Goal: Task Accomplishment & Management: Manage account settings

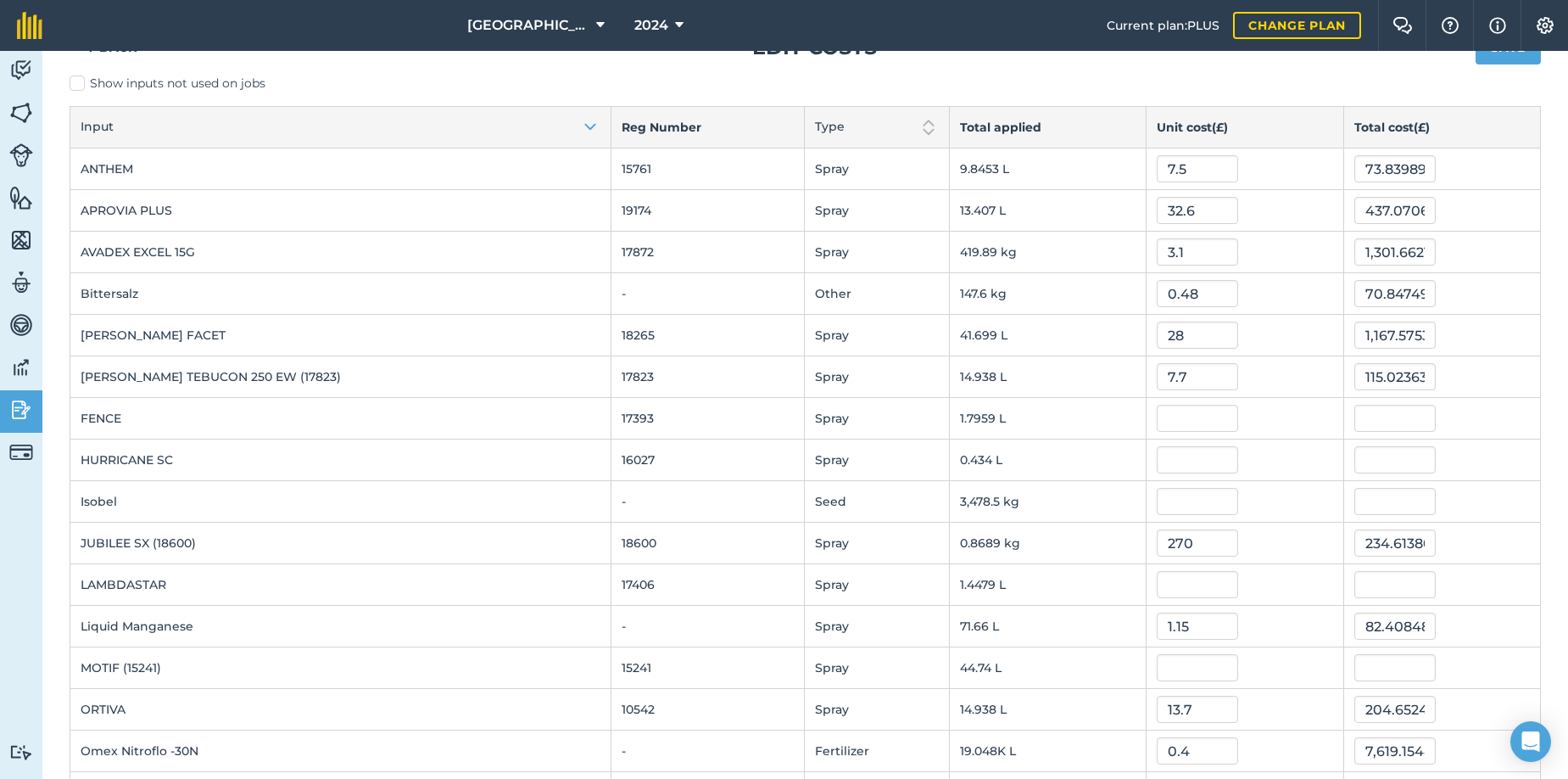
scroll to position [28, 0]
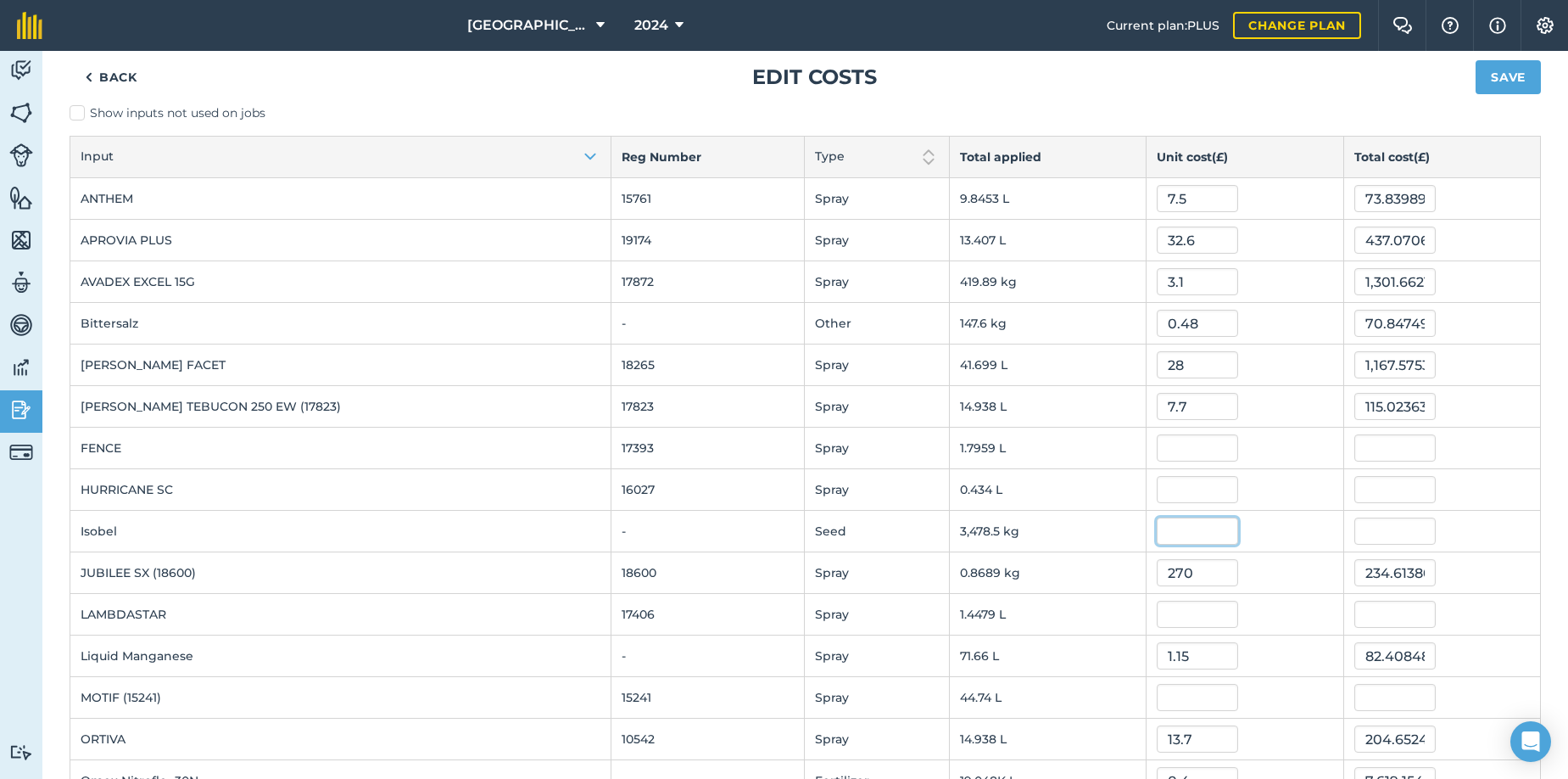
click at [1156, 533] on input "text" at bounding box center [1197, 531] width 82 height 27
type input "0.605"
click at [1476, 61] on button "Save" at bounding box center [1508, 78] width 66 height 34
type input "2,104.462371"
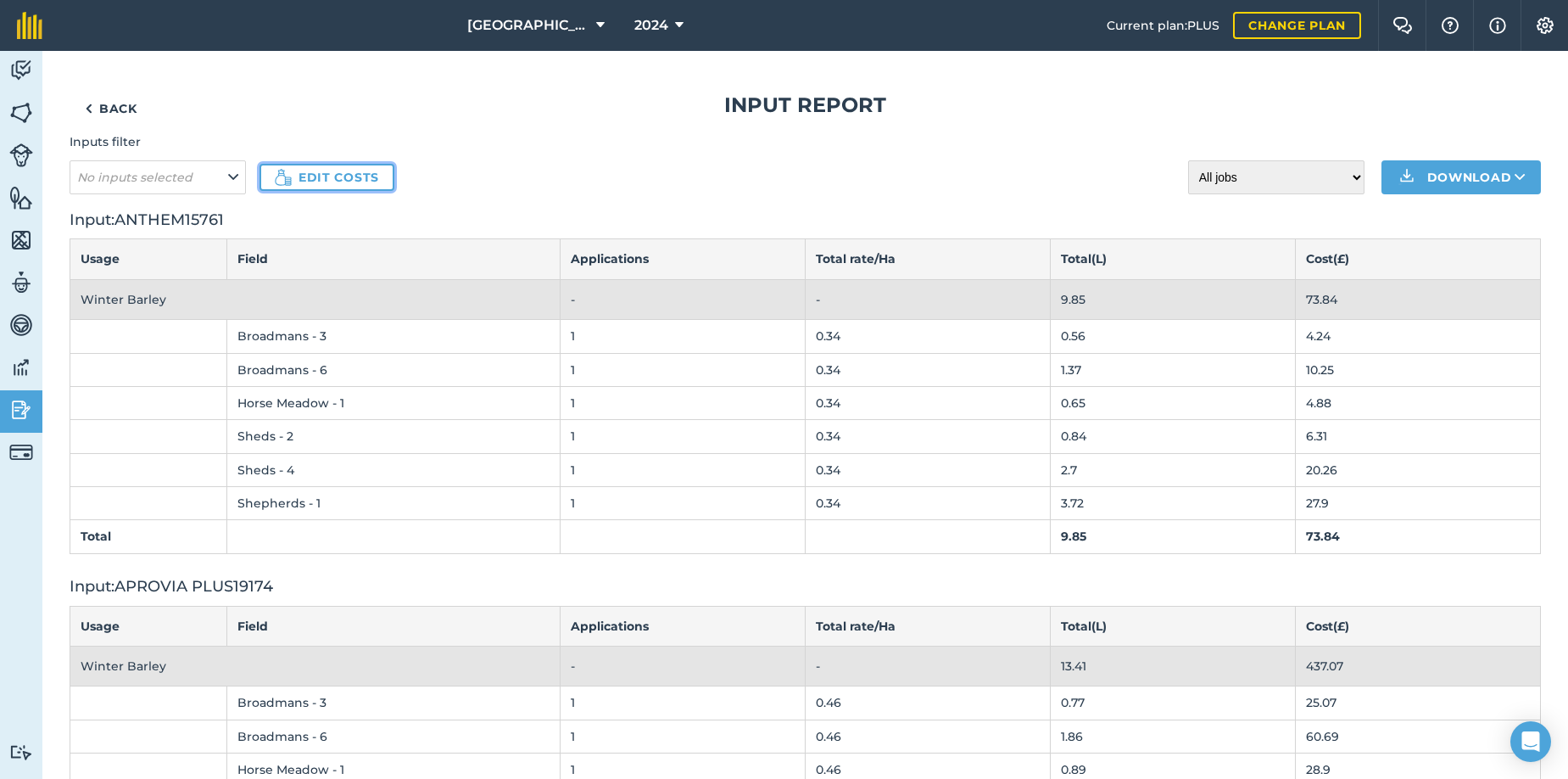
click at [305, 178] on link "Edit costs" at bounding box center [327, 177] width 135 height 27
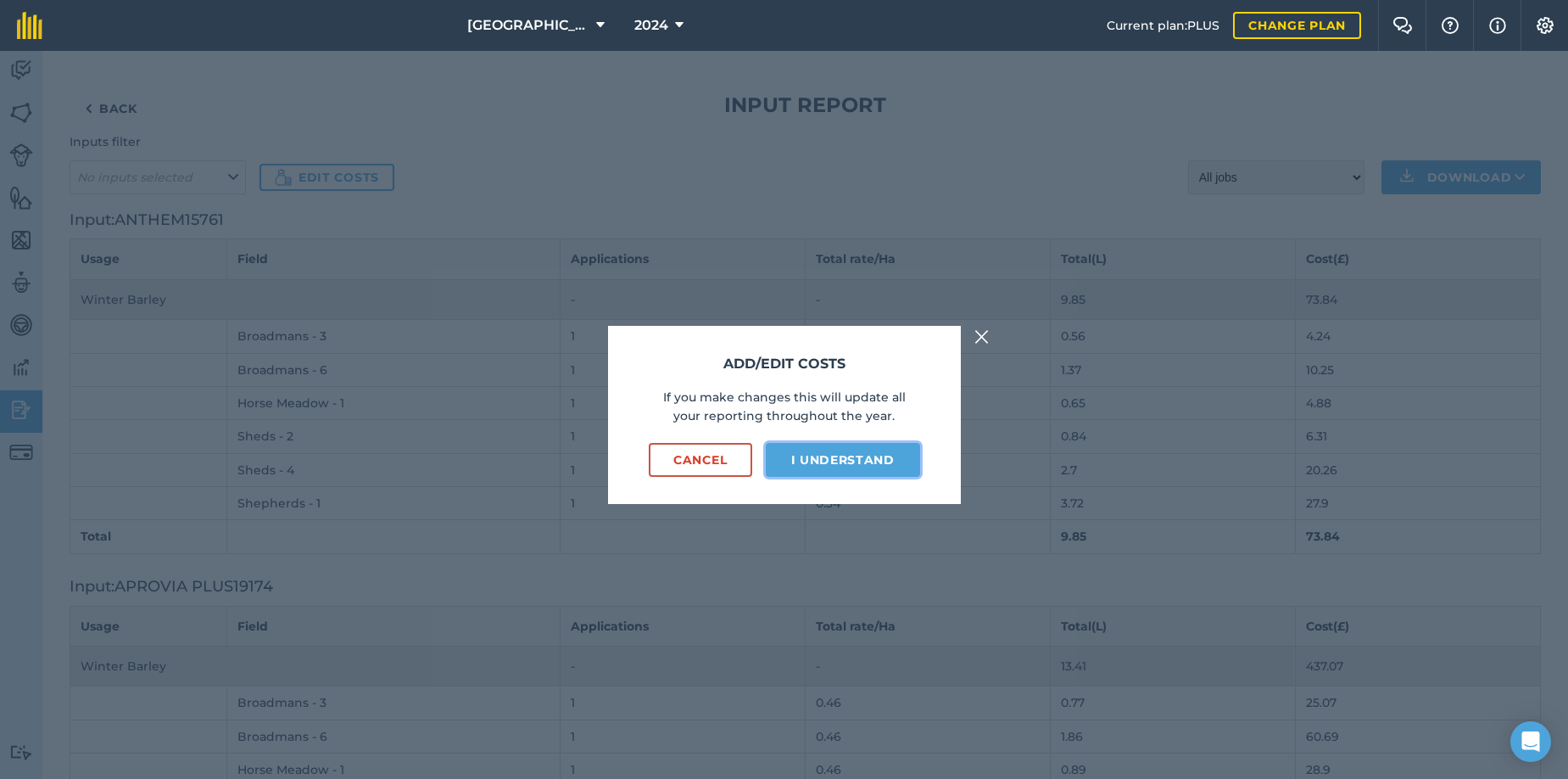
click at [810, 460] on button "I understand" at bounding box center [843, 460] width 154 height 34
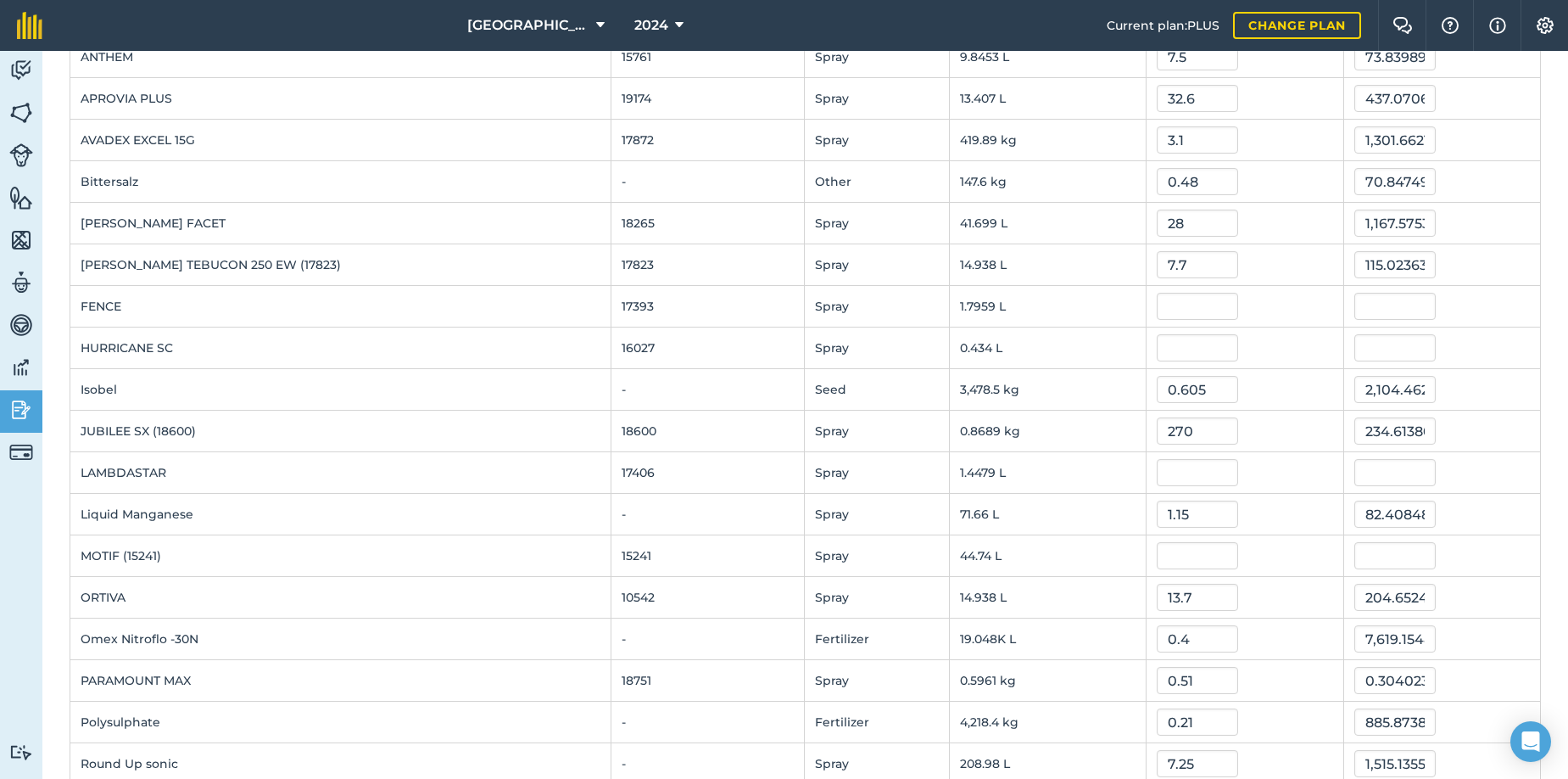
scroll to position [255, 0]
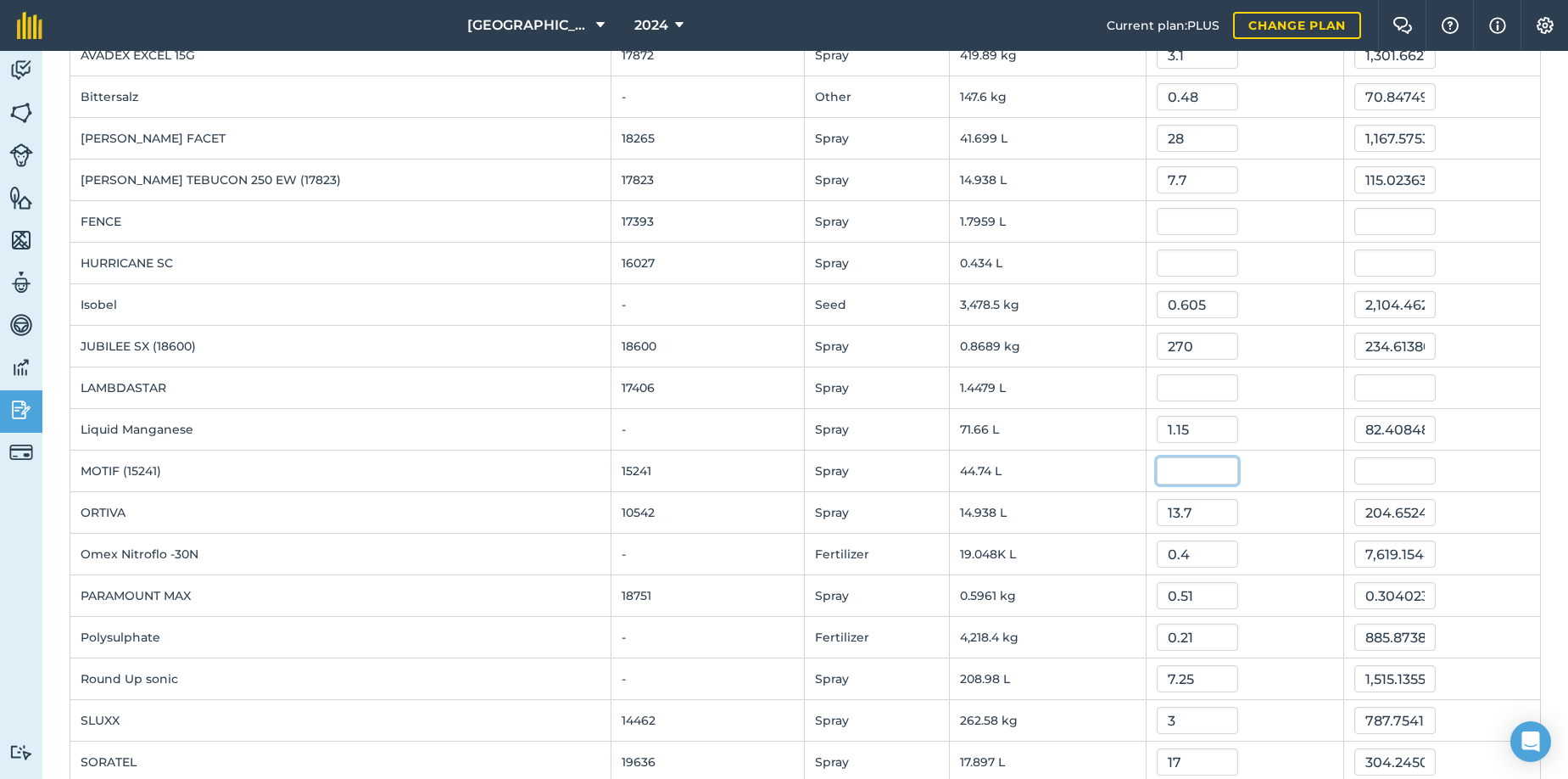
click at [1156, 469] on input "text" at bounding box center [1197, 470] width 82 height 27
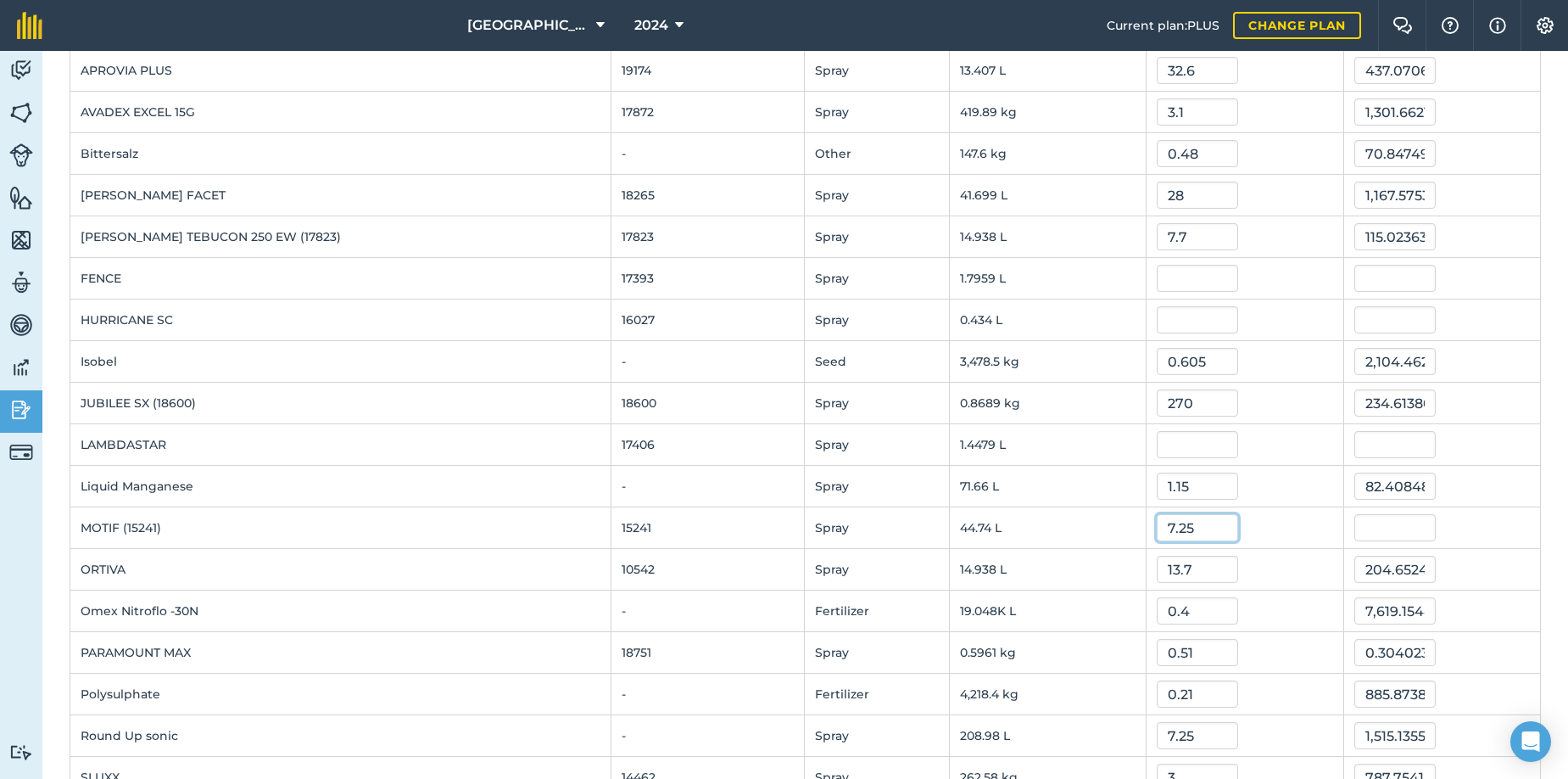
type input "7.25"
type input "324.36431849999997"
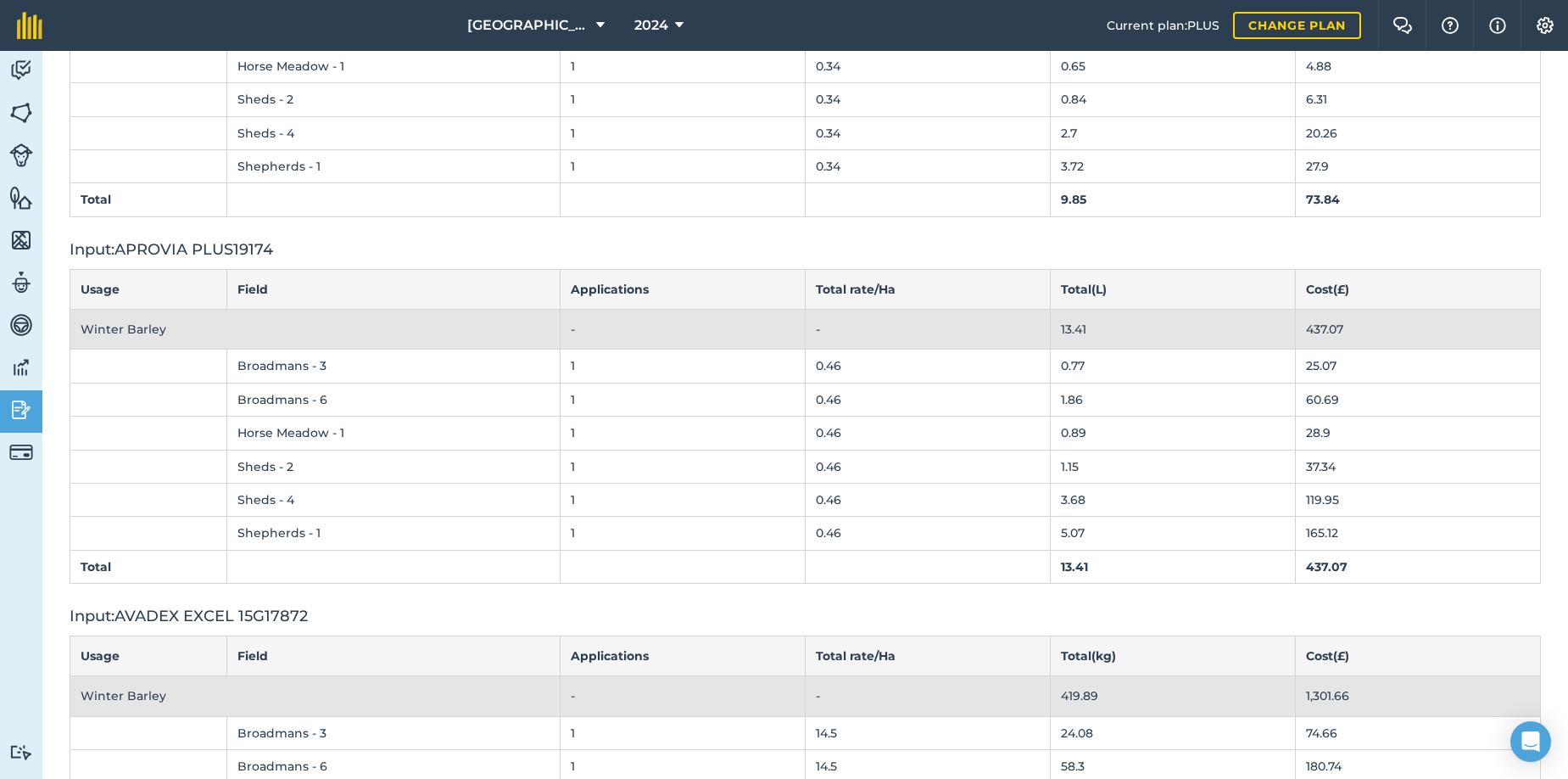
scroll to position [85, 0]
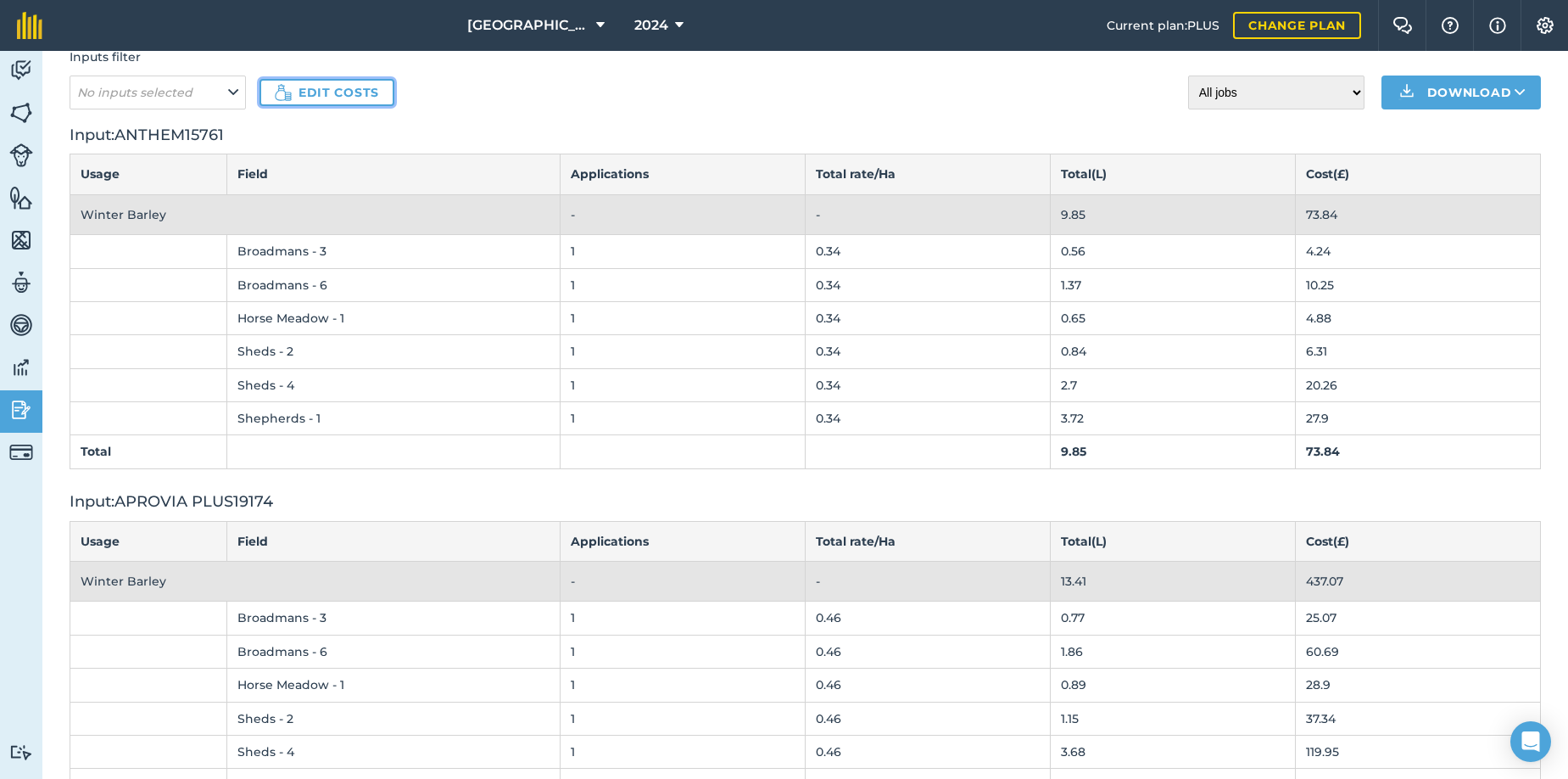
click at [335, 95] on link "Edit costs" at bounding box center [327, 93] width 135 height 27
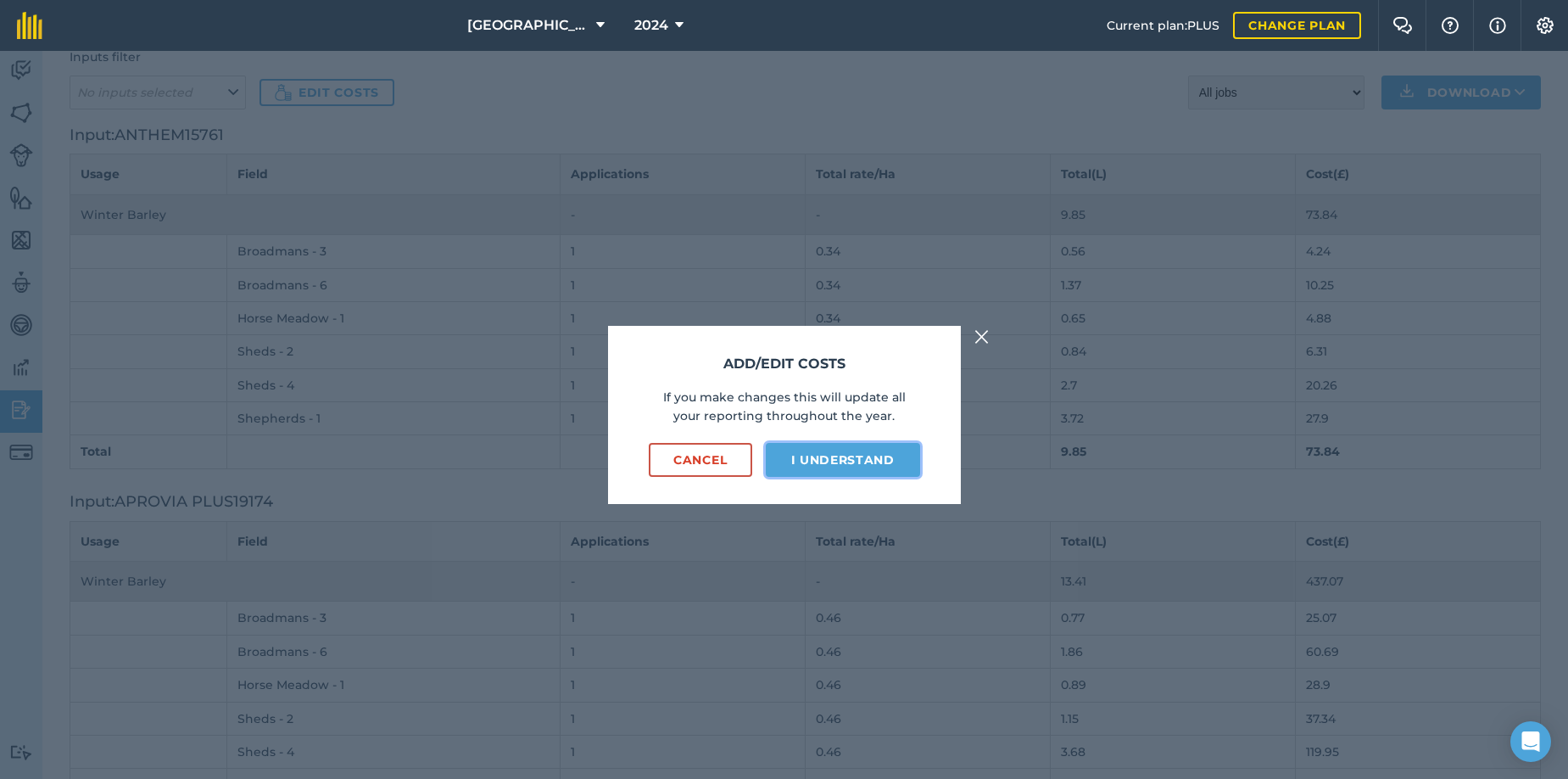
click at [838, 465] on button "I understand" at bounding box center [843, 460] width 154 height 34
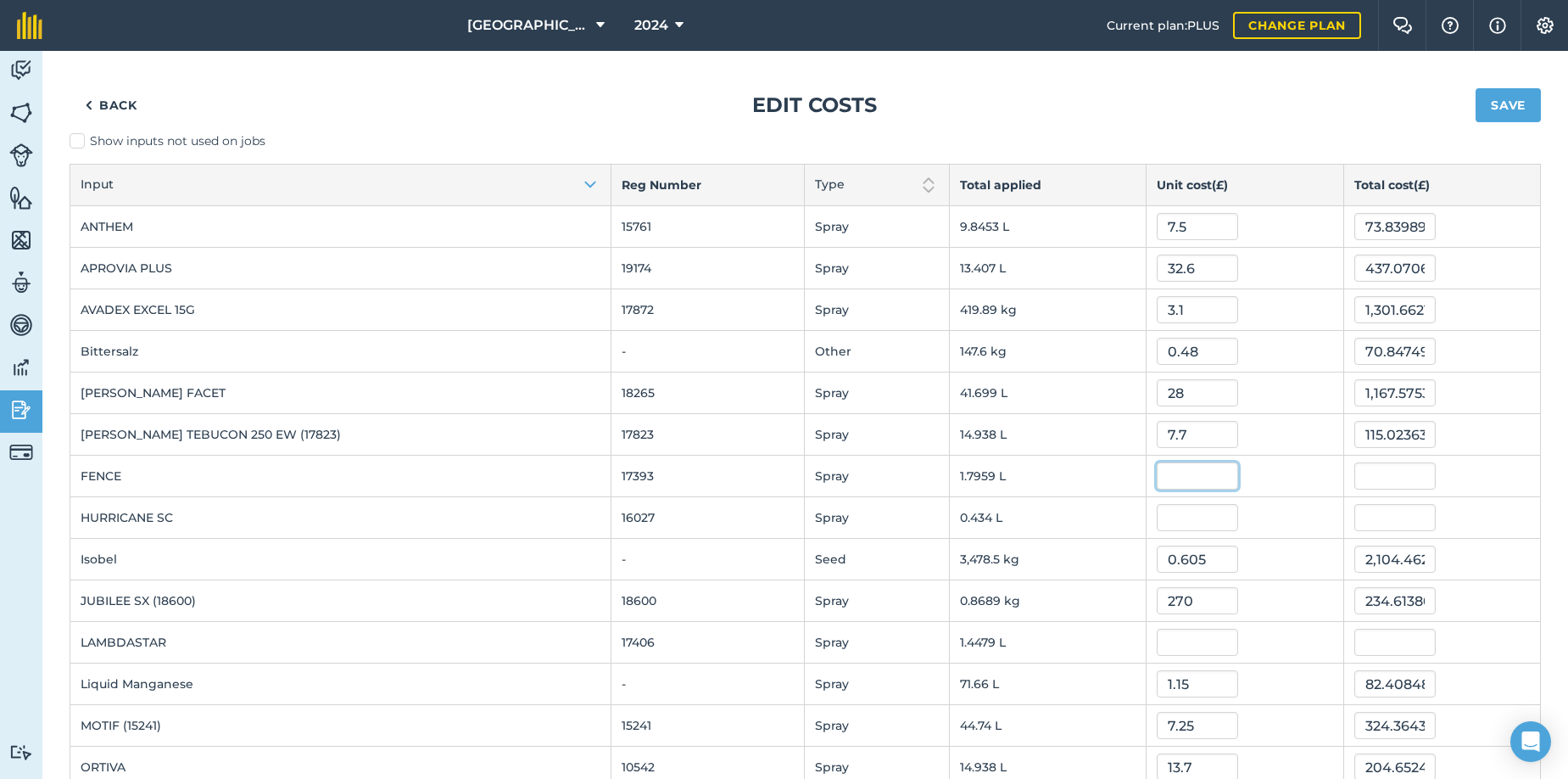
click at [1156, 478] on input "text" at bounding box center [1197, 476] width 82 height 27
type input "28"
click at [1476, 89] on button "Save" at bounding box center [1508, 106] width 66 height 34
type input "50.284528"
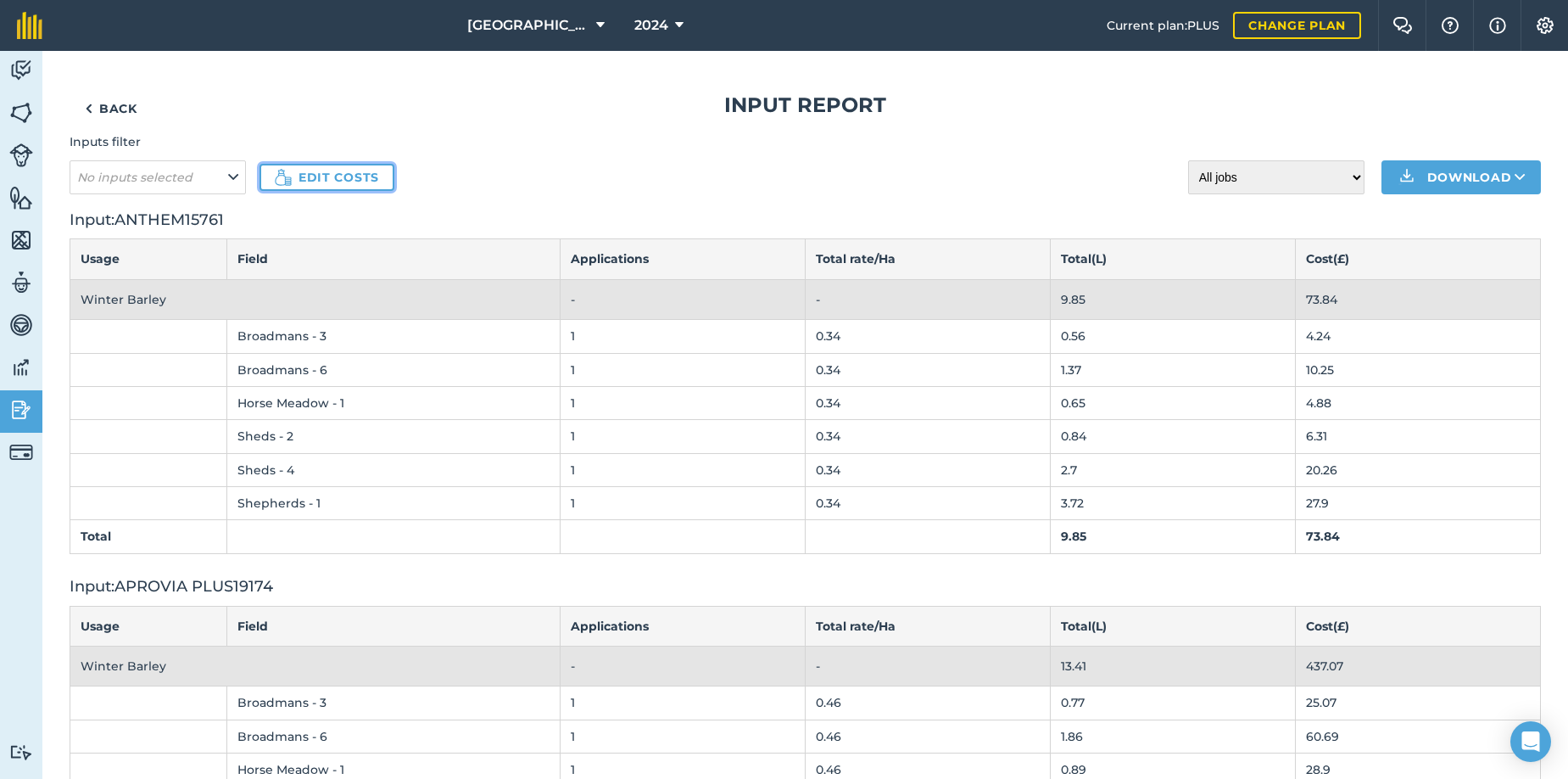
click at [342, 177] on link "Edit costs" at bounding box center [327, 177] width 135 height 27
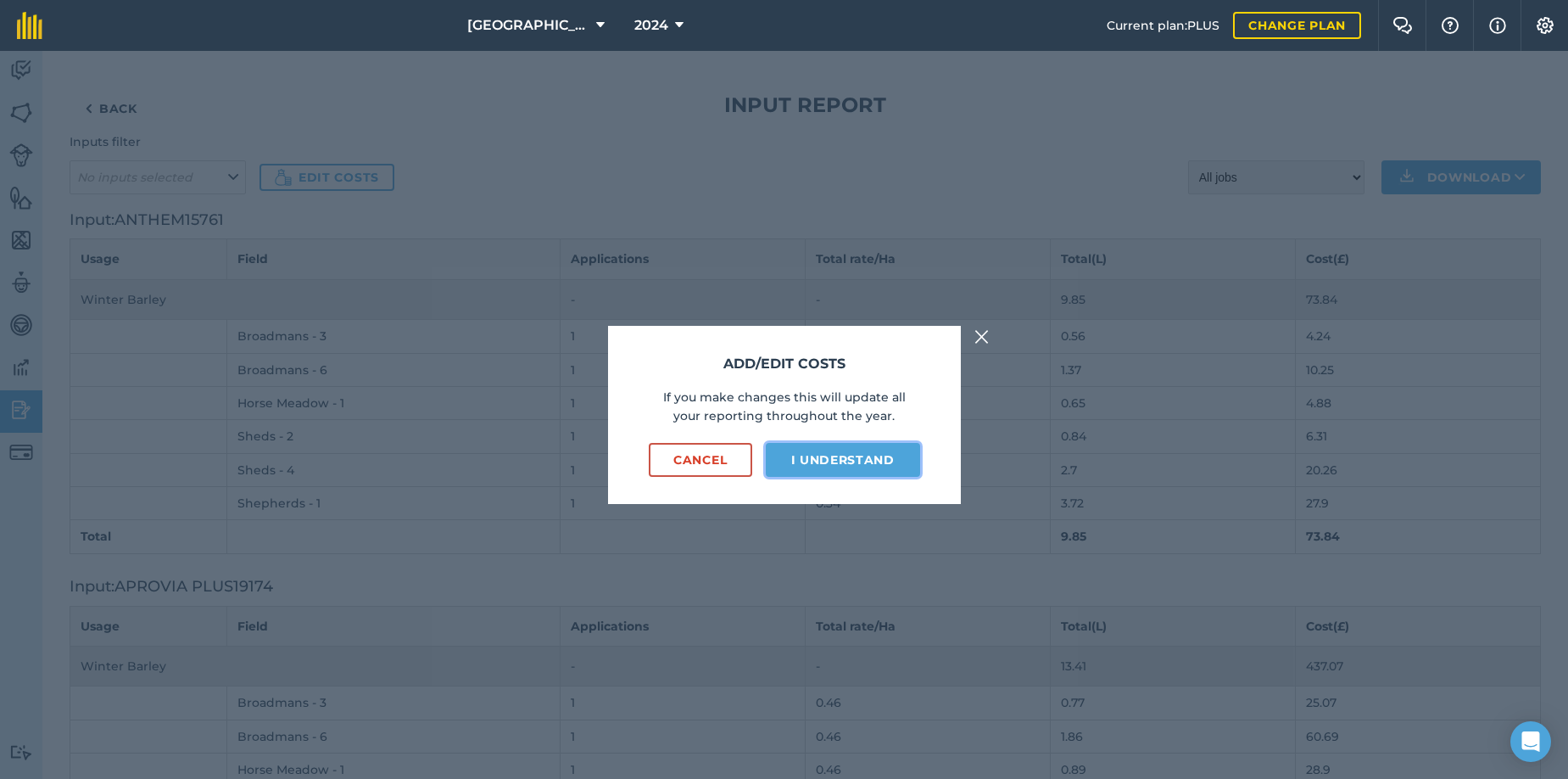
click at [836, 455] on button "I understand" at bounding box center [843, 460] width 154 height 34
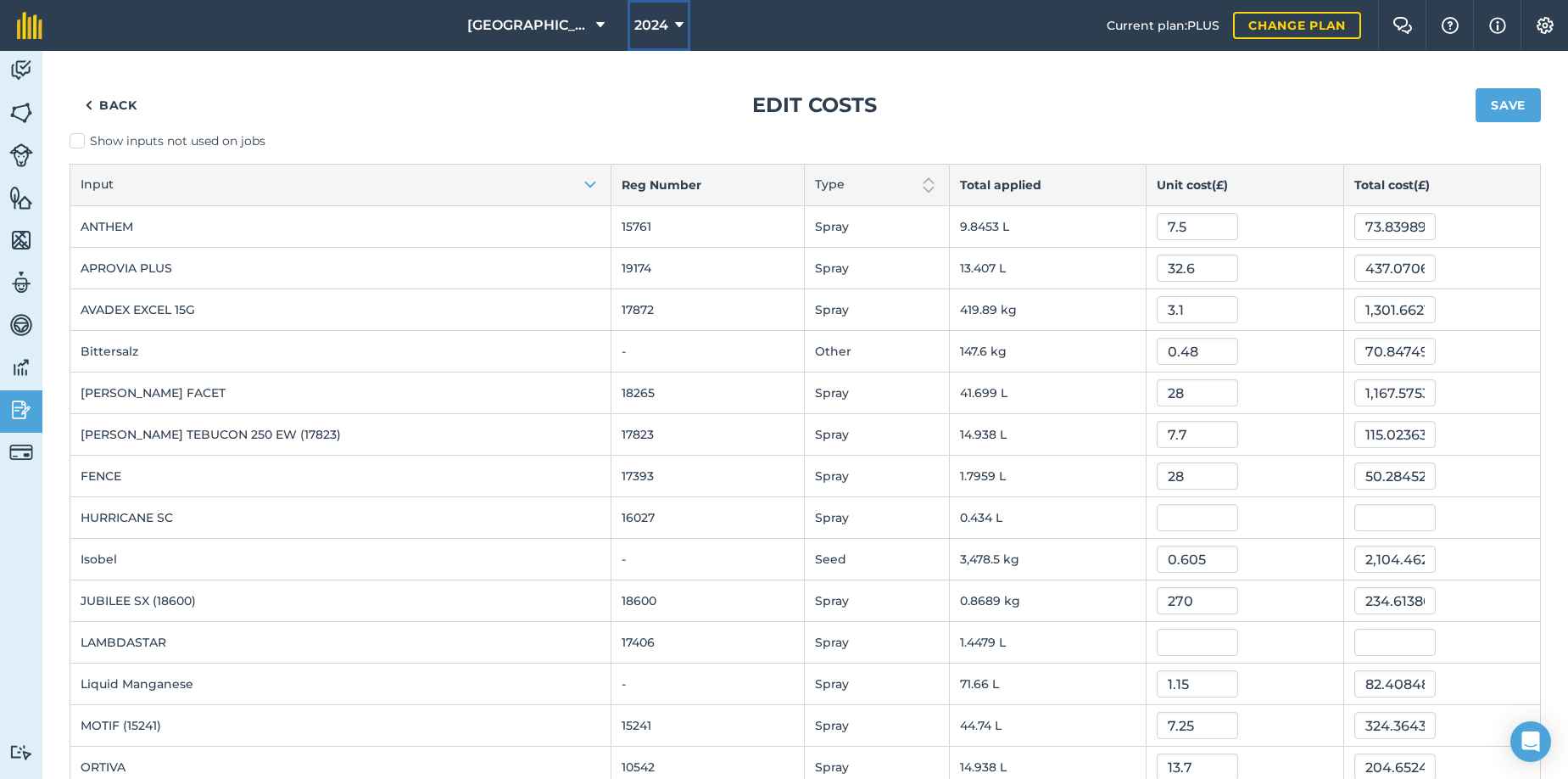
click at [675, 23] on icon at bounding box center [679, 26] width 9 height 20
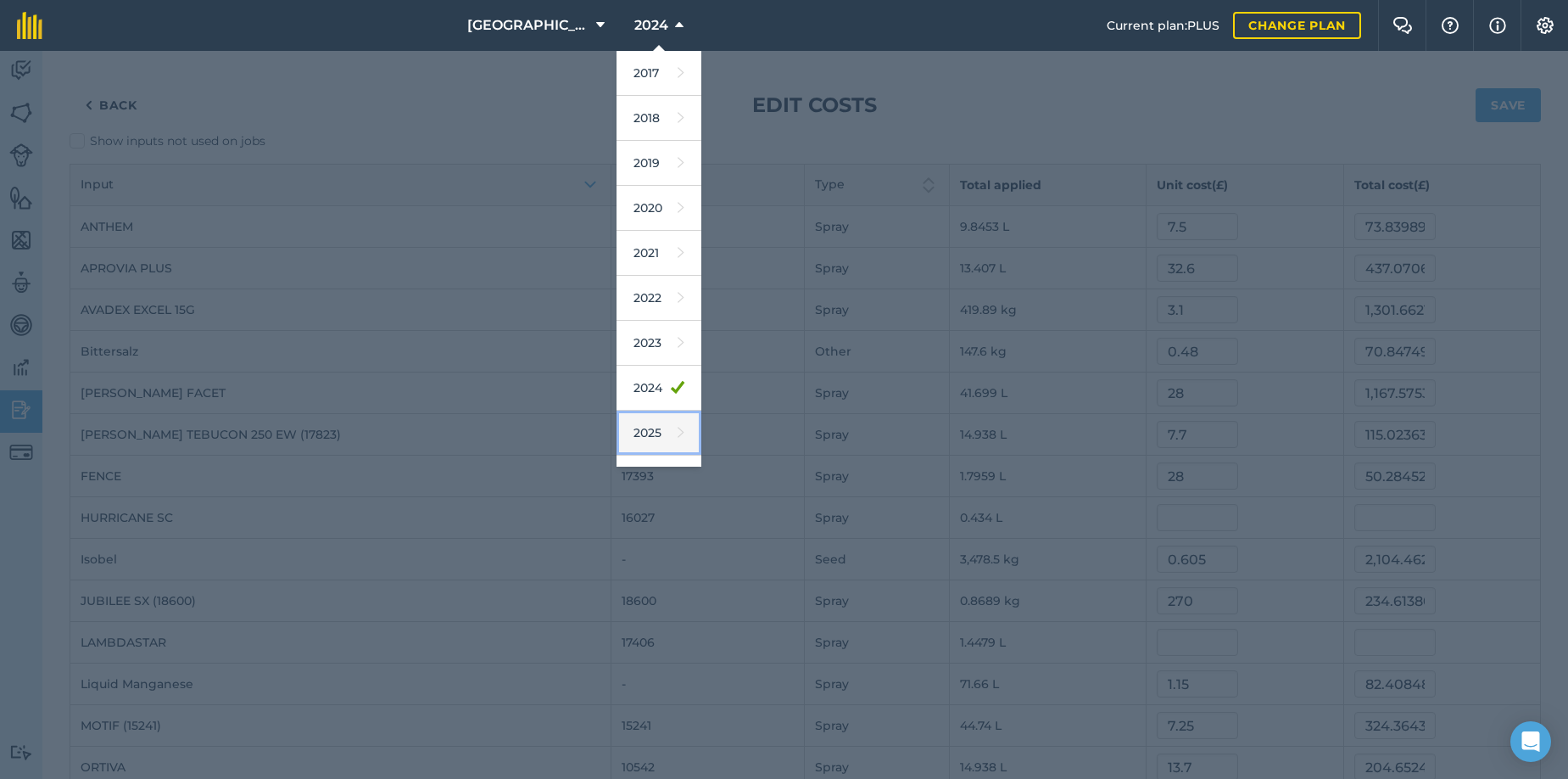
click at [641, 436] on link "2025" at bounding box center [660, 433] width 85 height 45
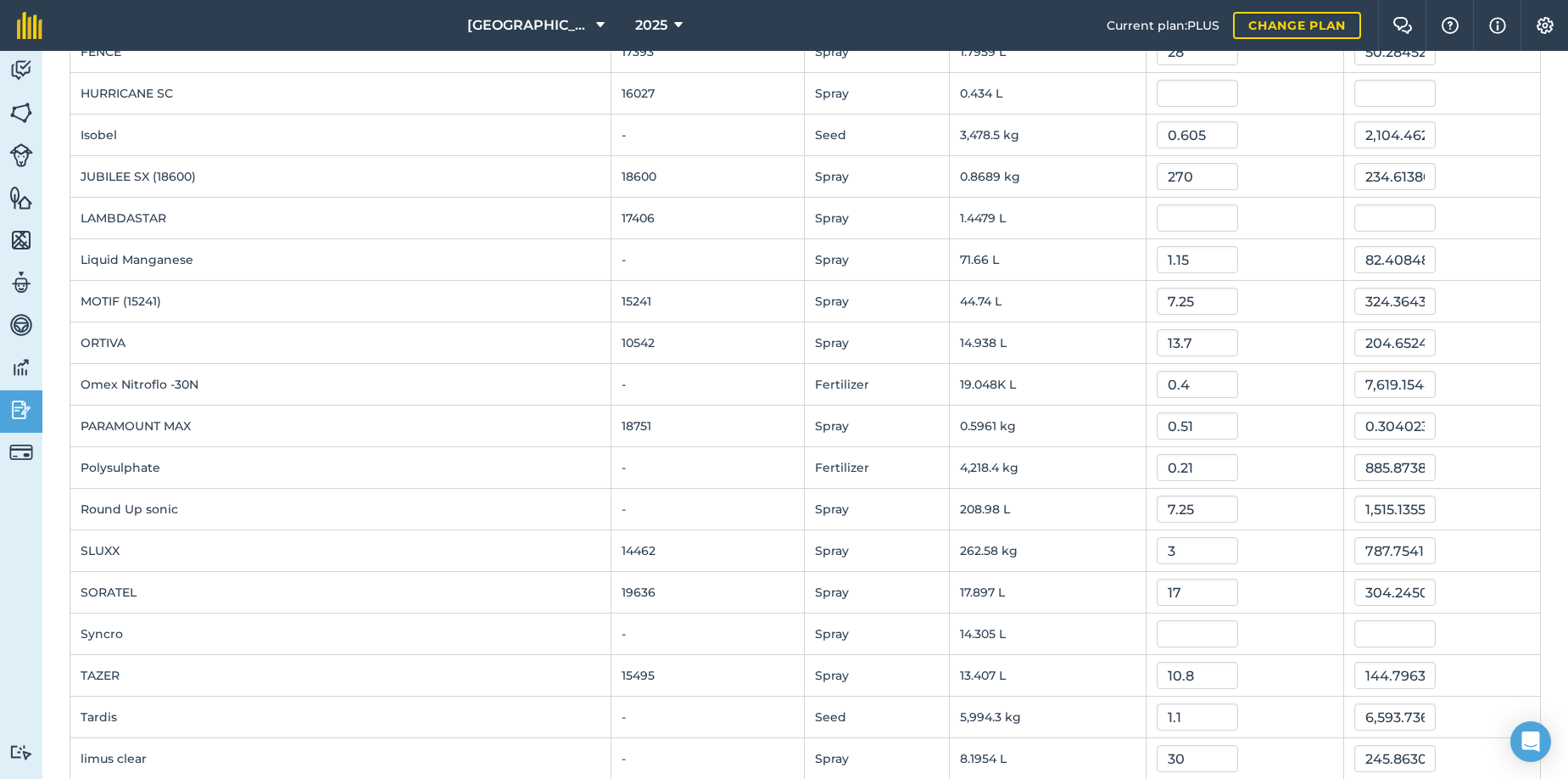
scroll to position [452, 0]
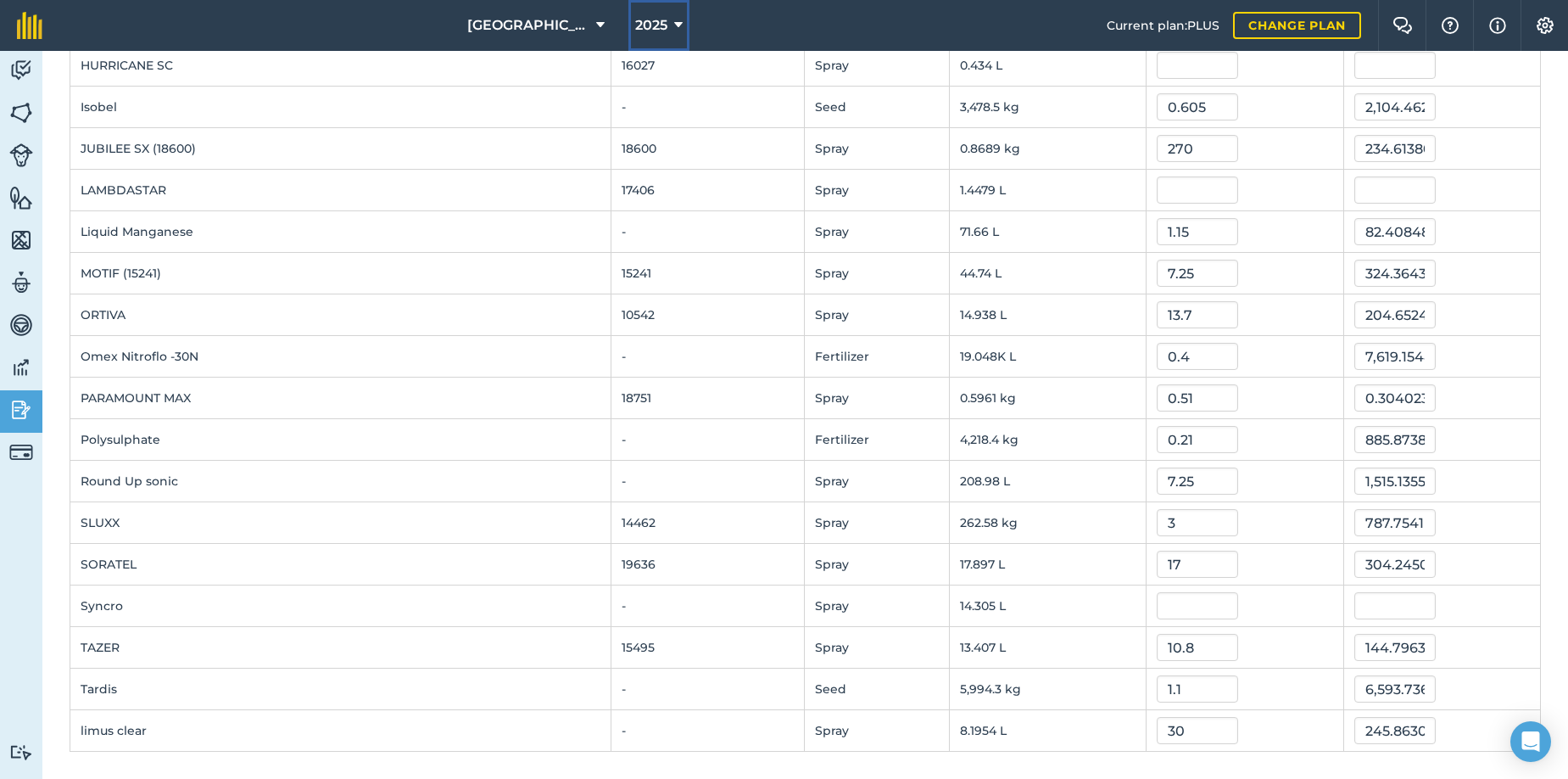
click at [674, 24] on icon at bounding box center [678, 26] width 9 height 20
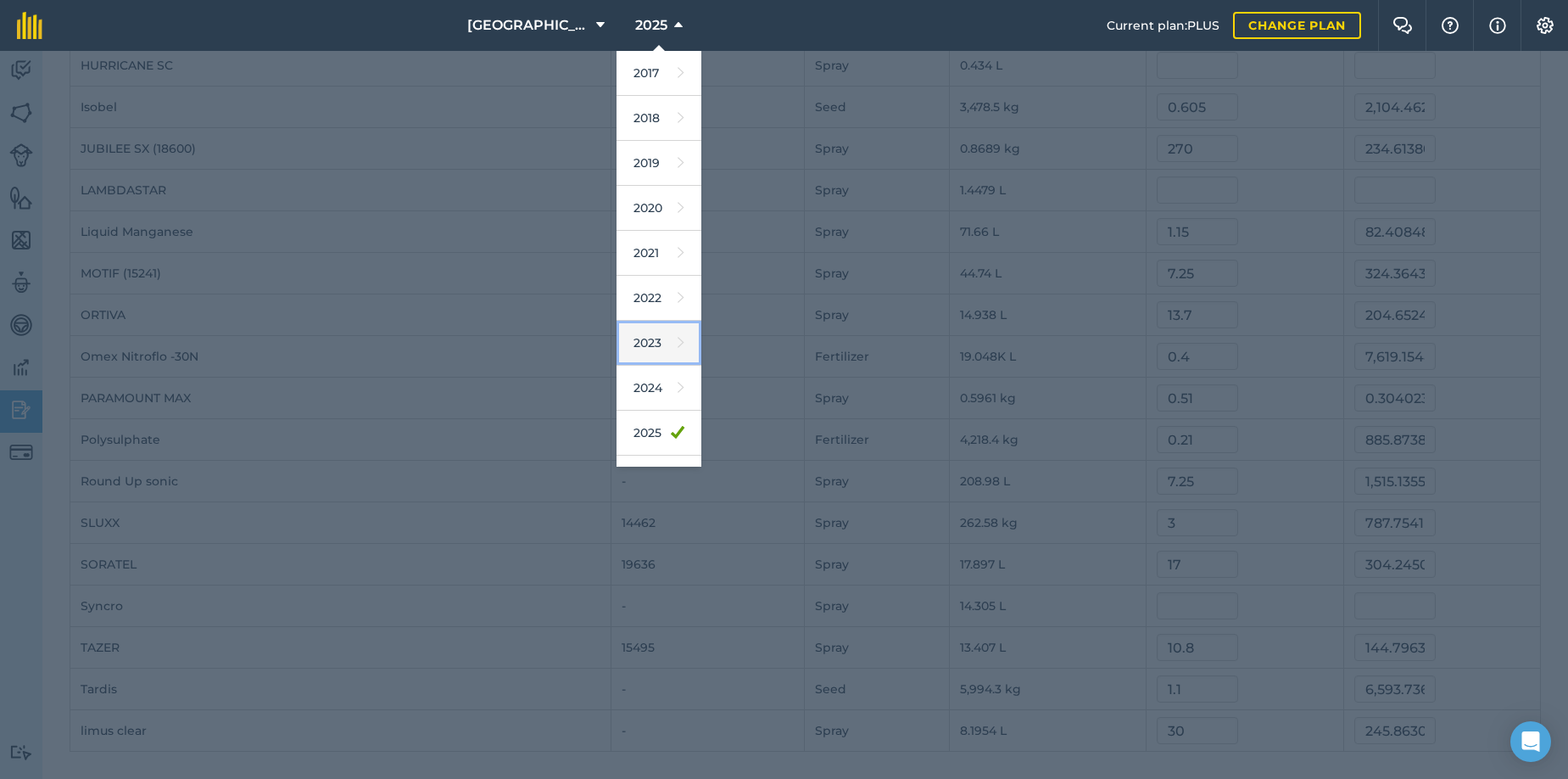
click at [677, 341] on icon at bounding box center [681, 343] width 7 height 24
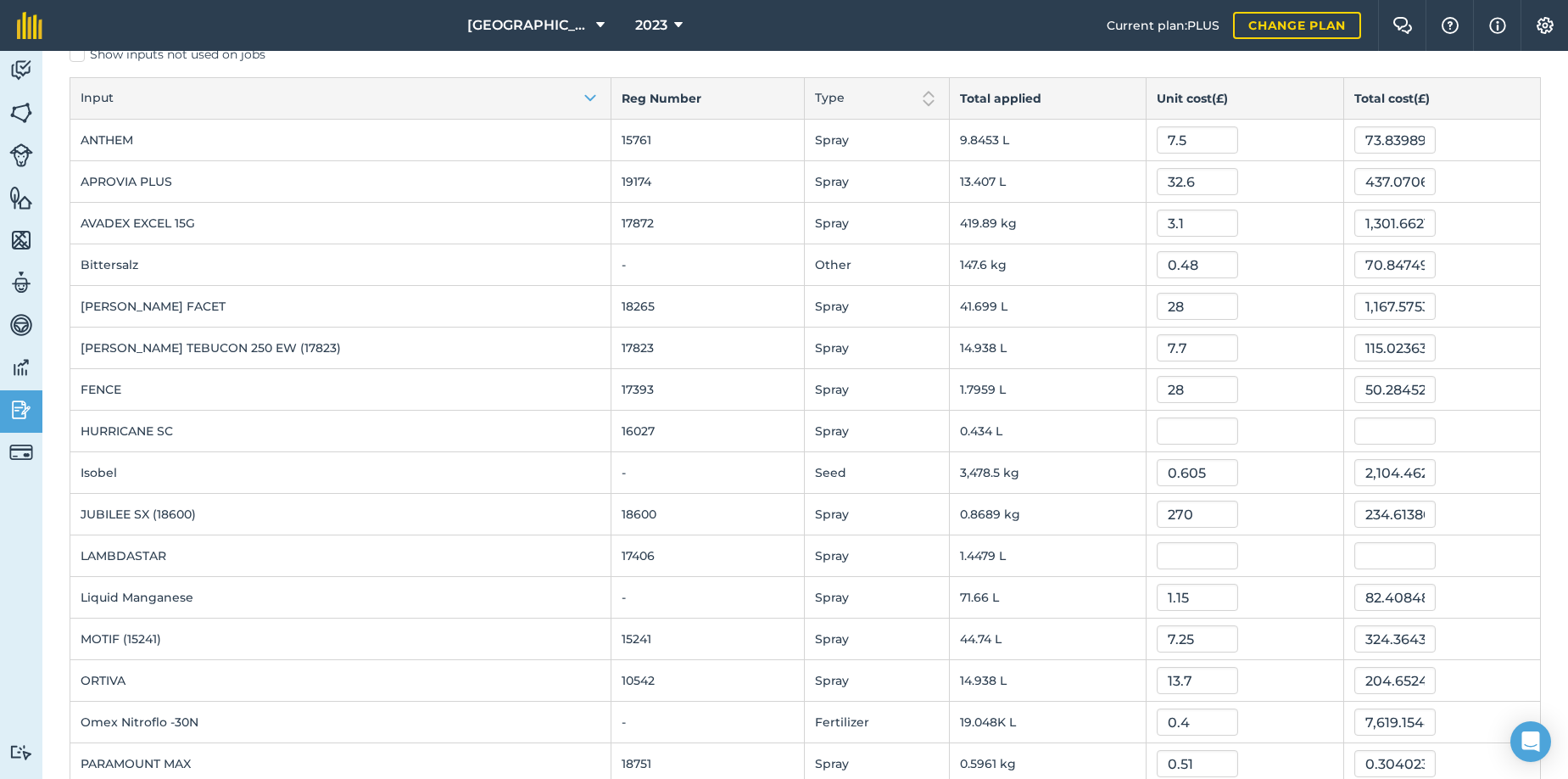
scroll to position [0, 0]
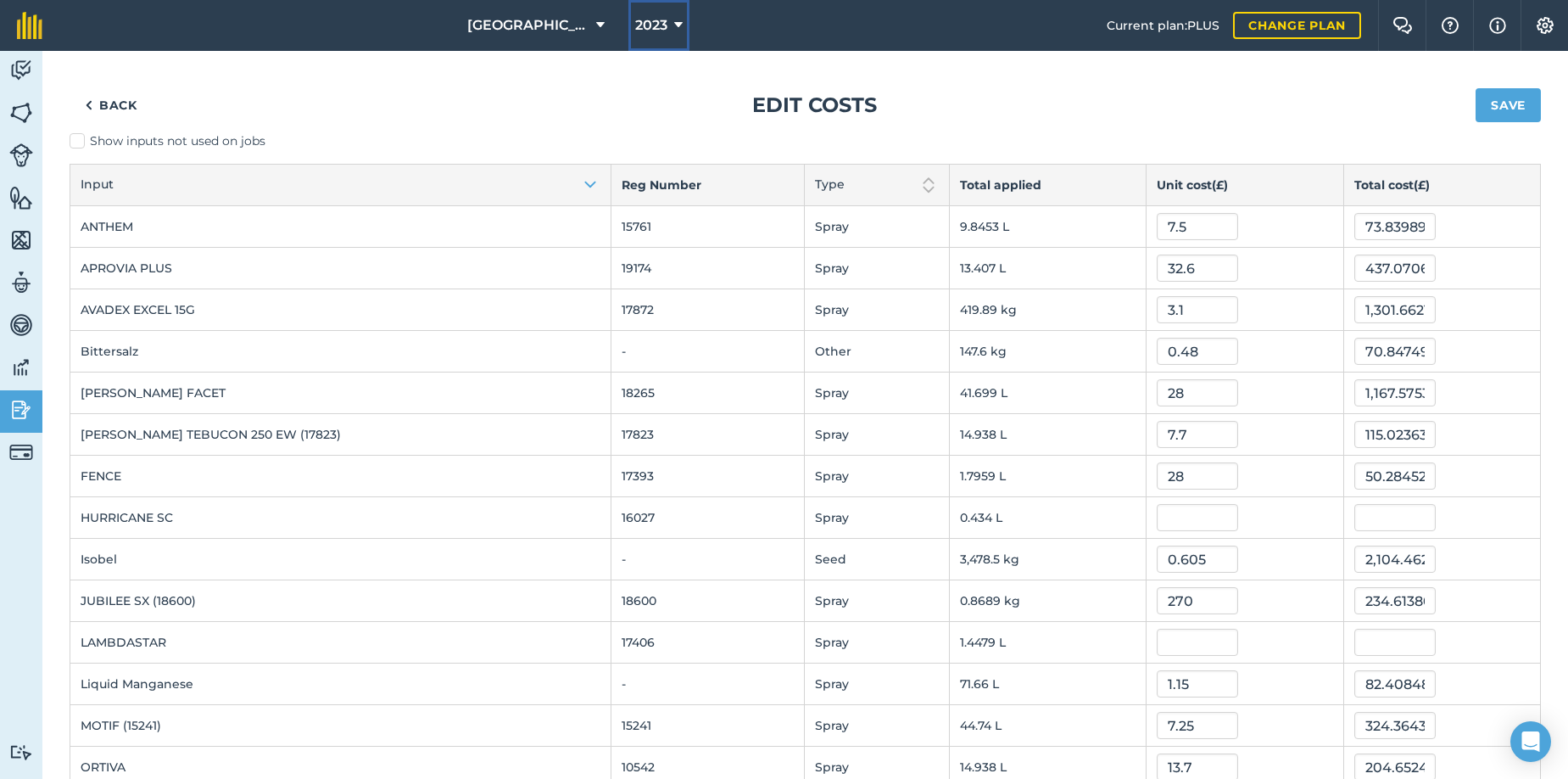
click at [674, 20] on icon at bounding box center [678, 26] width 9 height 20
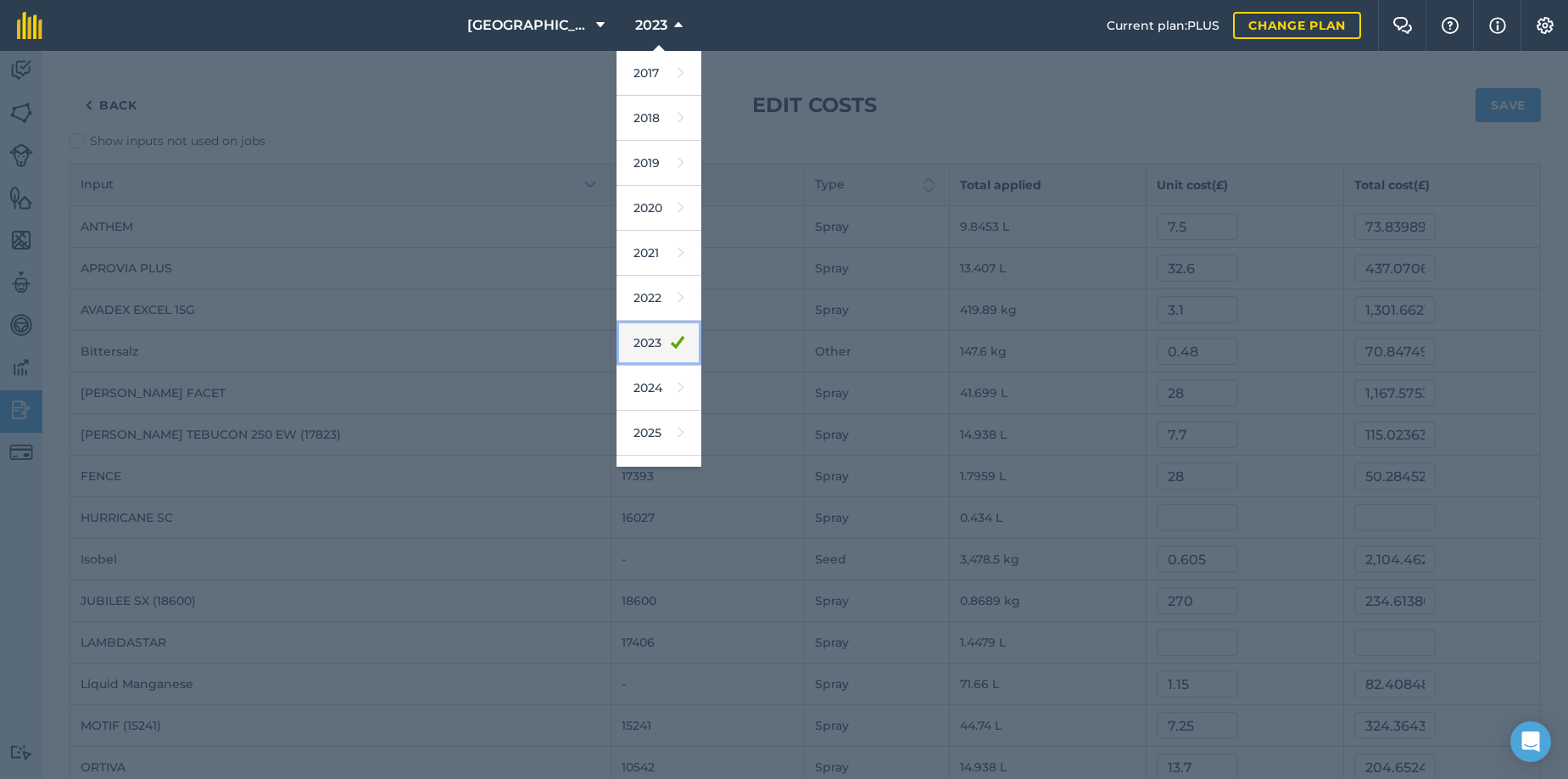
click at [637, 341] on link "2023" at bounding box center [660, 343] width 85 height 45
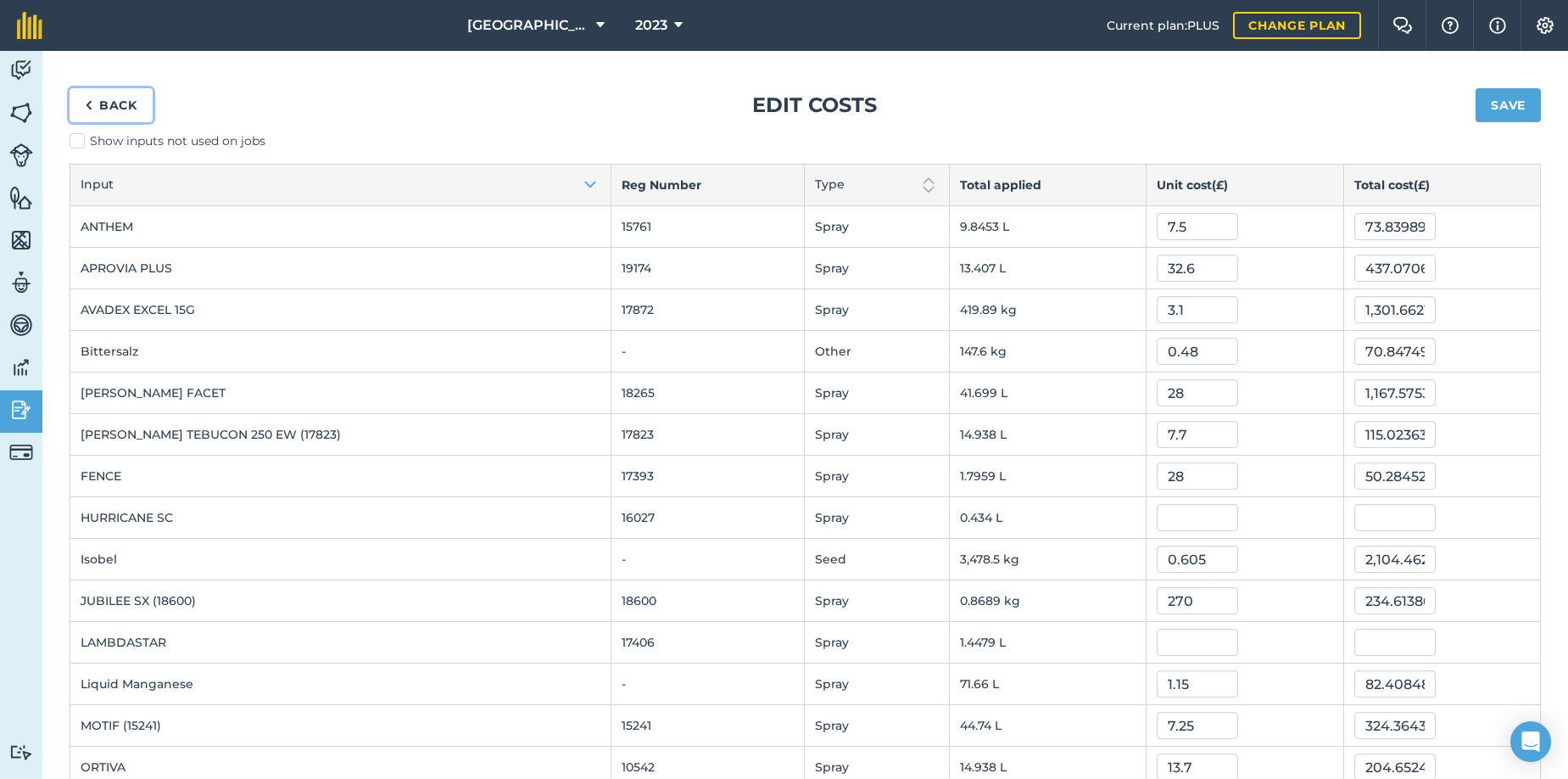
click at [103, 100] on link "Back" at bounding box center [112, 106] width 84 height 34
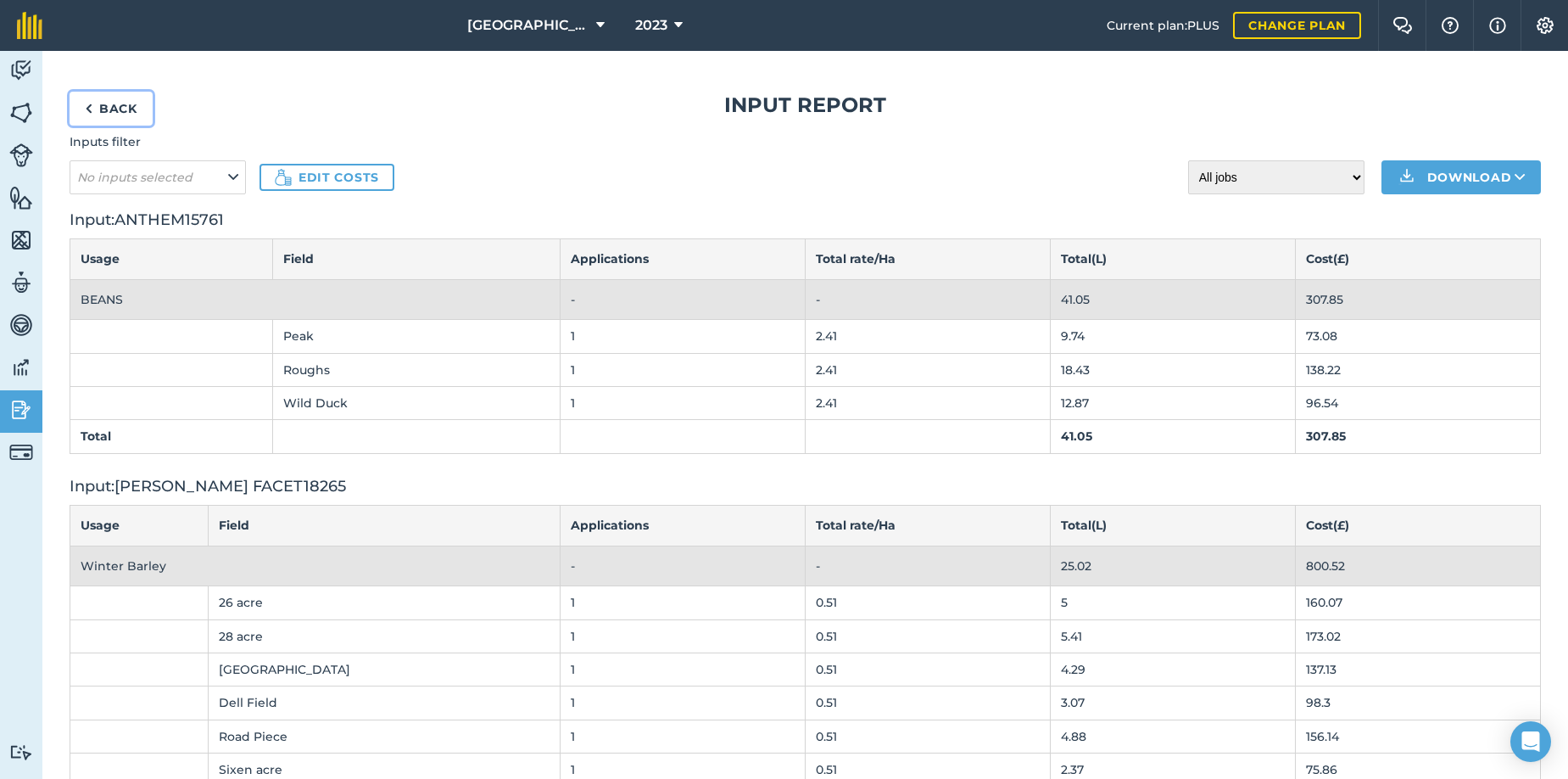
click at [103, 100] on link "Back" at bounding box center [112, 108] width 84 height 34
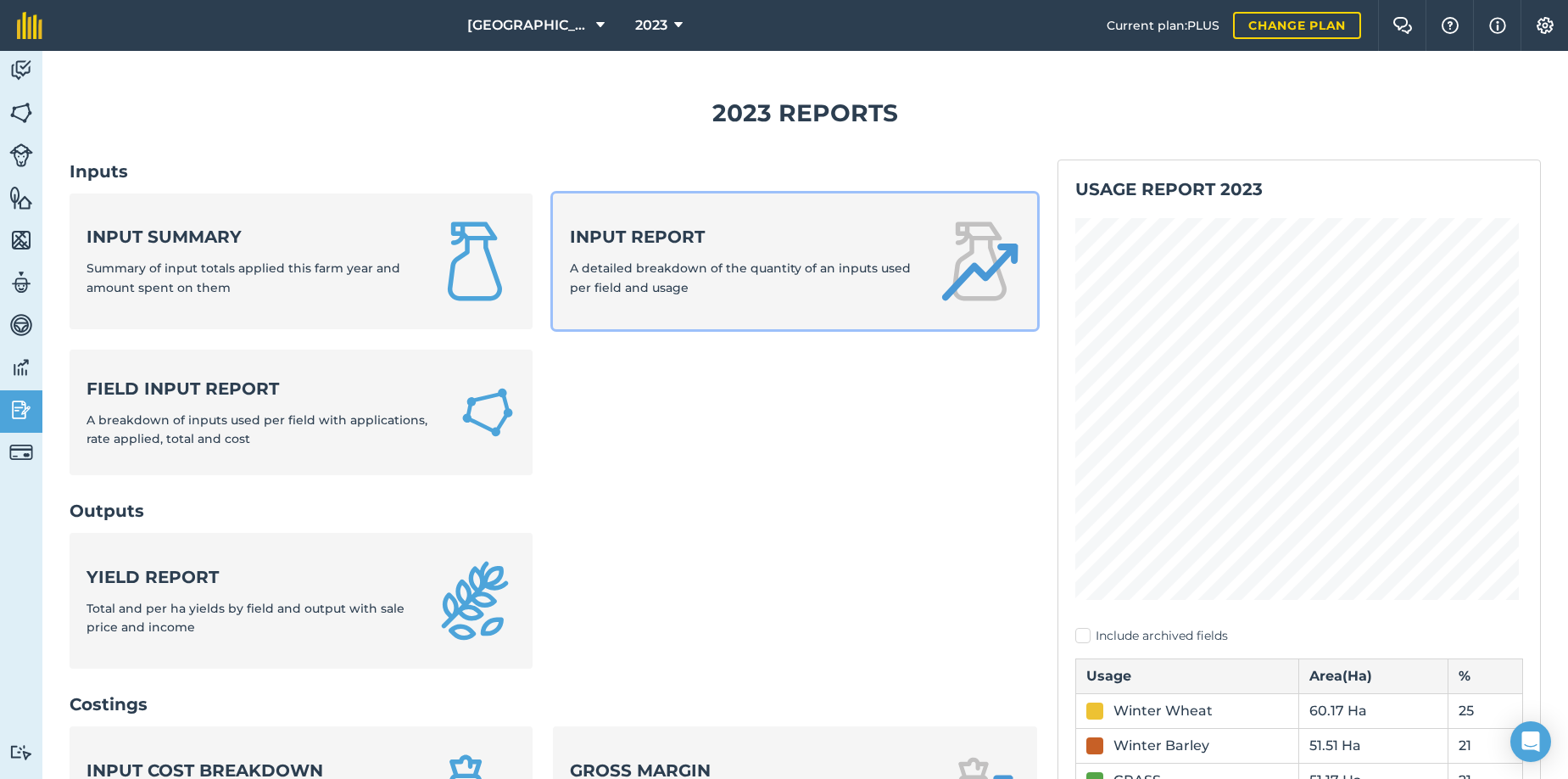
click at [674, 249] on strong "Input report" at bounding box center [744, 237] width 348 height 24
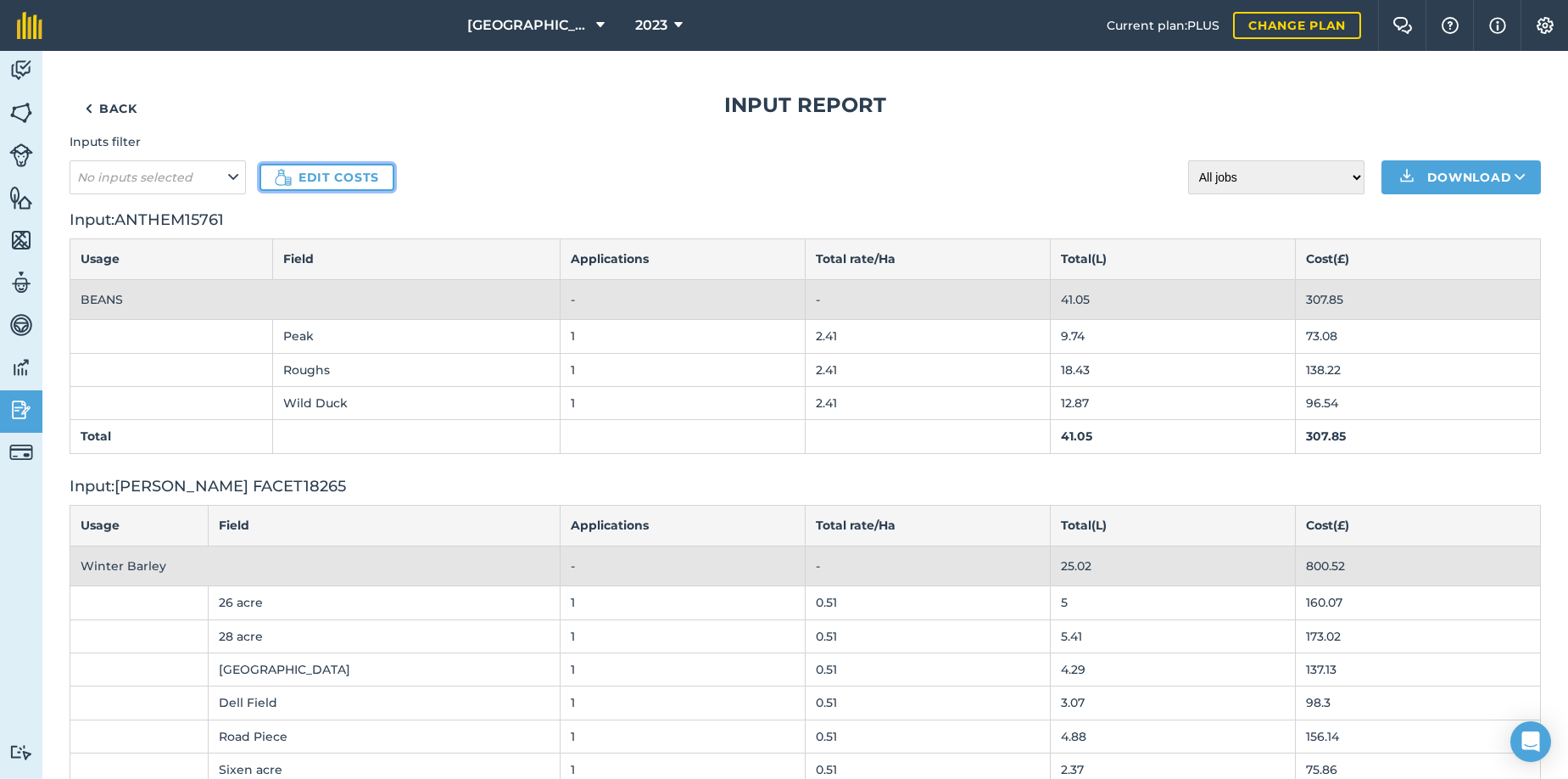
click at [326, 173] on link "Edit costs" at bounding box center [327, 177] width 135 height 27
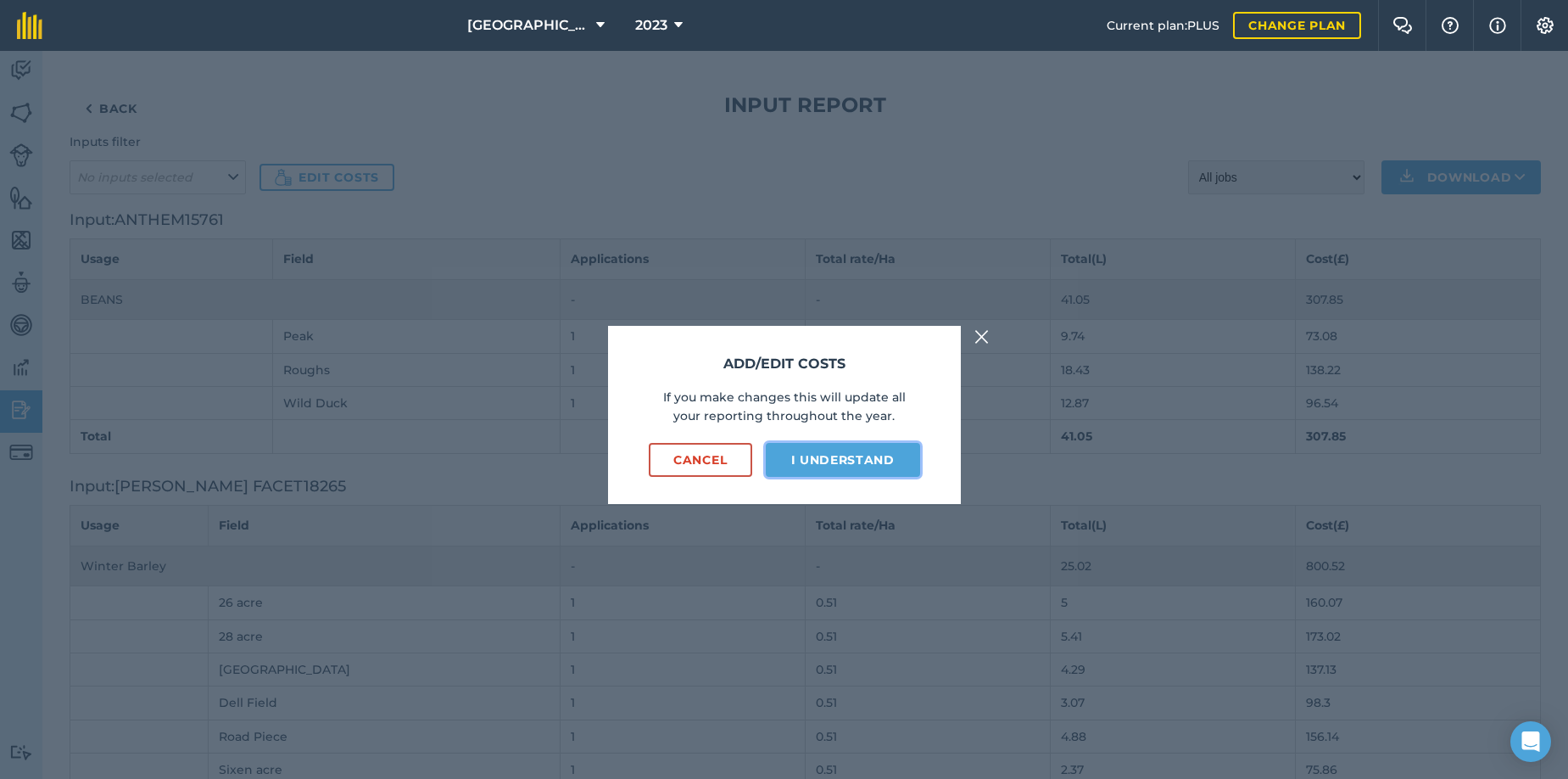
click at [868, 452] on button "I understand" at bounding box center [843, 460] width 154 height 34
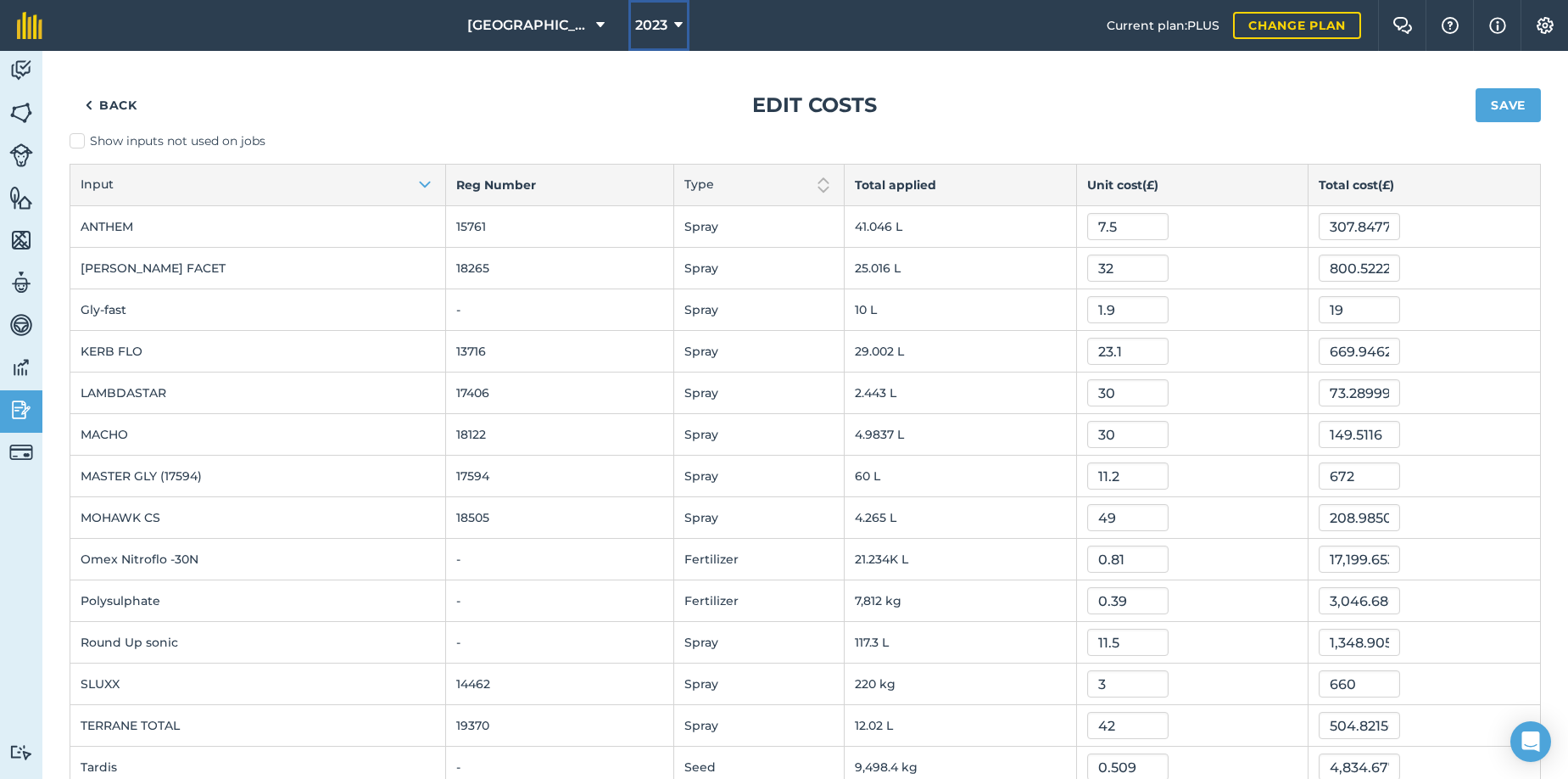
click at [674, 24] on icon at bounding box center [678, 26] width 9 height 20
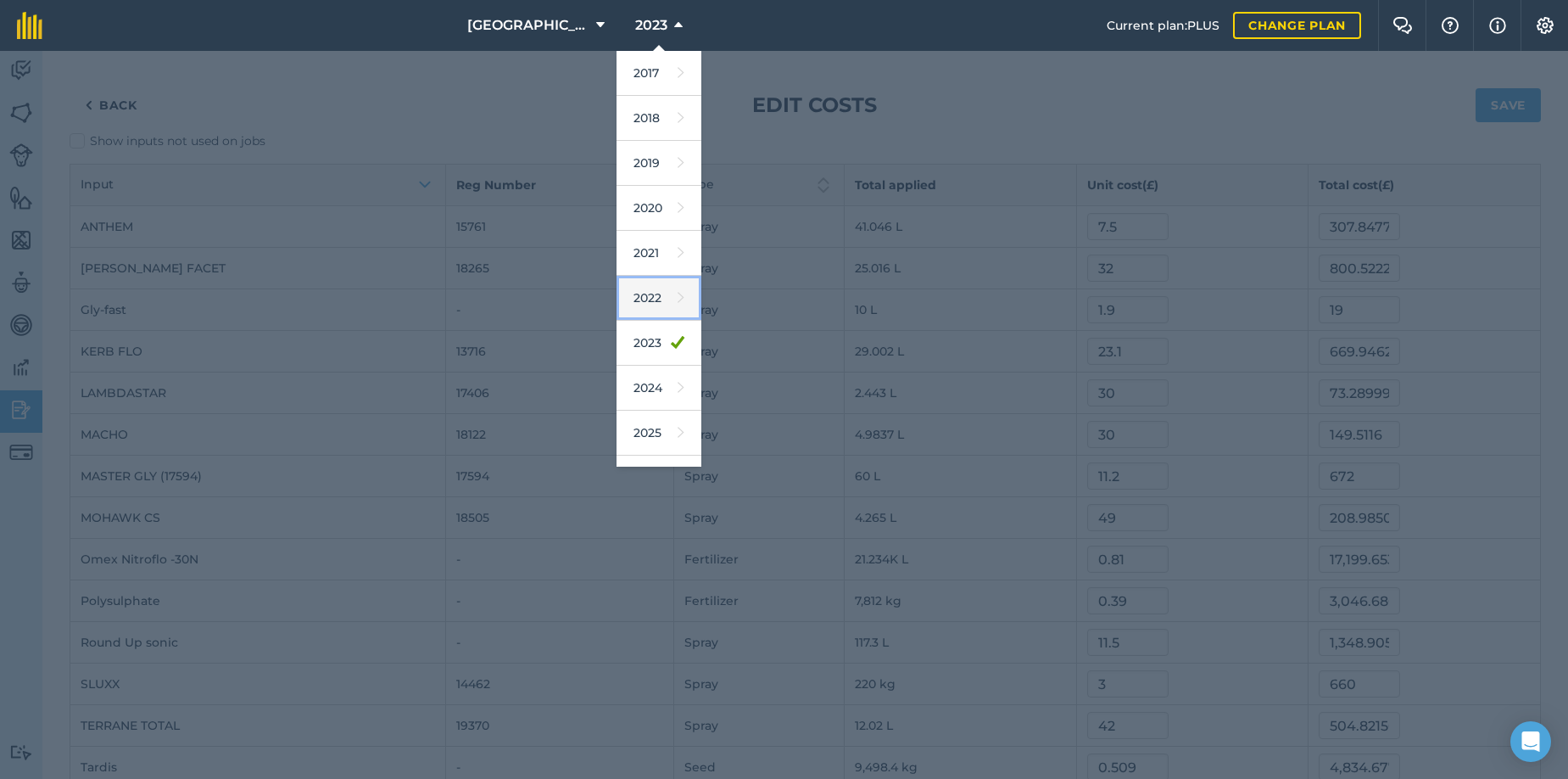
click at [641, 297] on link "2022" at bounding box center [660, 297] width 85 height 45
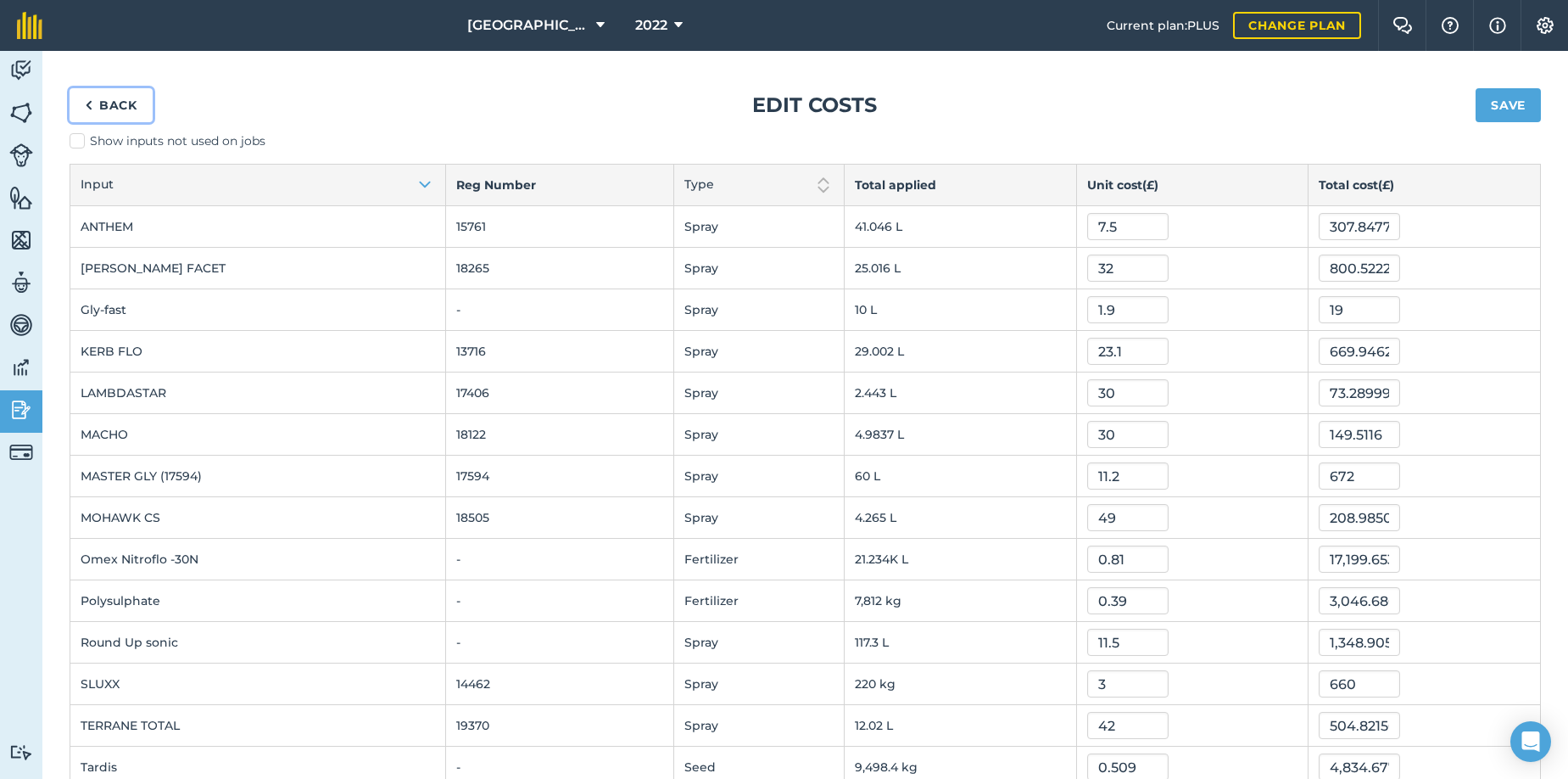
click at [103, 101] on link "Back" at bounding box center [112, 106] width 84 height 34
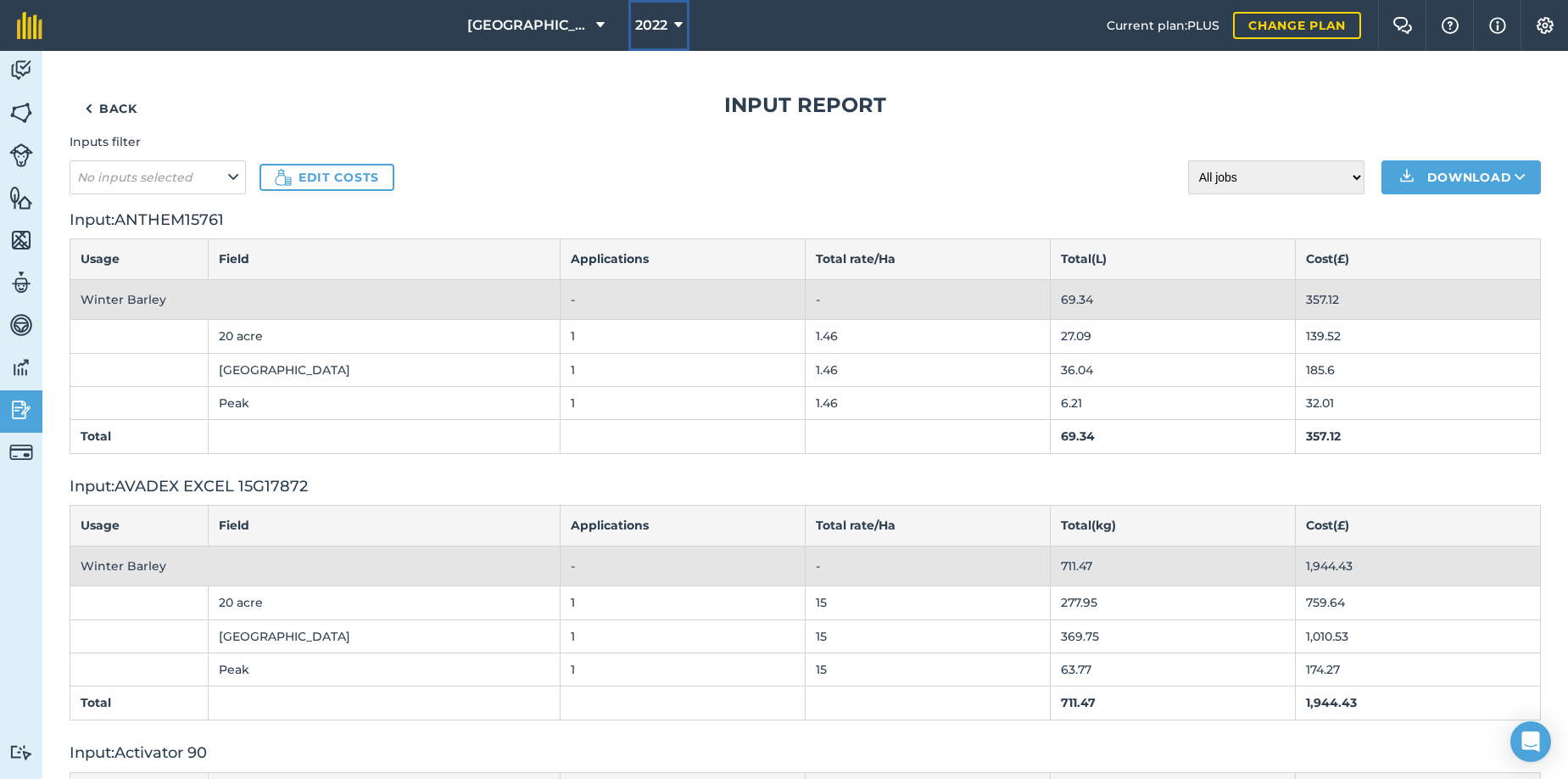
click at [674, 19] on icon at bounding box center [678, 26] width 9 height 20
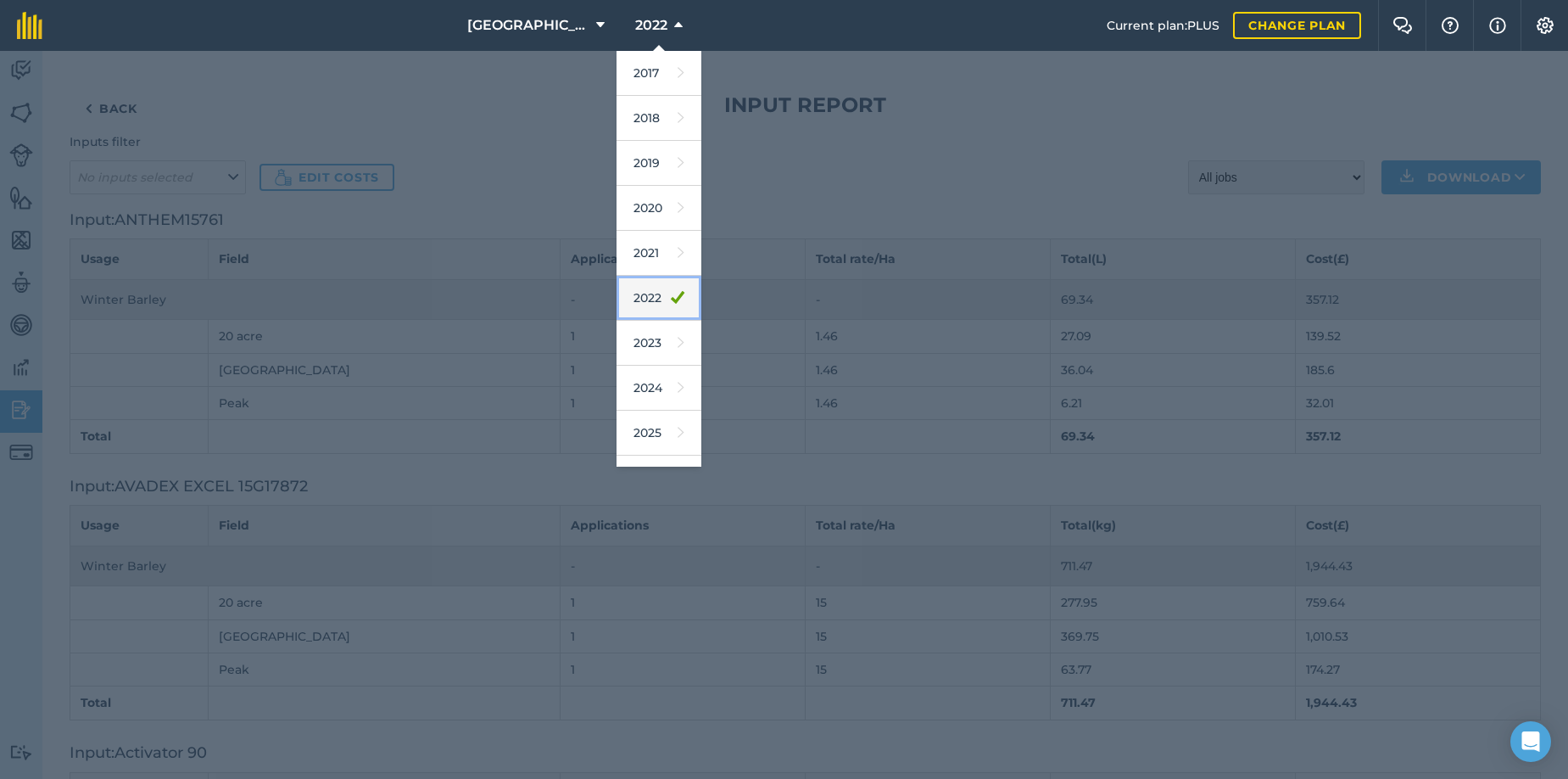
click at [624, 296] on link "2022" at bounding box center [660, 297] width 85 height 45
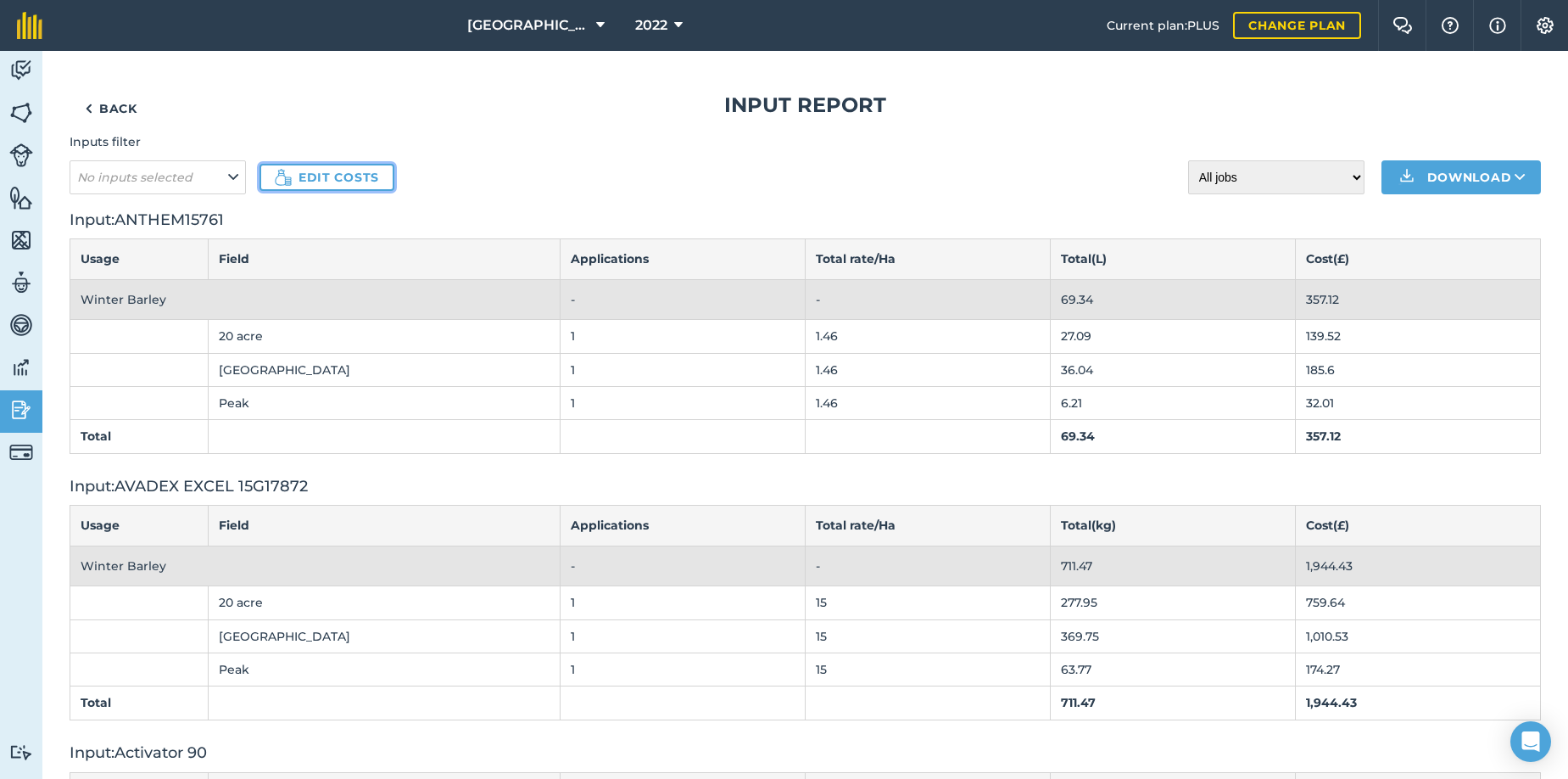
click at [328, 176] on link "Edit costs" at bounding box center [327, 177] width 135 height 27
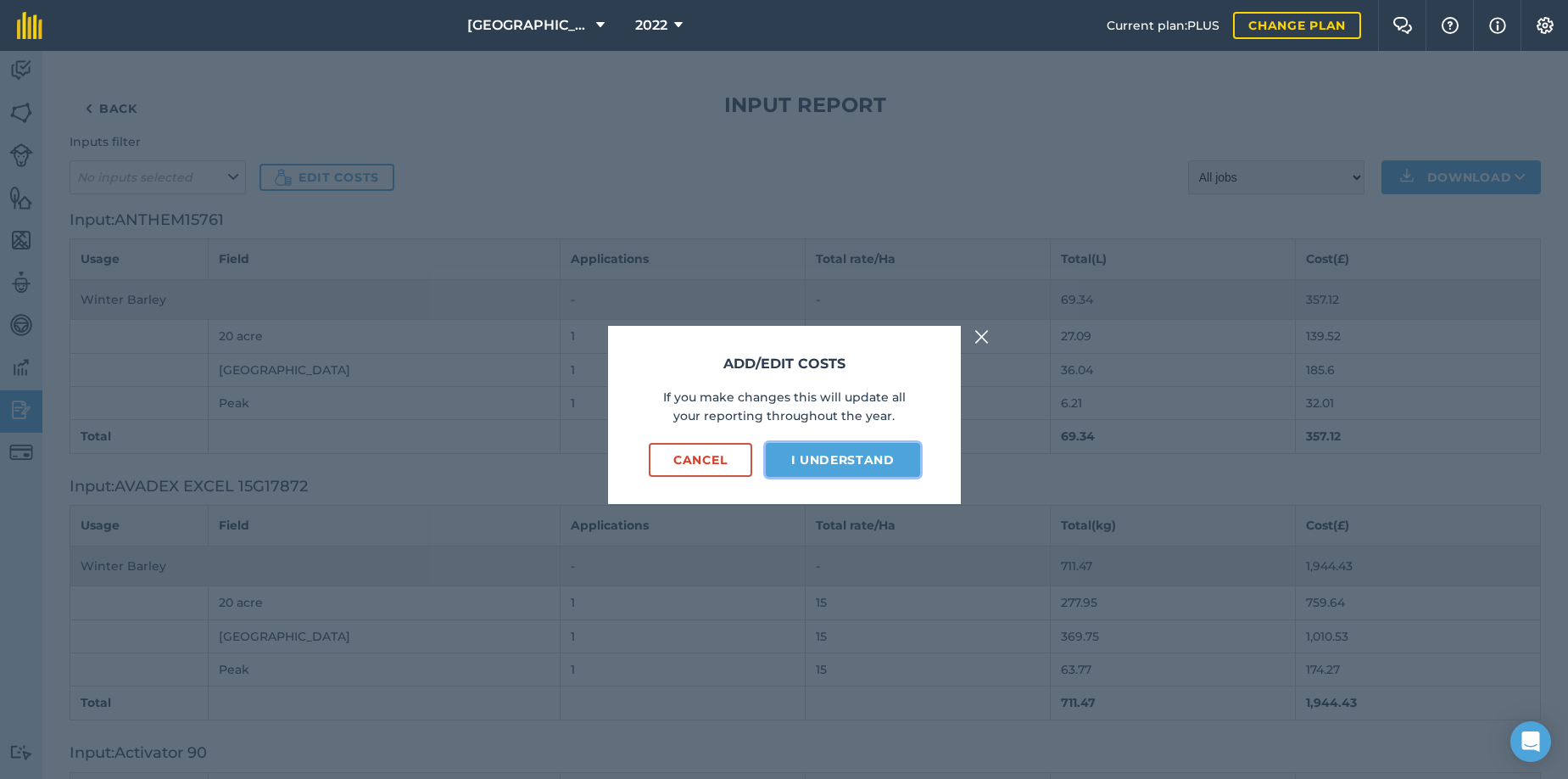
click at [813, 466] on button "I understand" at bounding box center [843, 460] width 154 height 34
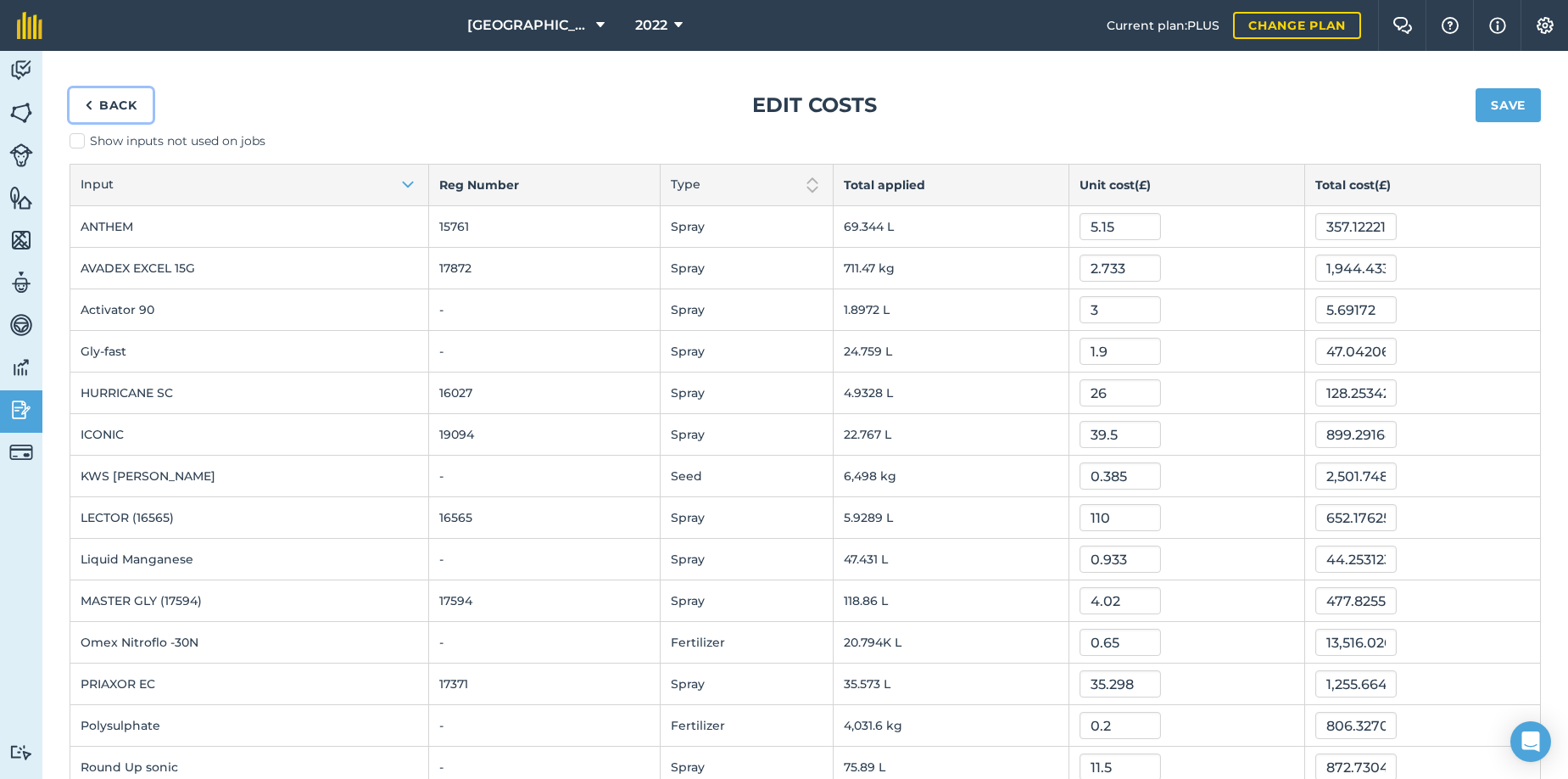
click at [98, 98] on link "Back" at bounding box center [112, 106] width 84 height 34
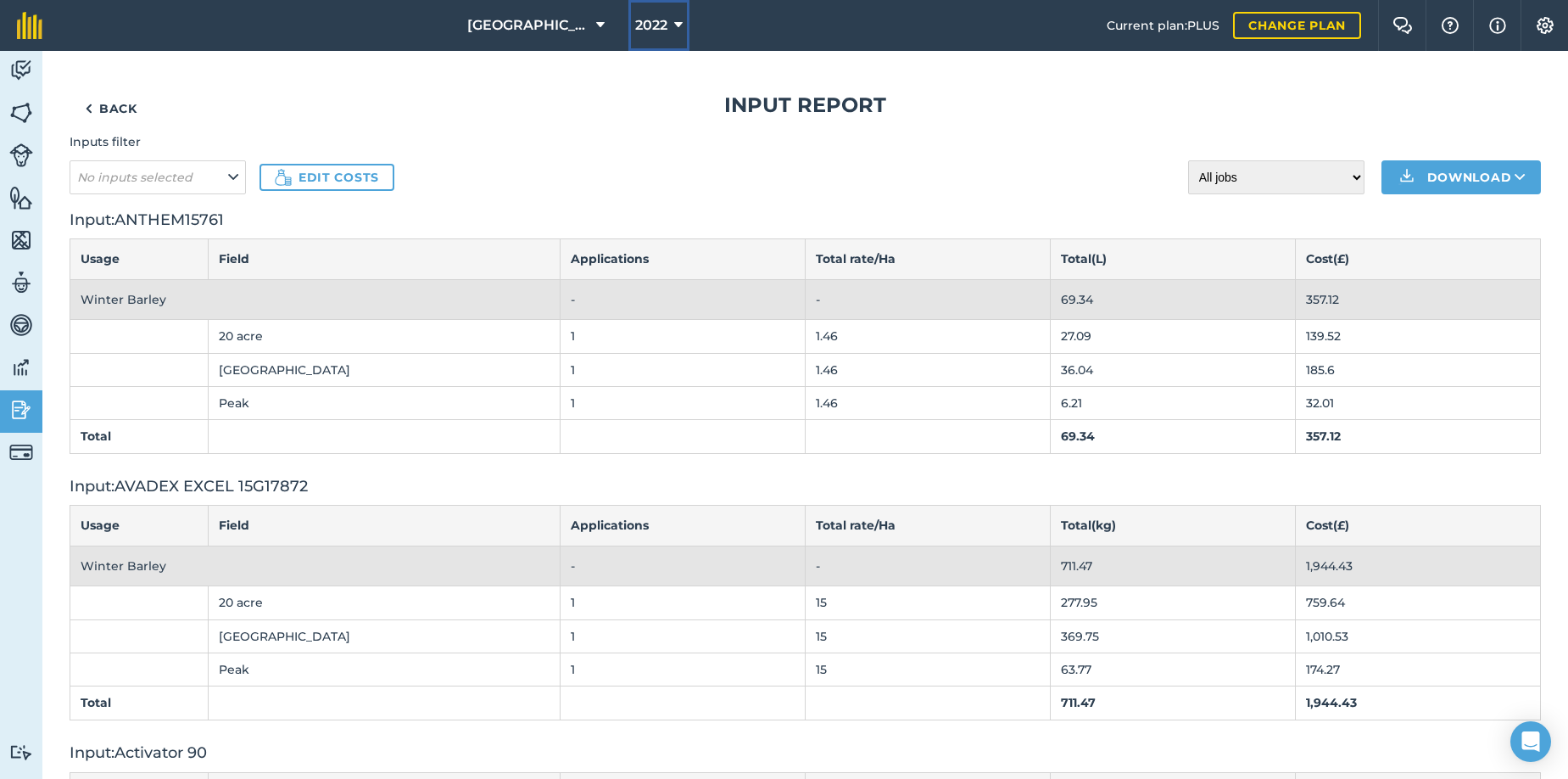
click at [674, 20] on icon at bounding box center [678, 26] width 9 height 20
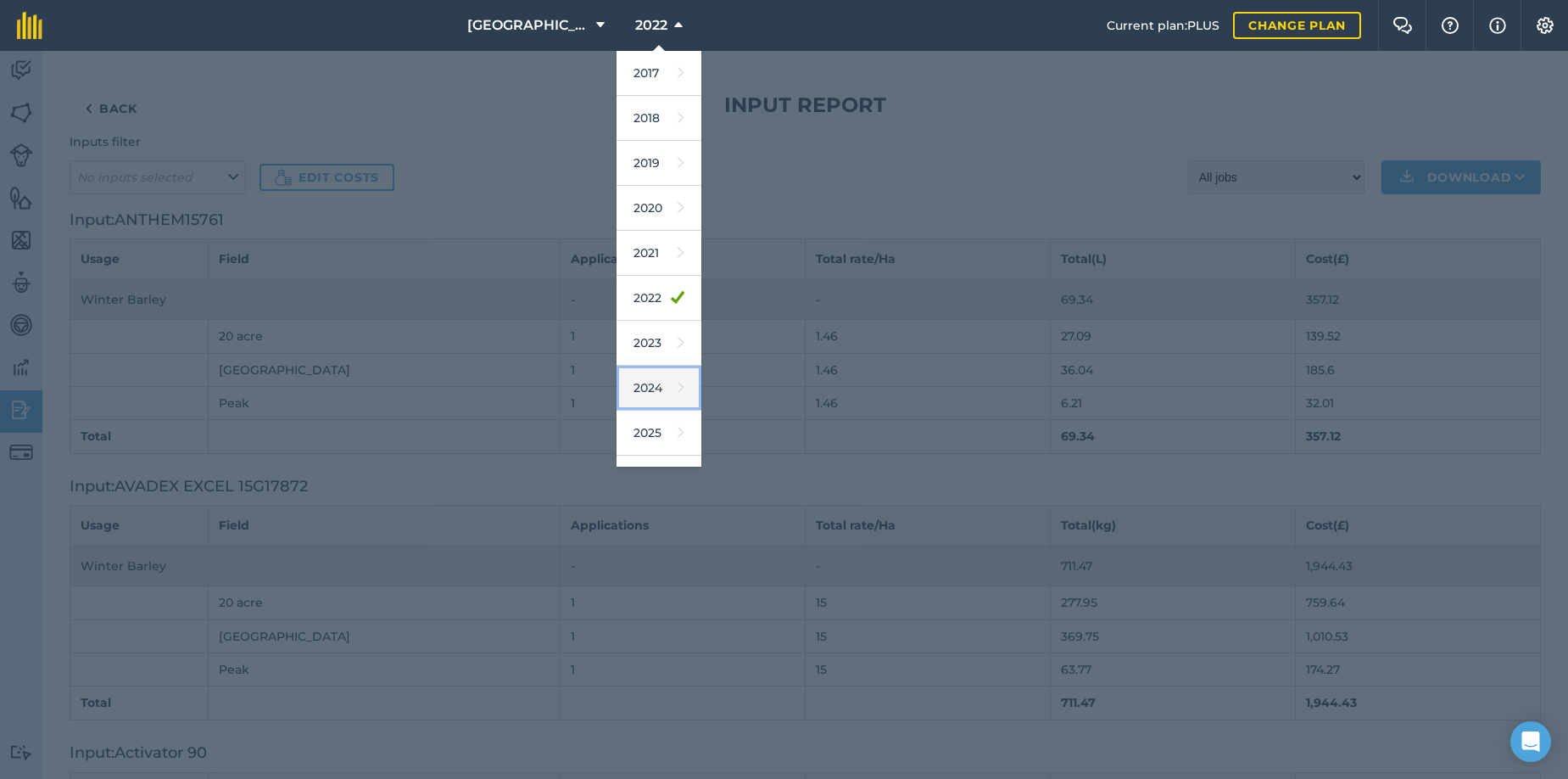
click at [631, 389] on link "2024" at bounding box center [660, 388] width 85 height 45
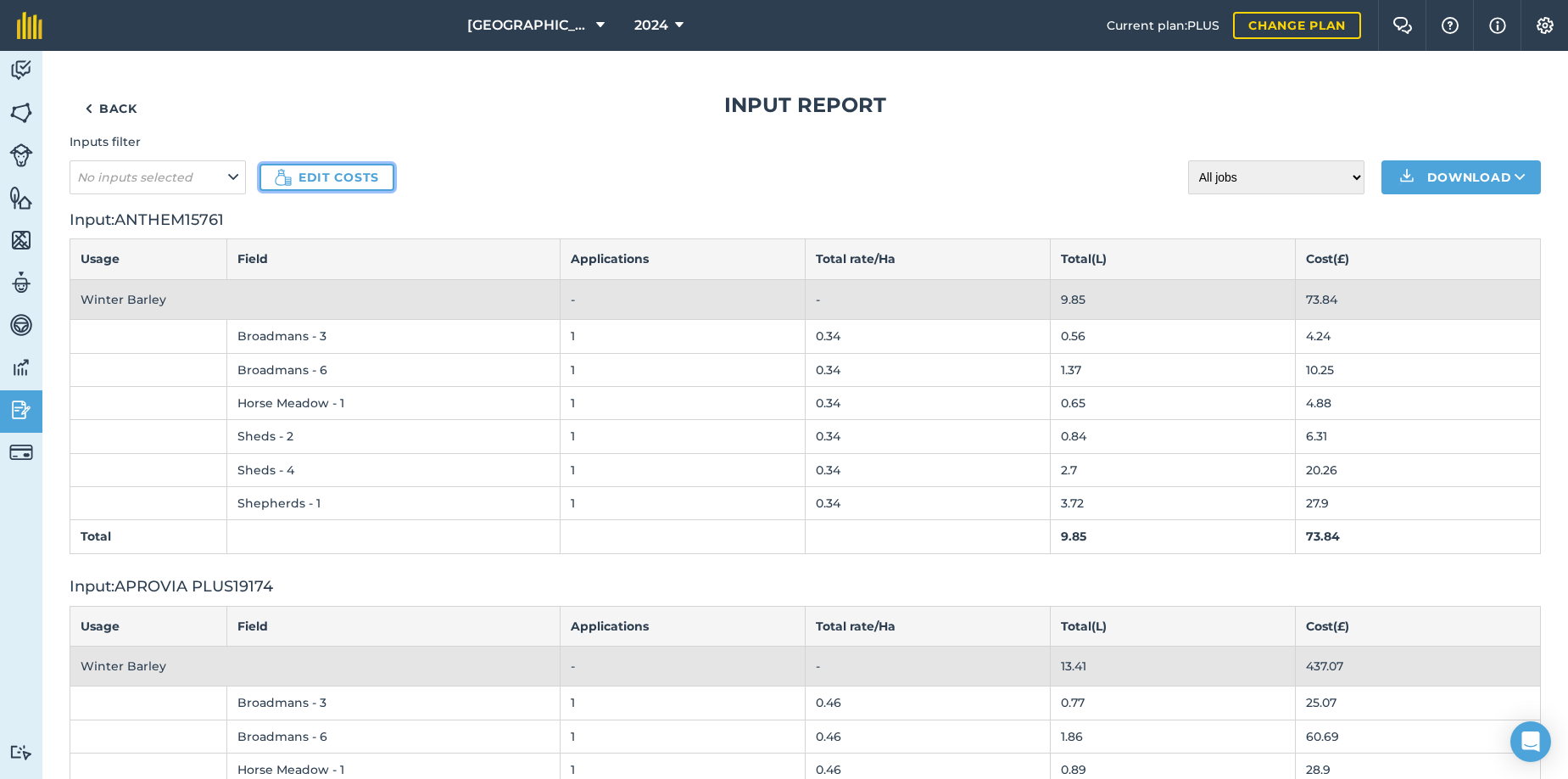
click at [326, 176] on link "Edit costs" at bounding box center [327, 177] width 135 height 27
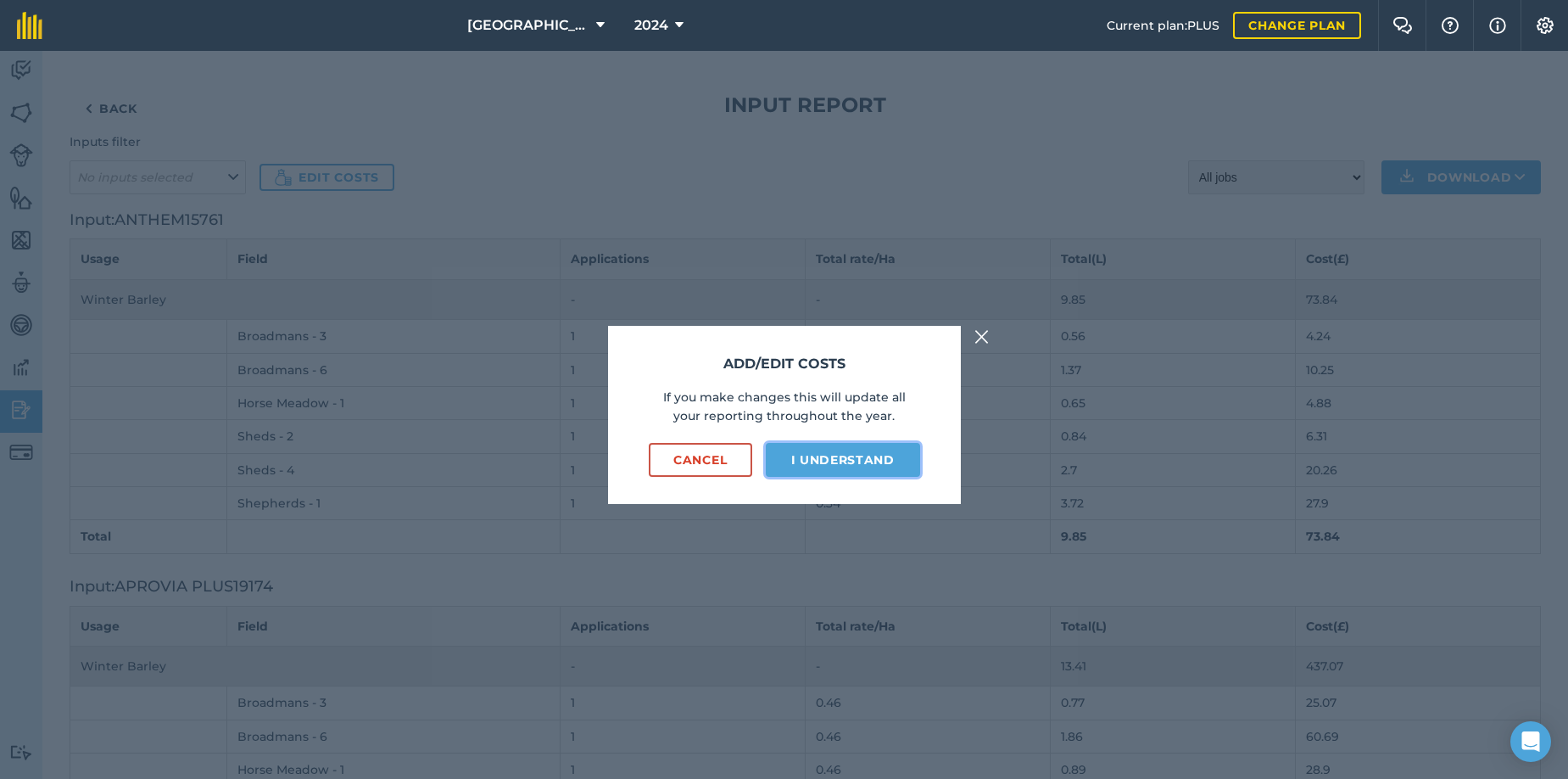
click at [845, 460] on button "I understand" at bounding box center [843, 460] width 154 height 34
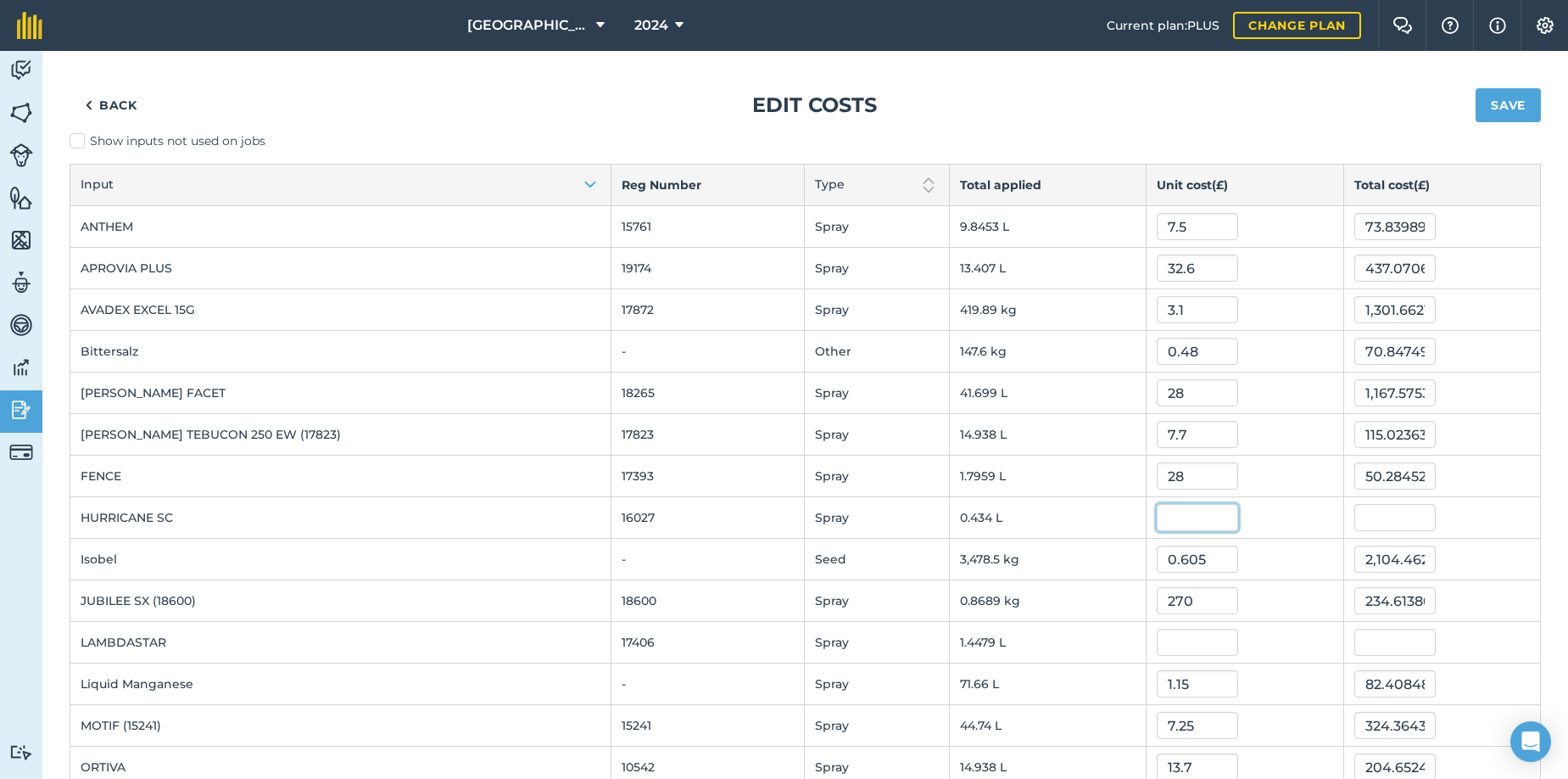
click at [1156, 518] on input "text" at bounding box center [1197, 517] width 82 height 27
type input "30"
click at [1476, 89] on button "Save" at bounding box center [1508, 106] width 66 height 34
type input "13.0191009"
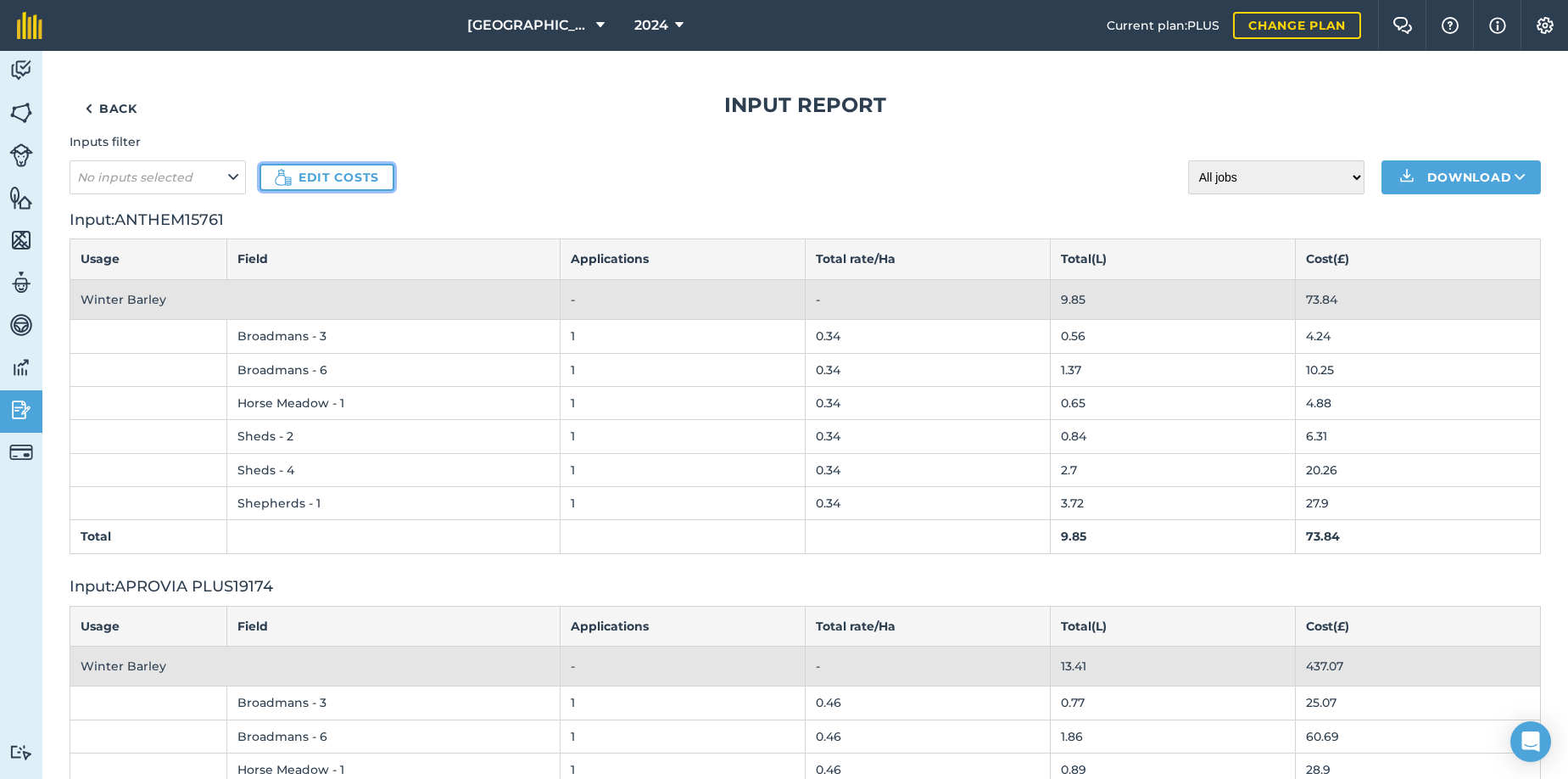
click at [320, 175] on link "Edit costs" at bounding box center [327, 177] width 135 height 27
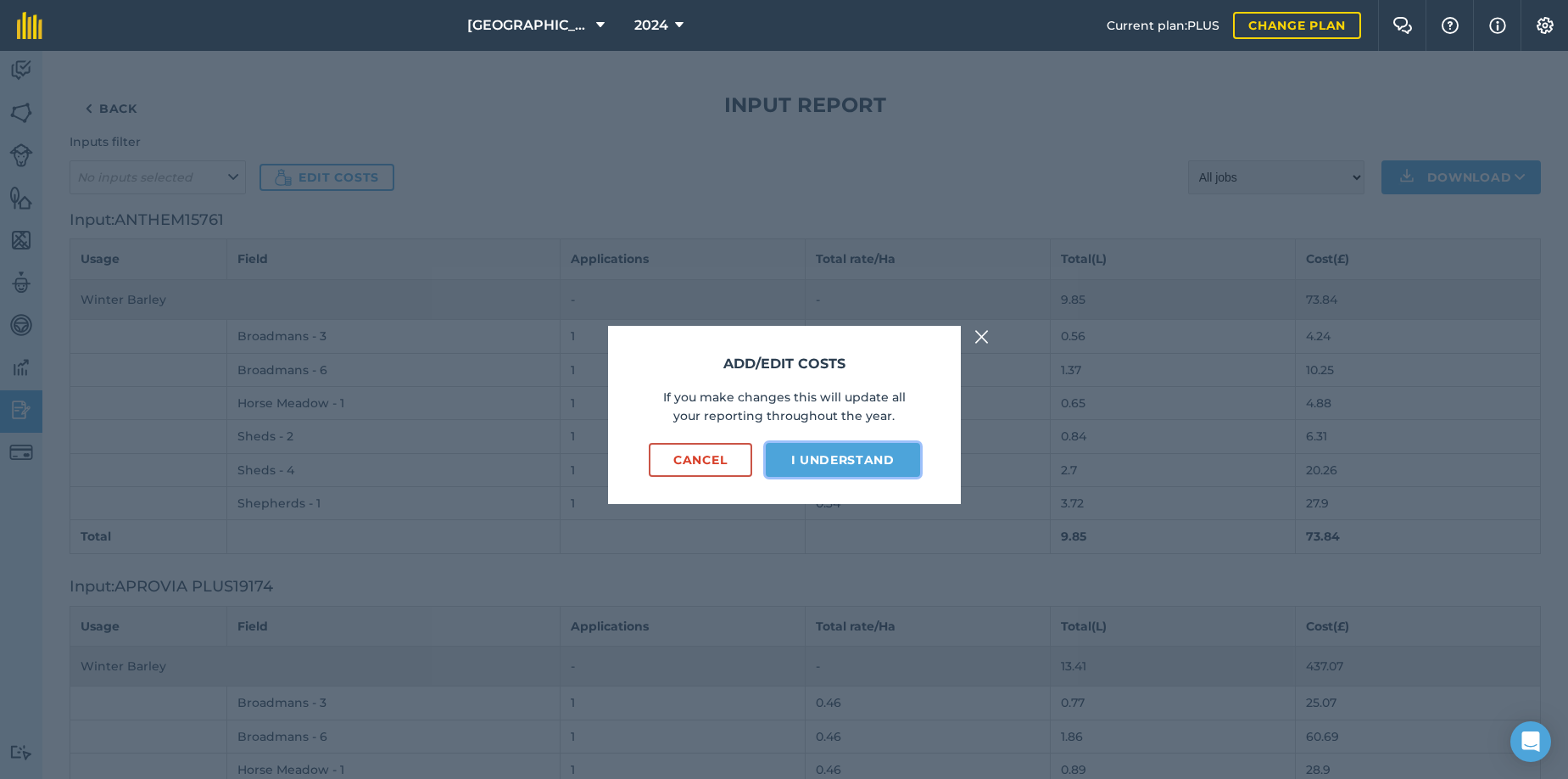
click at [825, 456] on button "I understand" at bounding box center [843, 460] width 154 height 34
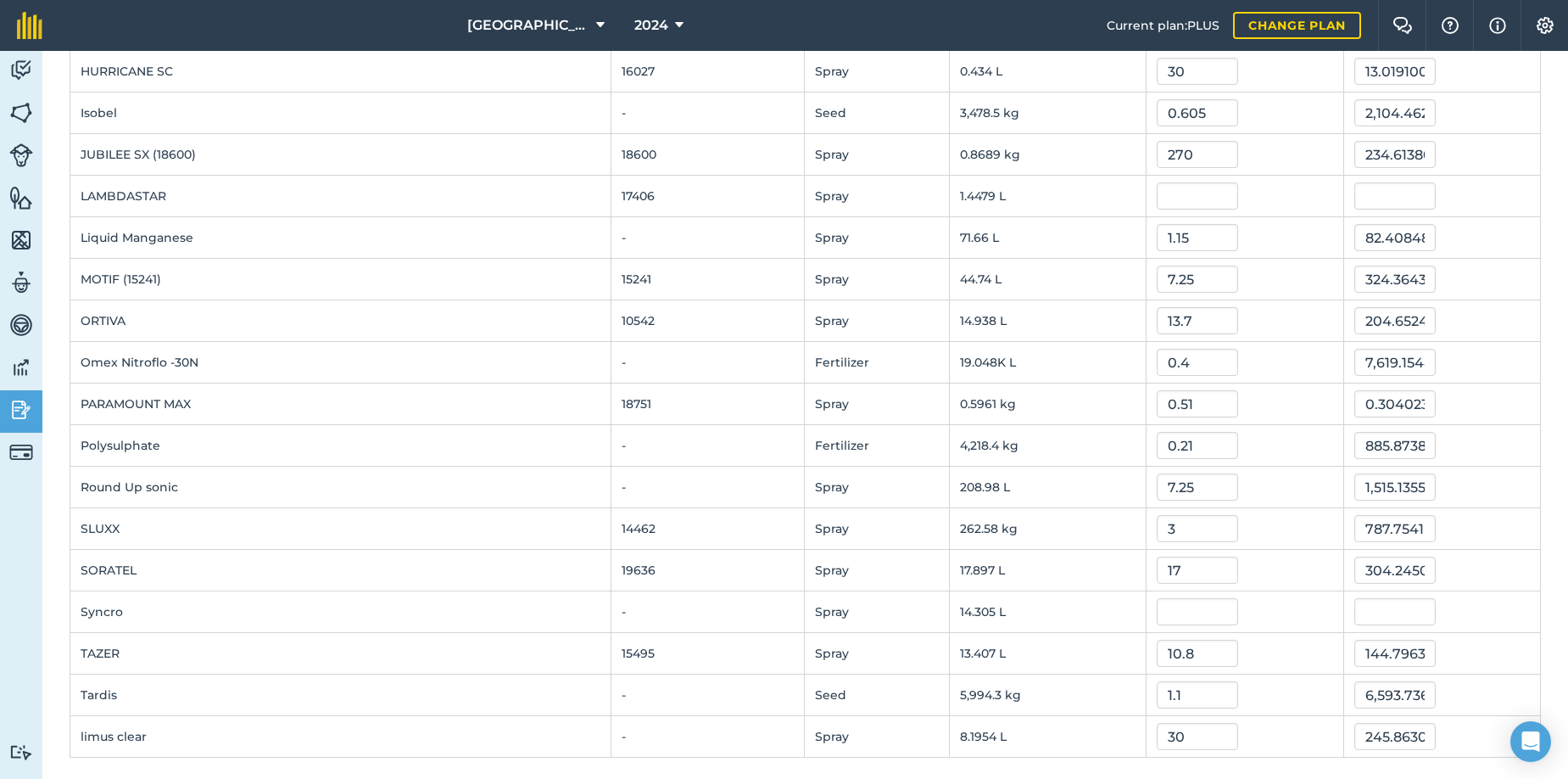
scroll to position [452, 0]
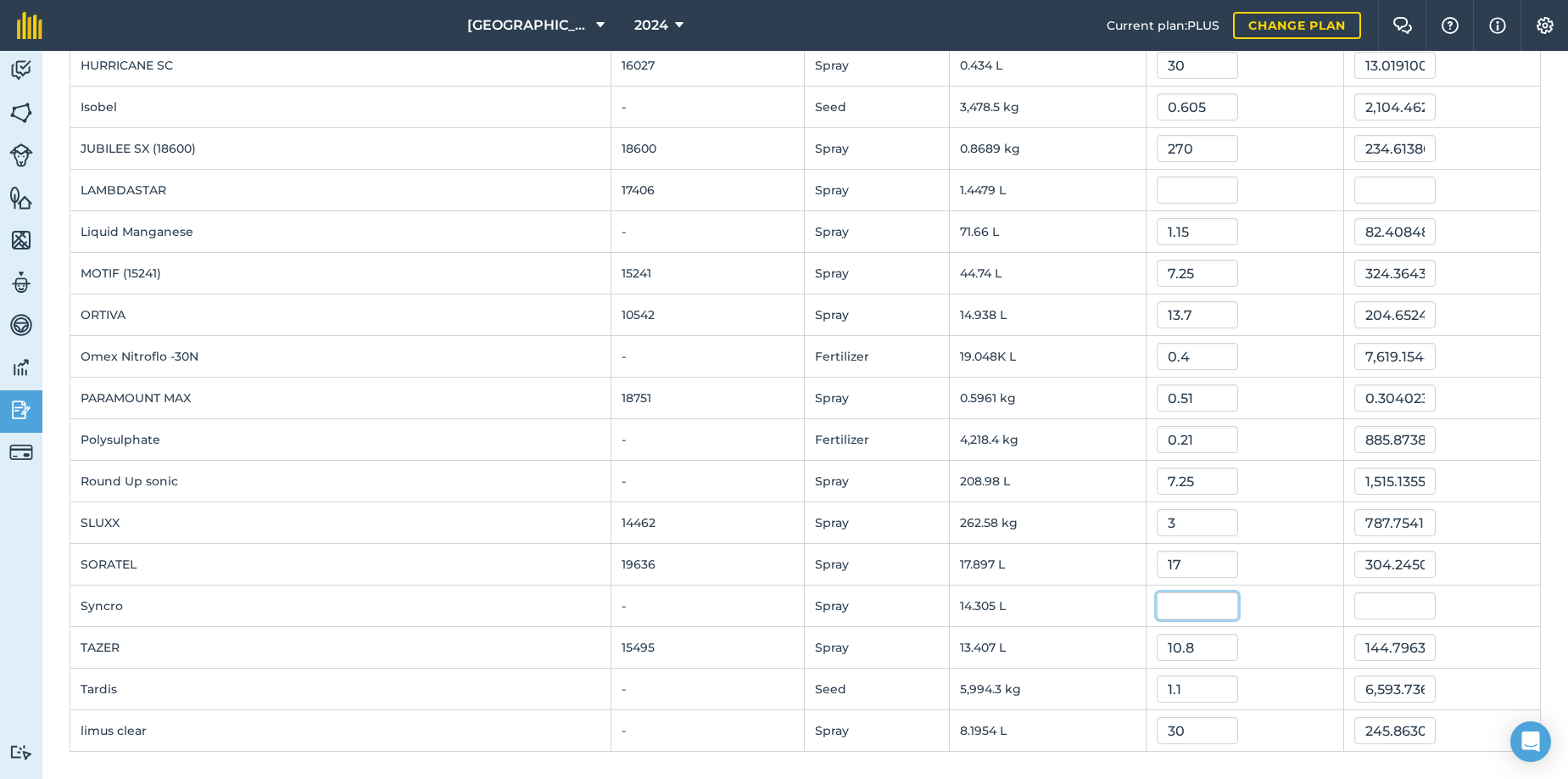
click at [1156, 606] on input "text" at bounding box center [1197, 606] width 82 height 27
type input "3"
type input "42.915039"
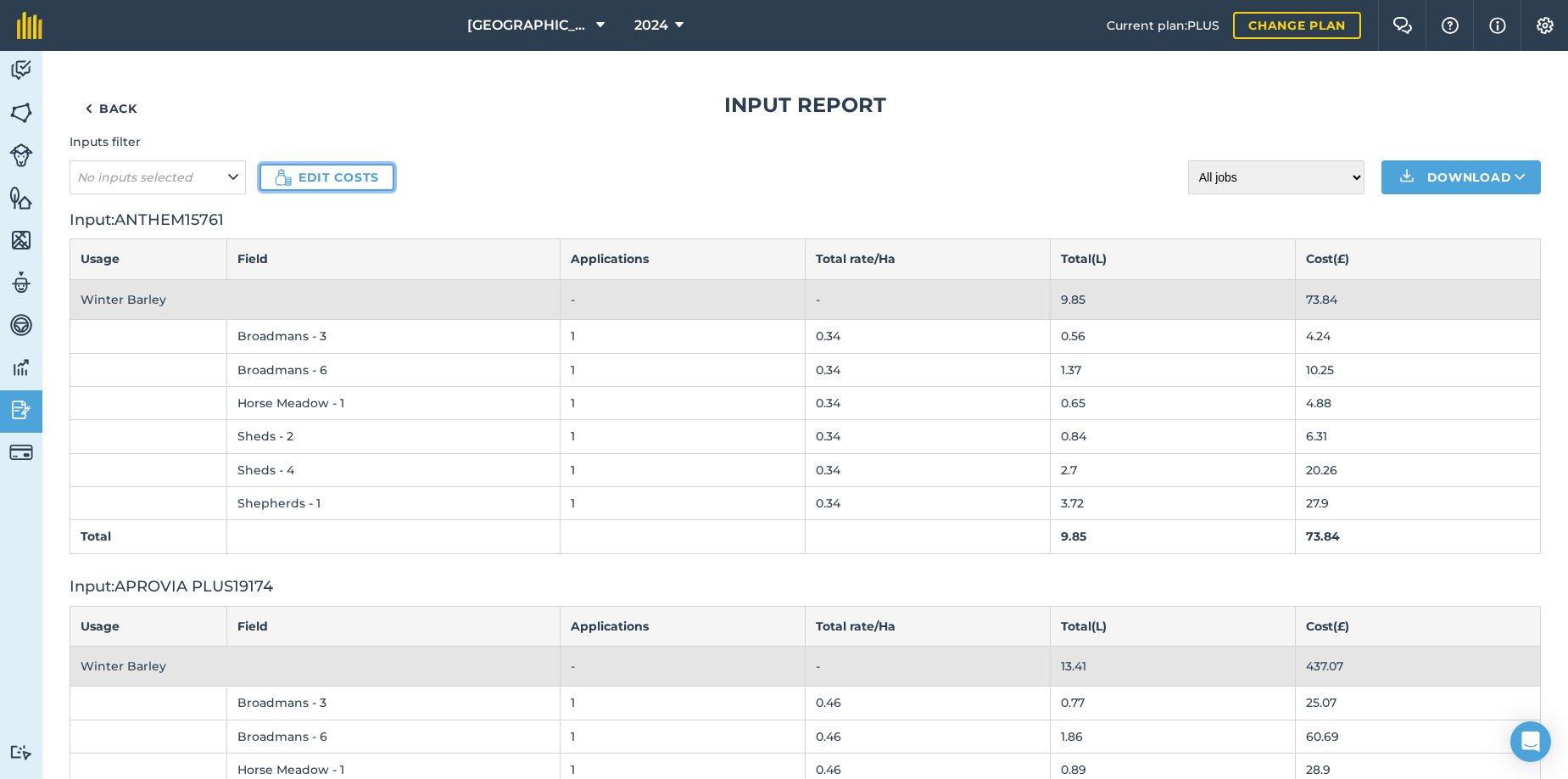
click at [319, 183] on link "Edit costs" at bounding box center [327, 177] width 135 height 27
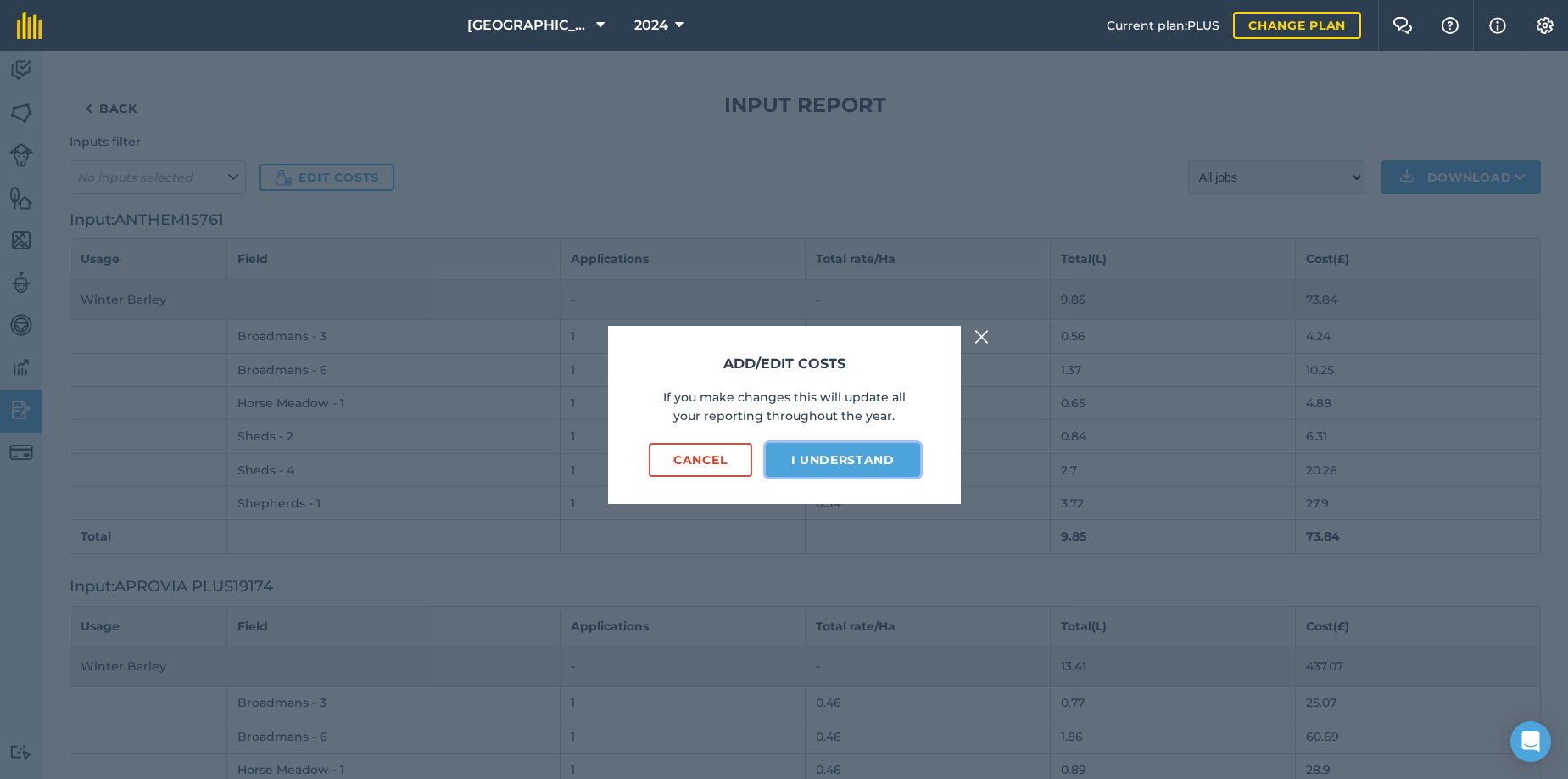
click at [839, 455] on button "I understand" at bounding box center [843, 460] width 154 height 34
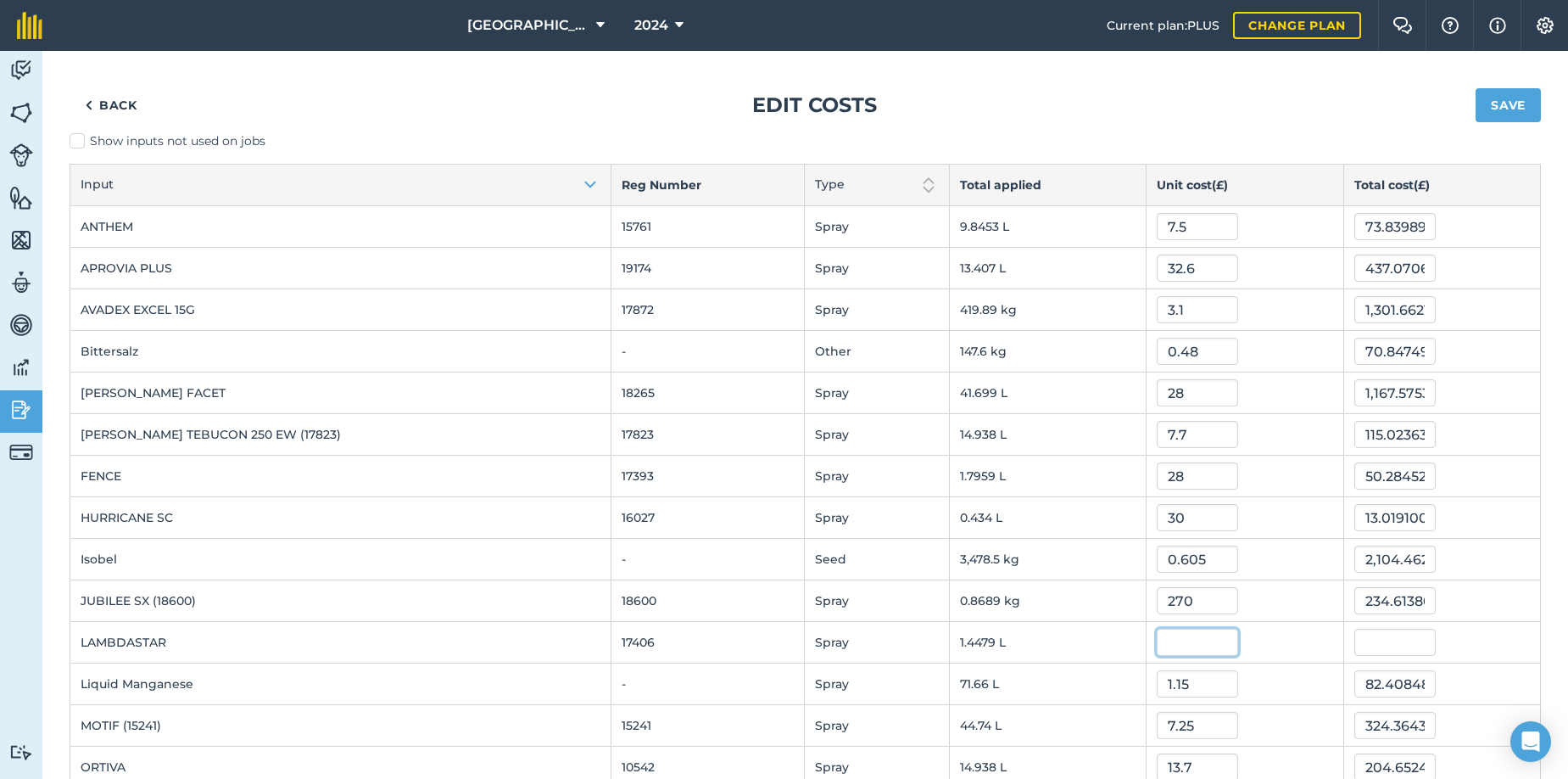
click at [1156, 641] on input "text" at bounding box center [1197, 642] width 82 height 27
type input "30"
type input "43.437"
click at [1156, 518] on input "30" at bounding box center [1197, 517] width 82 height 27
type input "3"
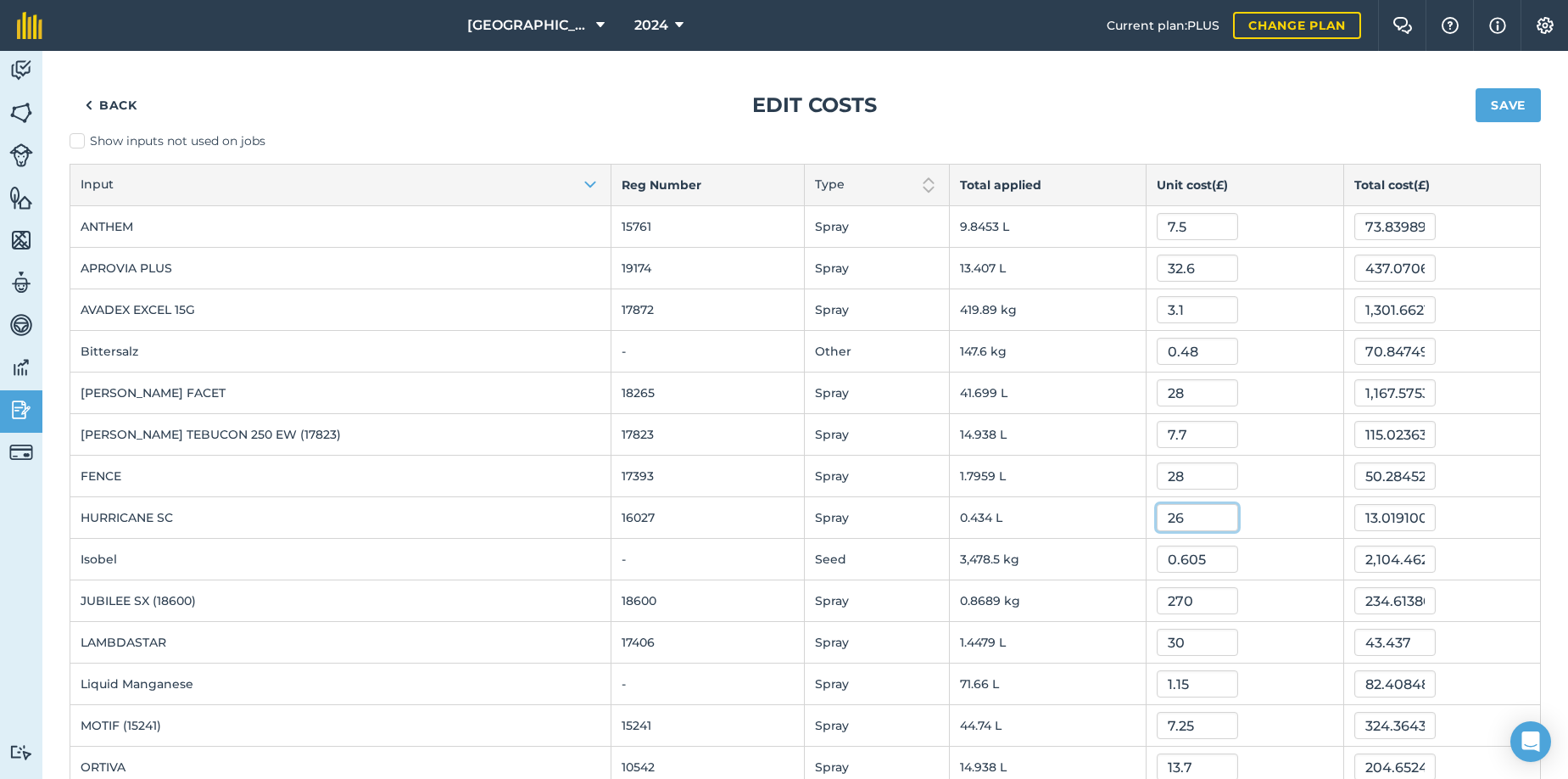
type input "26"
type input "11.28322078"
click at [1486, 102] on button "Save" at bounding box center [1508, 106] width 66 height 34
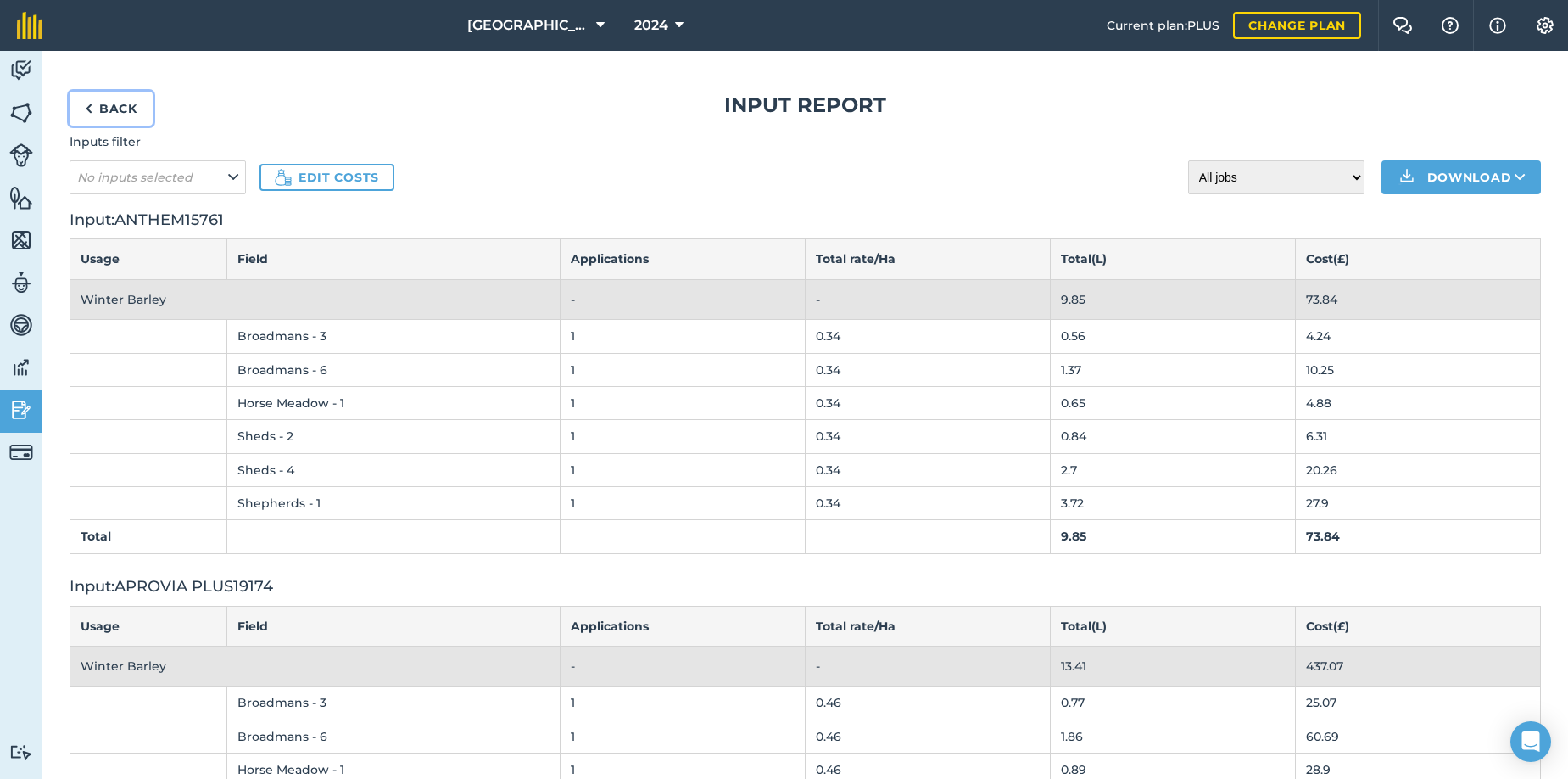
click at [112, 106] on link "Back" at bounding box center [112, 108] width 84 height 34
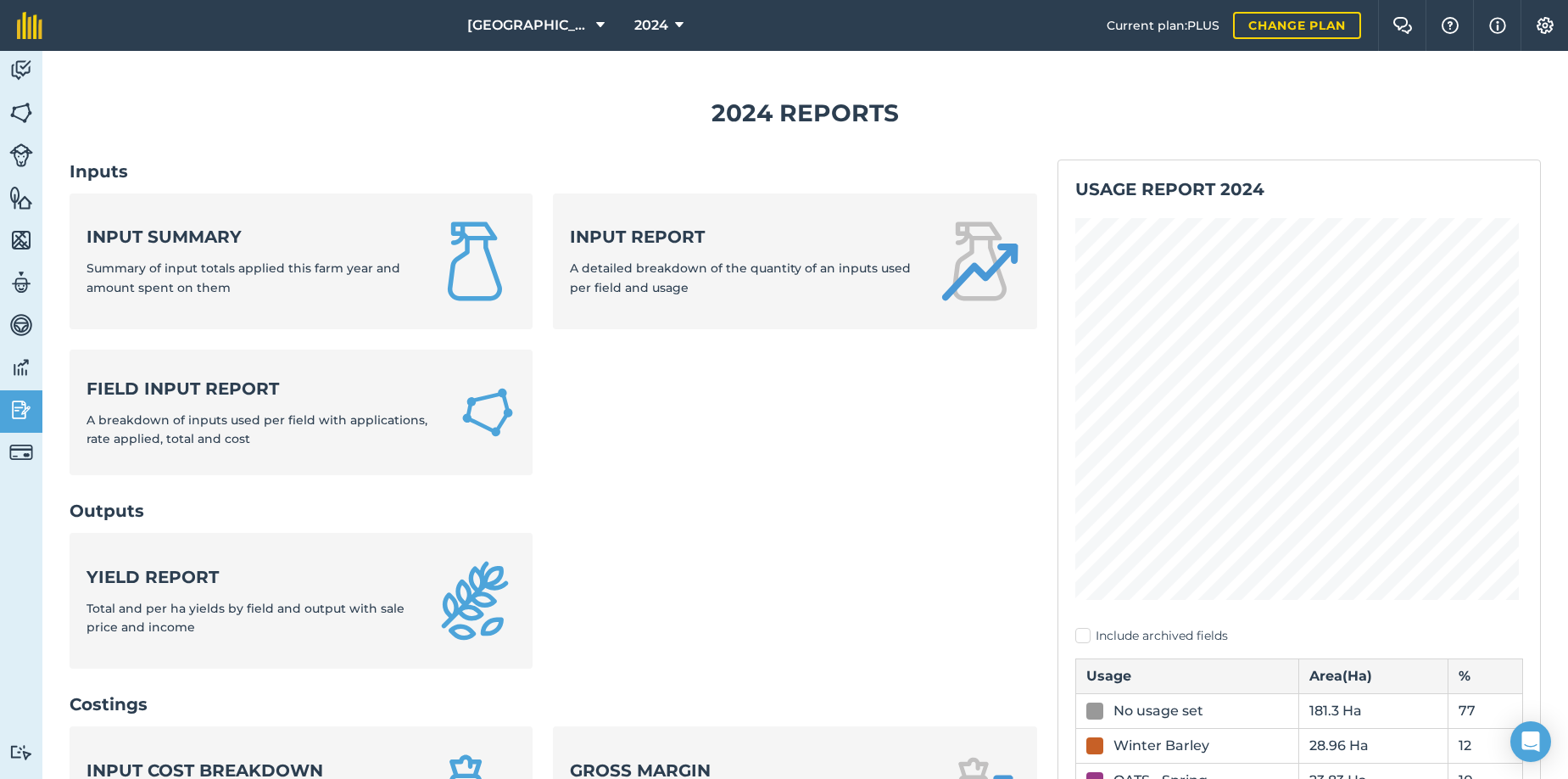
scroll to position [255, 0]
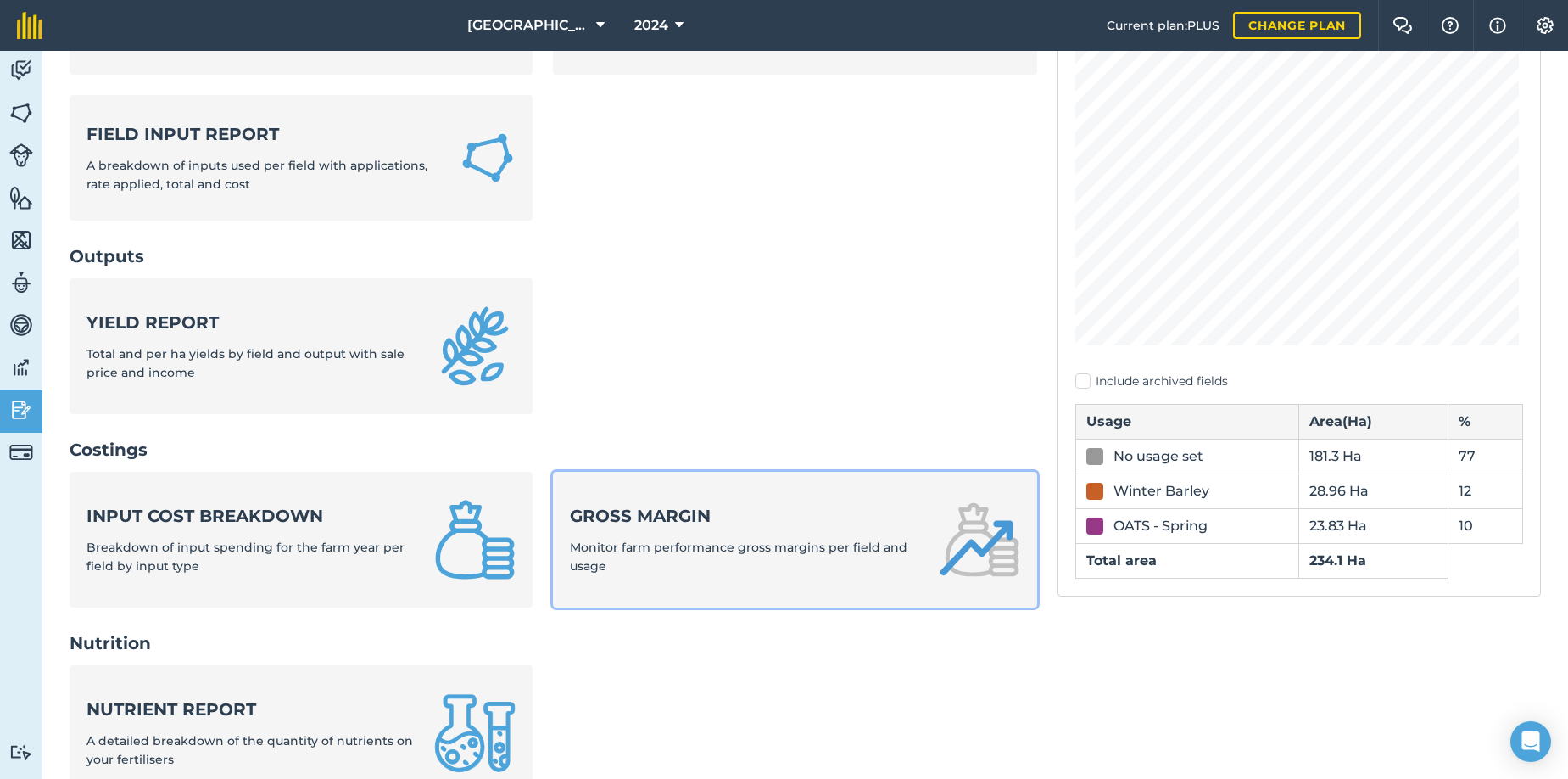
click at [769, 545] on span "Monitor farm performance gross margins per field and usage" at bounding box center [739, 557] width 337 height 34
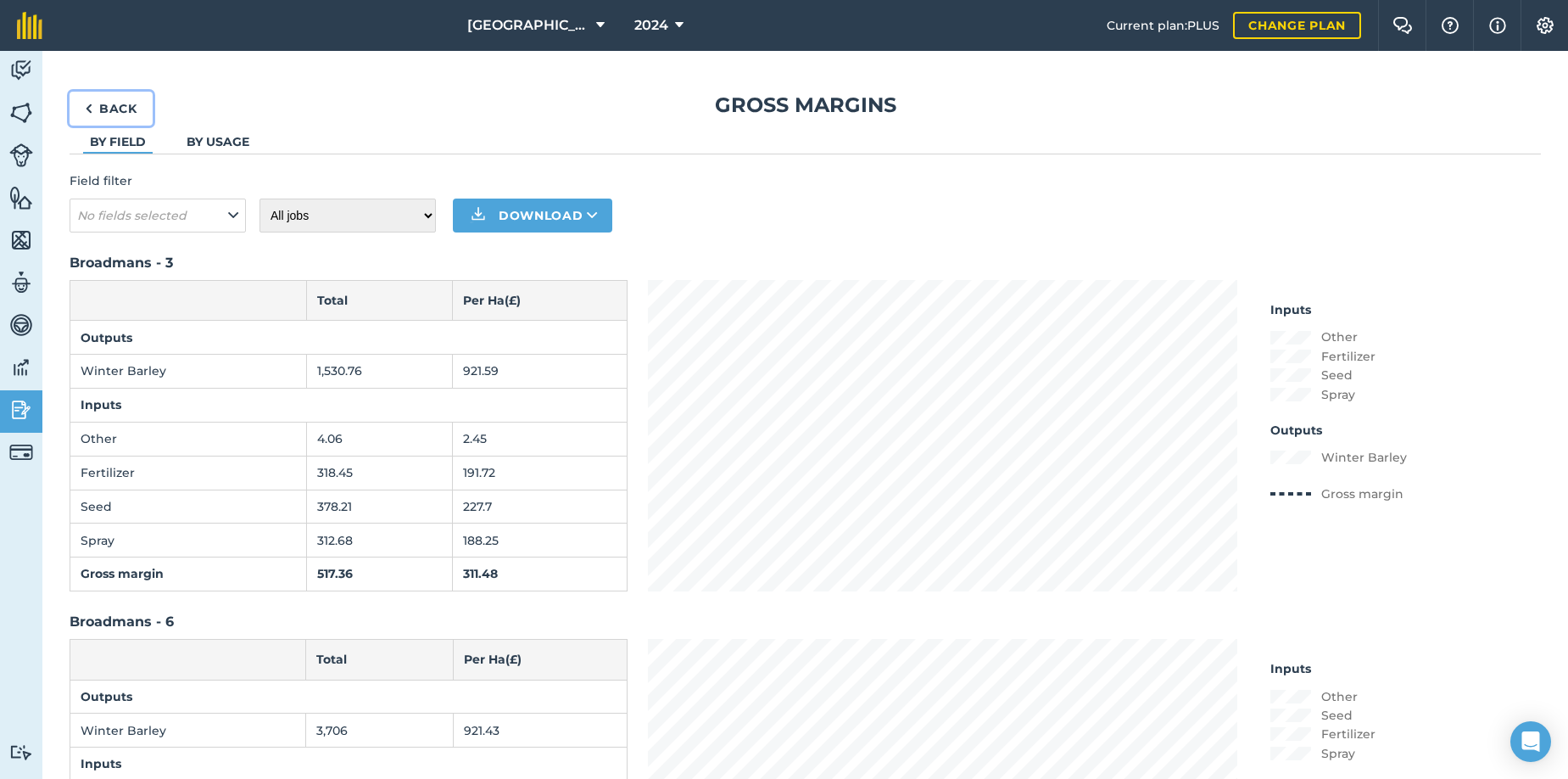
click at [112, 107] on link "Back" at bounding box center [112, 108] width 84 height 34
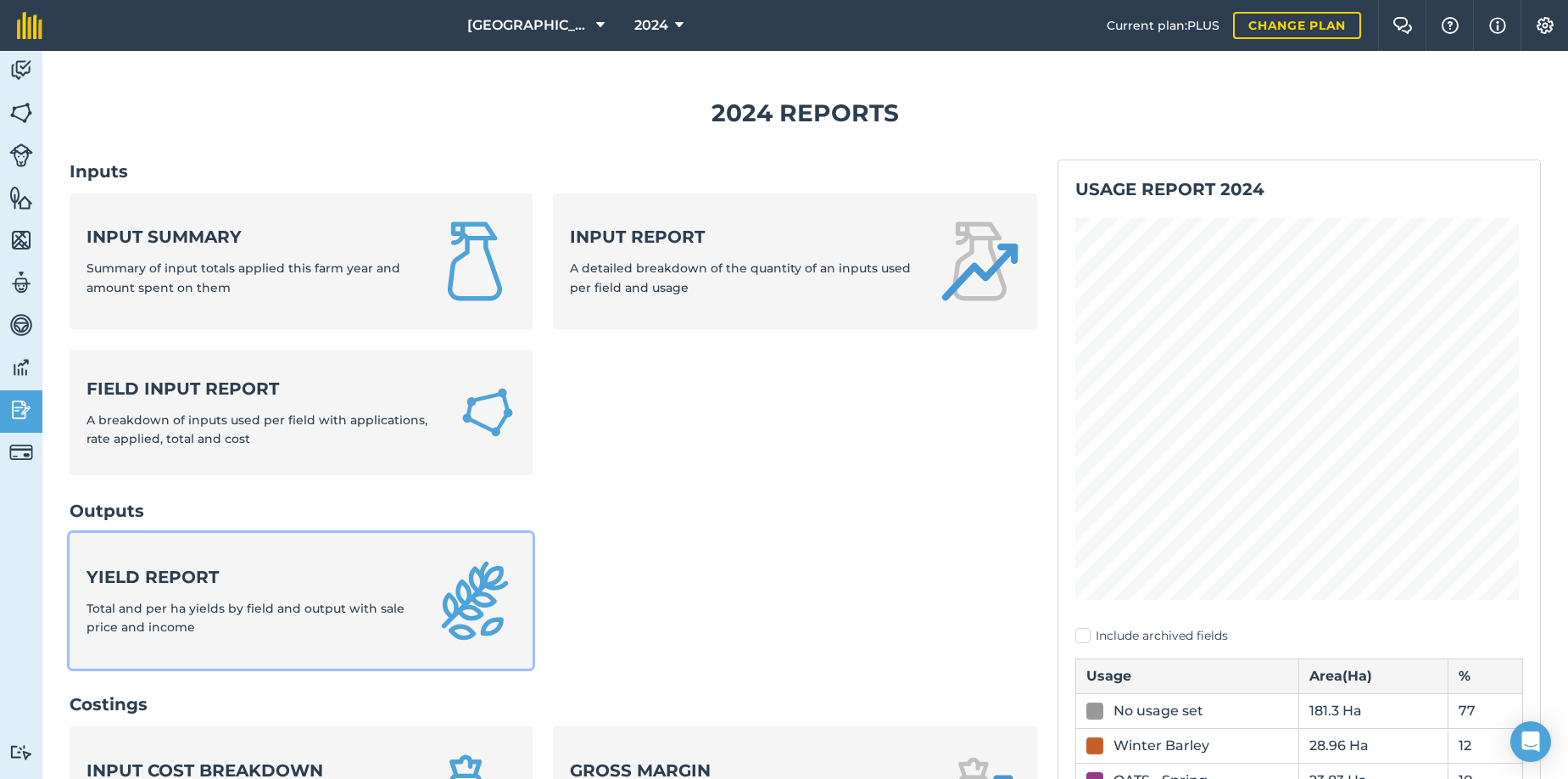
click at [266, 589] on div "Yield report Total and per ha yields by field and output with sale price and in…" at bounding box center [251, 601] width 327 height 72
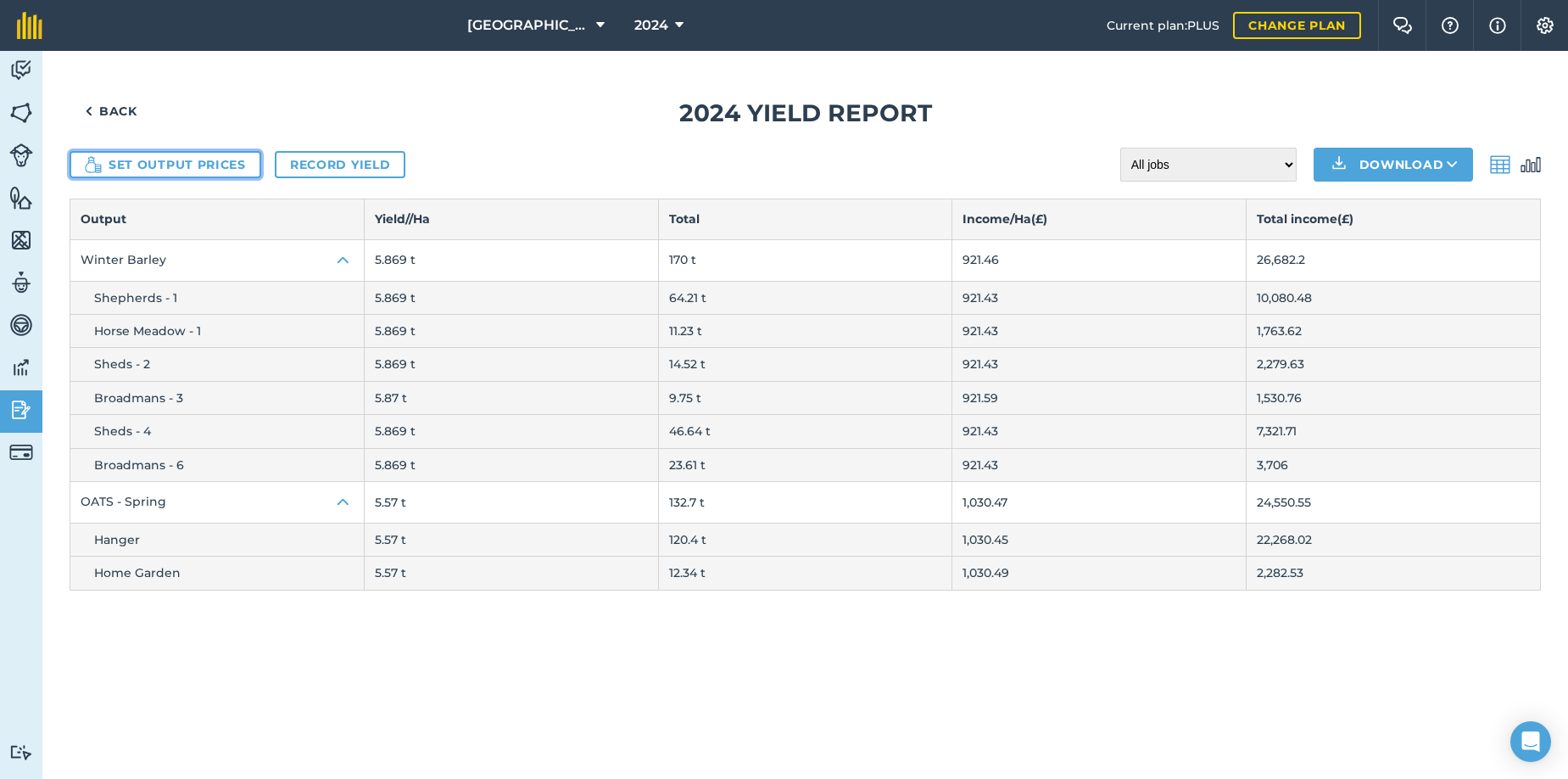
click at [170, 168] on button "Set output prices" at bounding box center [165, 164] width 192 height 27
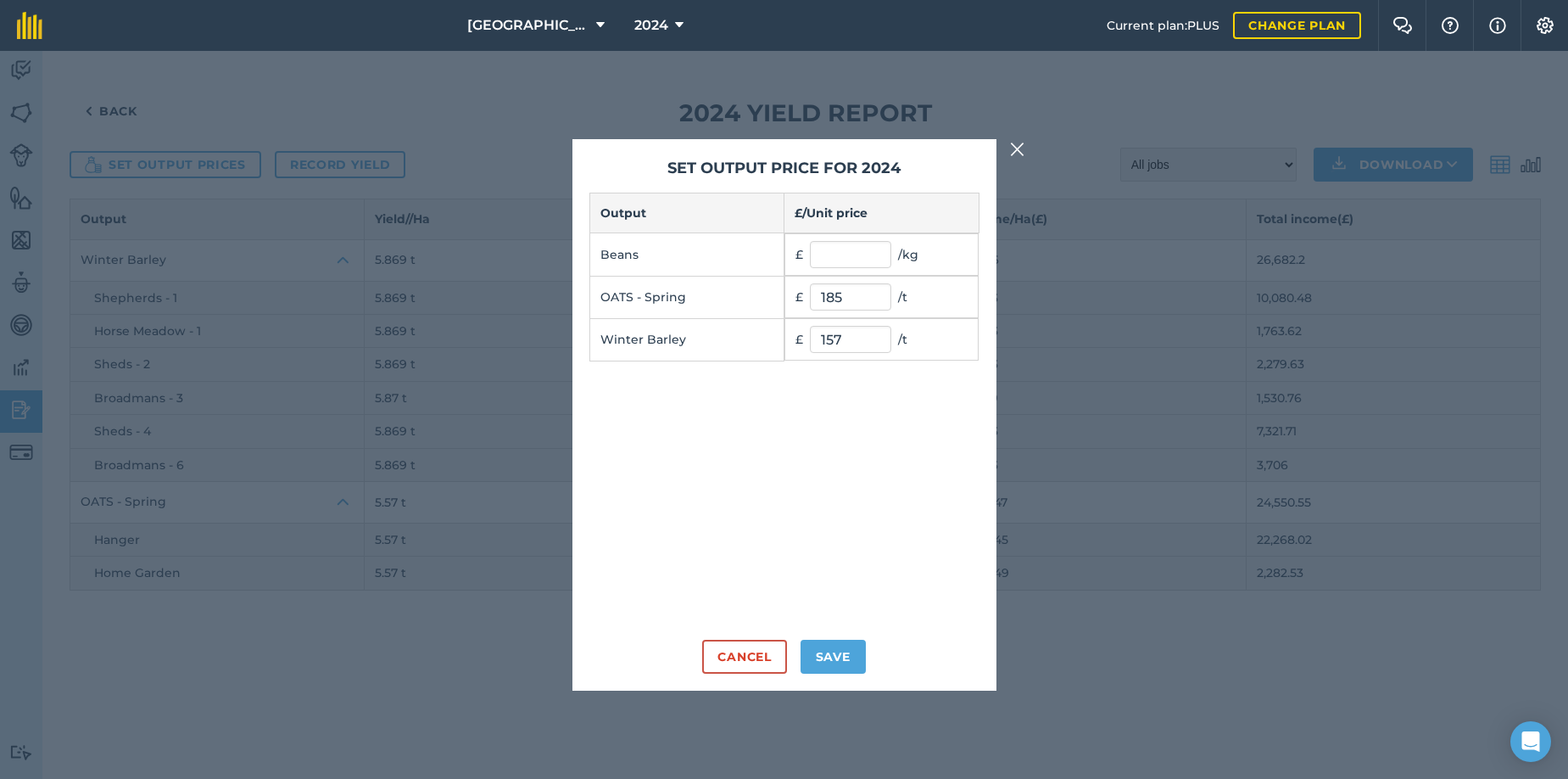
click at [1014, 147] on img at bounding box center [1017, 149] width 15 height 20
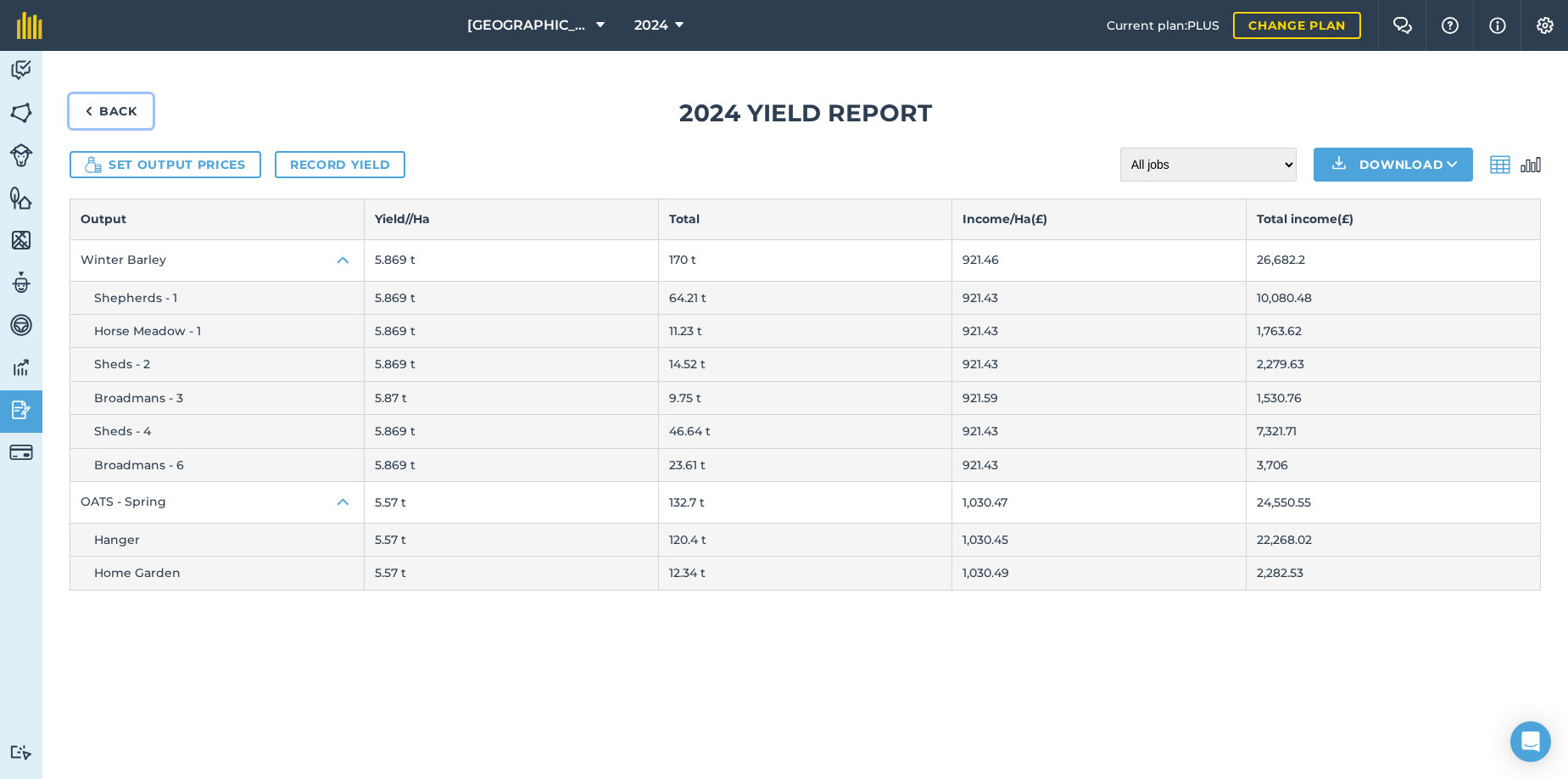
click at [117, 107] on link "Back" at bounding box center [112, 111] width 84 height 34
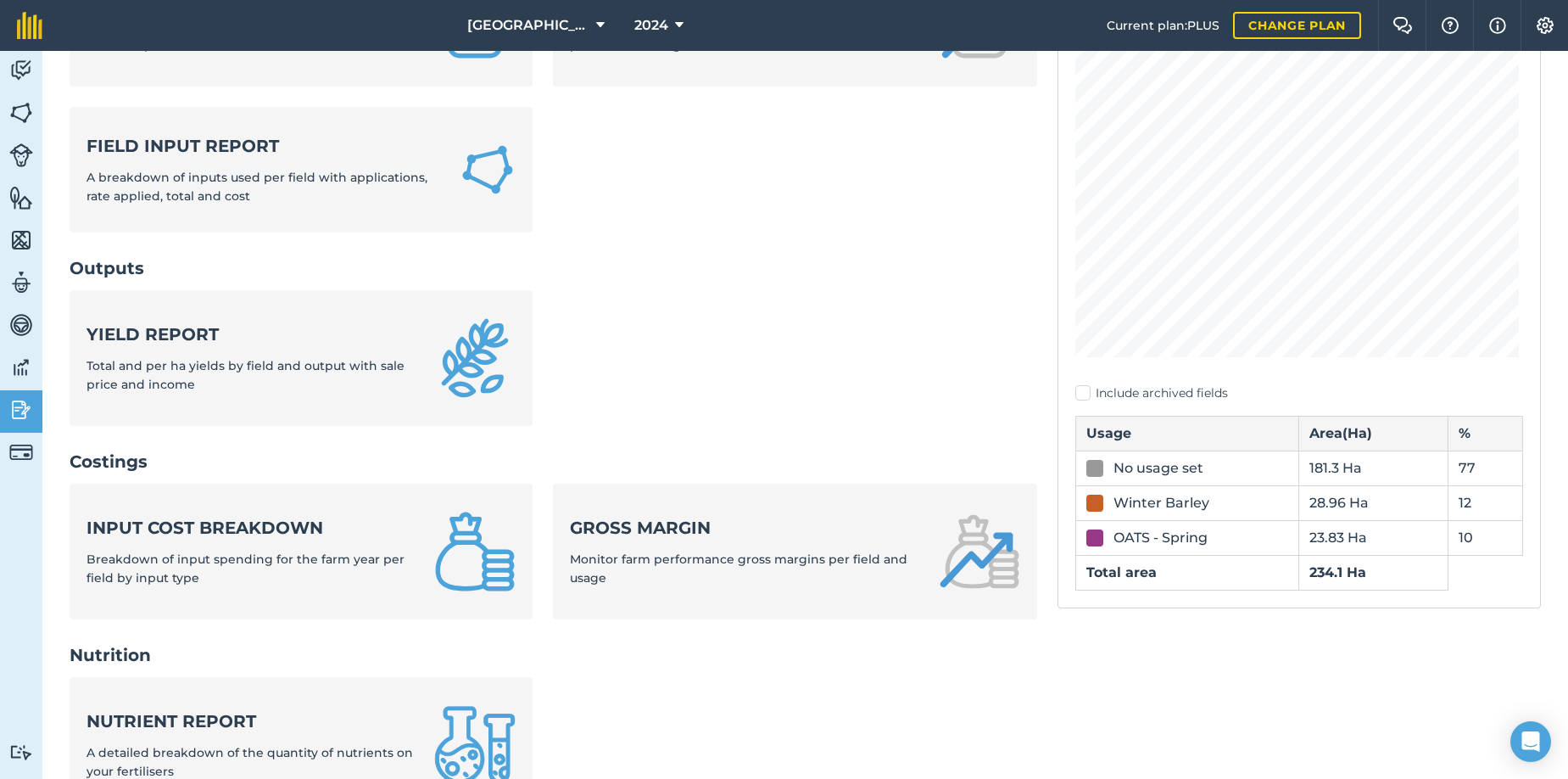
scroll to position [339, 0]
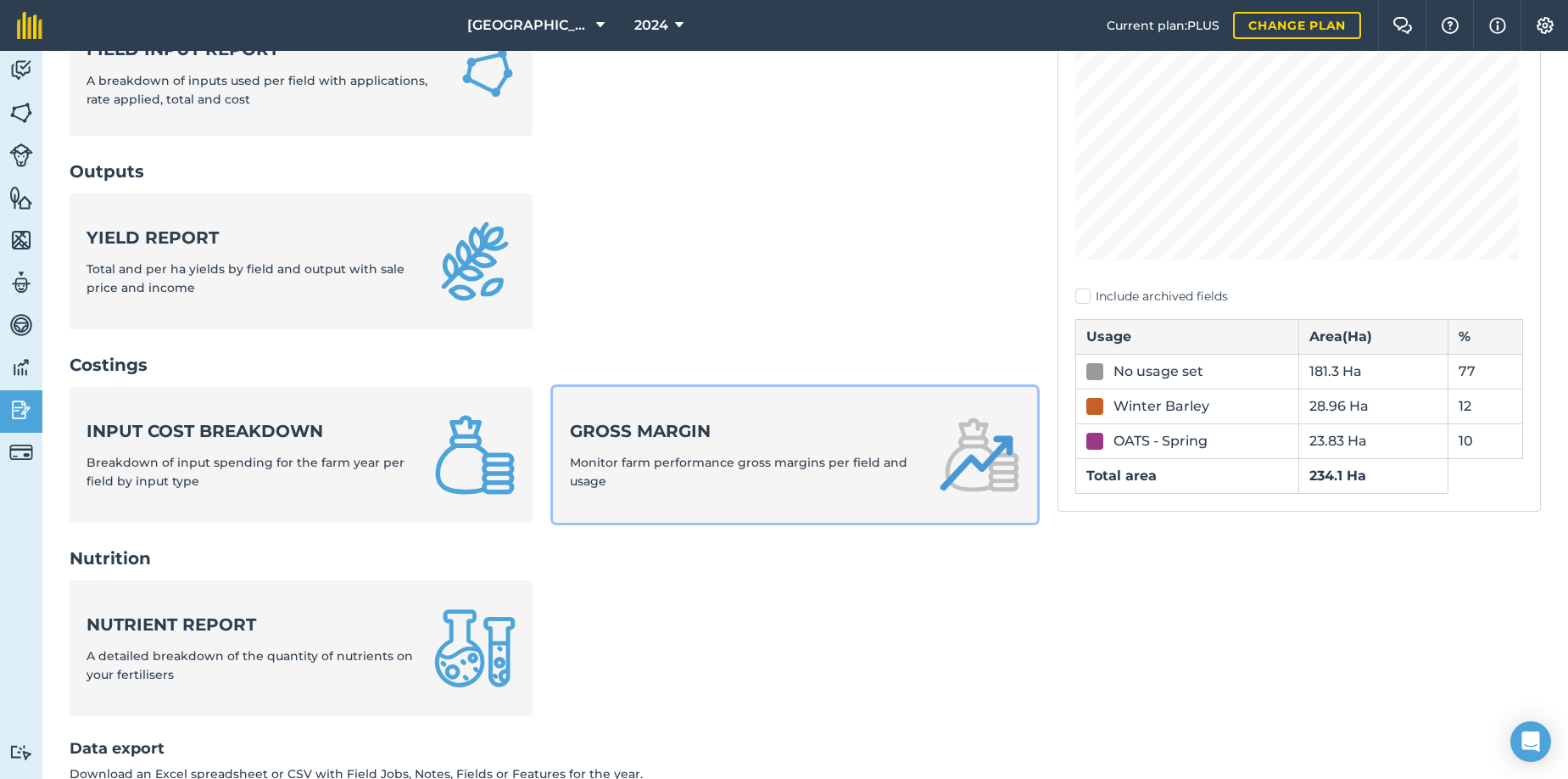
click at [693, 461] on span "Monitor farm performance gross margins per field and usage" at bounding box center [739, 471] width 337 height 34
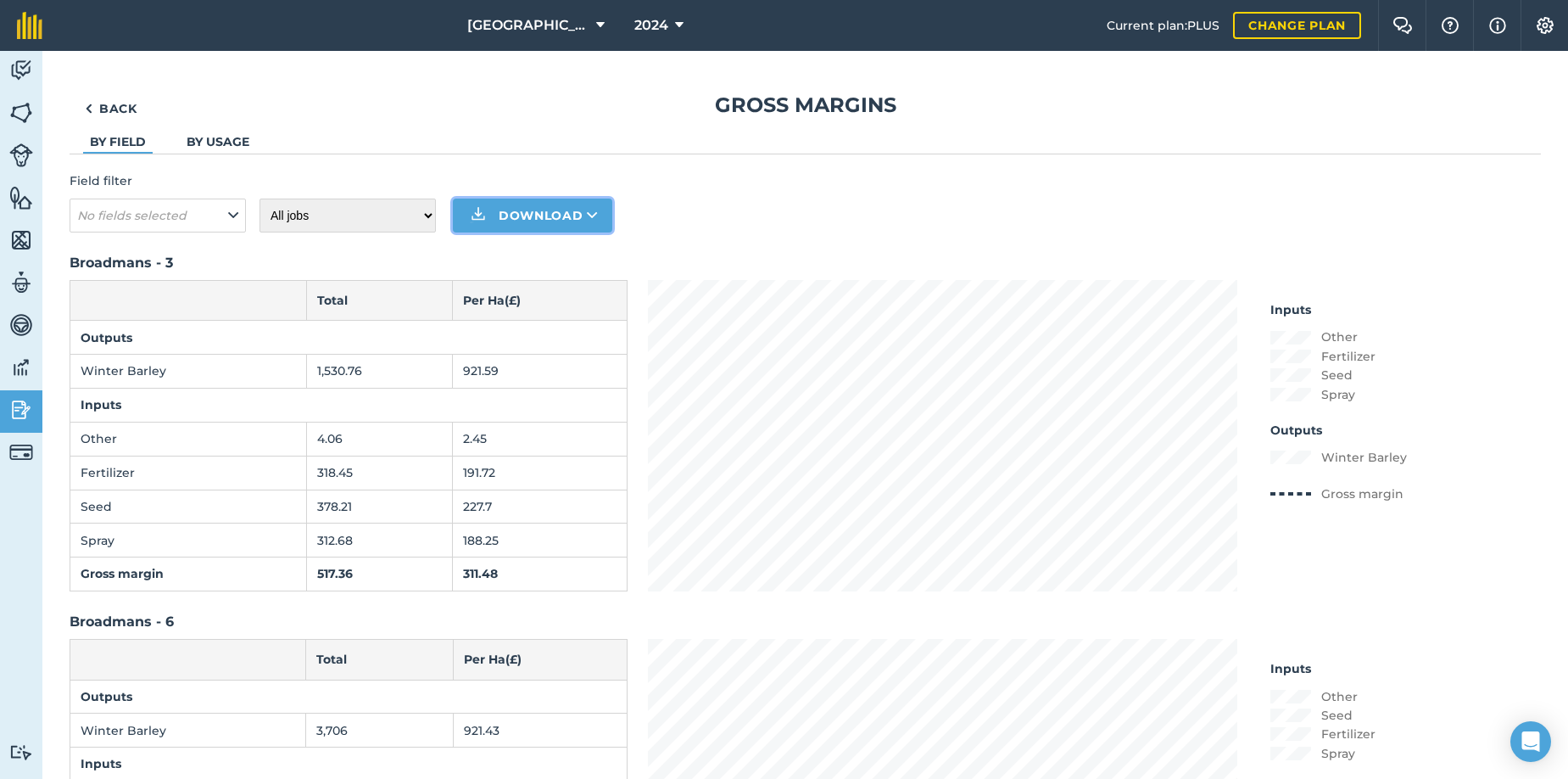
click at [516, 216] on button "Download" at bounding box center [532, 216] width 159 height 34
click at [530, 291] on link "XLS" at bounding box center [532, 291] width 154 height 38
click at [675, 25] on icon at bounding box center [679, 26] width 9 height 20
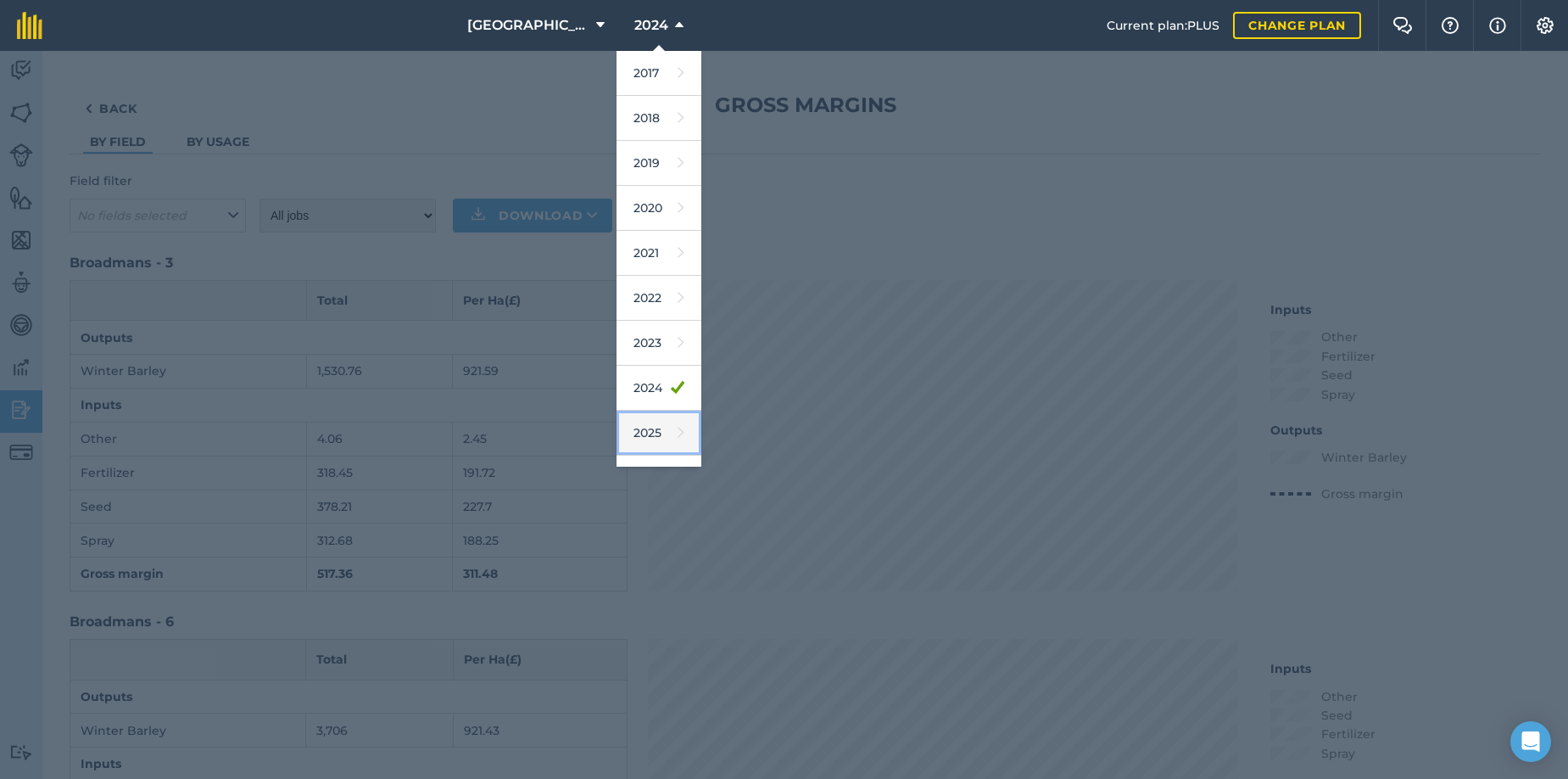
click at [629, 430] on link "2025" at bounding box center [660, 433] width 85 height 45
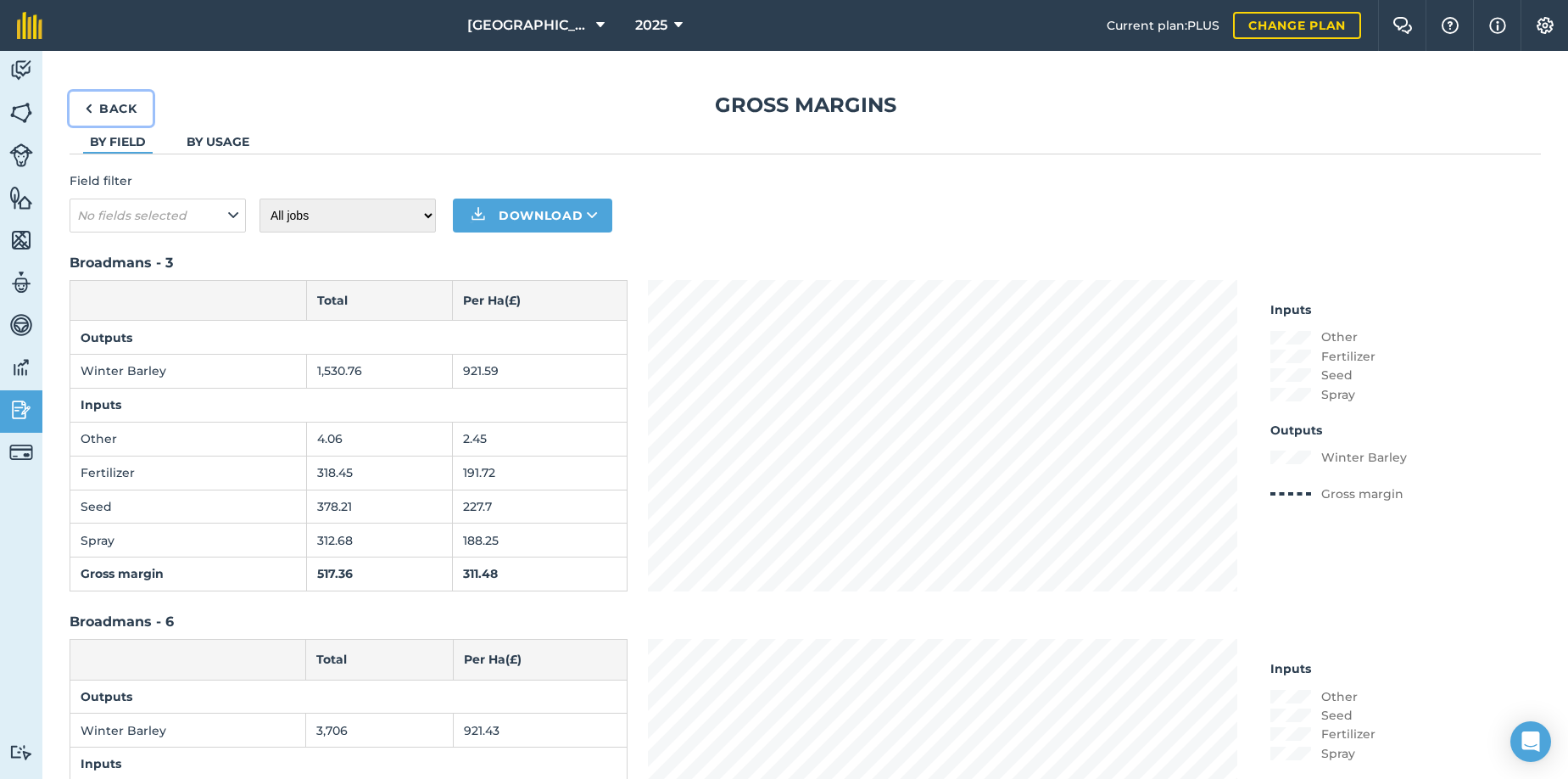
click at [123, 103] on link "Back" at bounding box center [112, 108] width 84 height 34
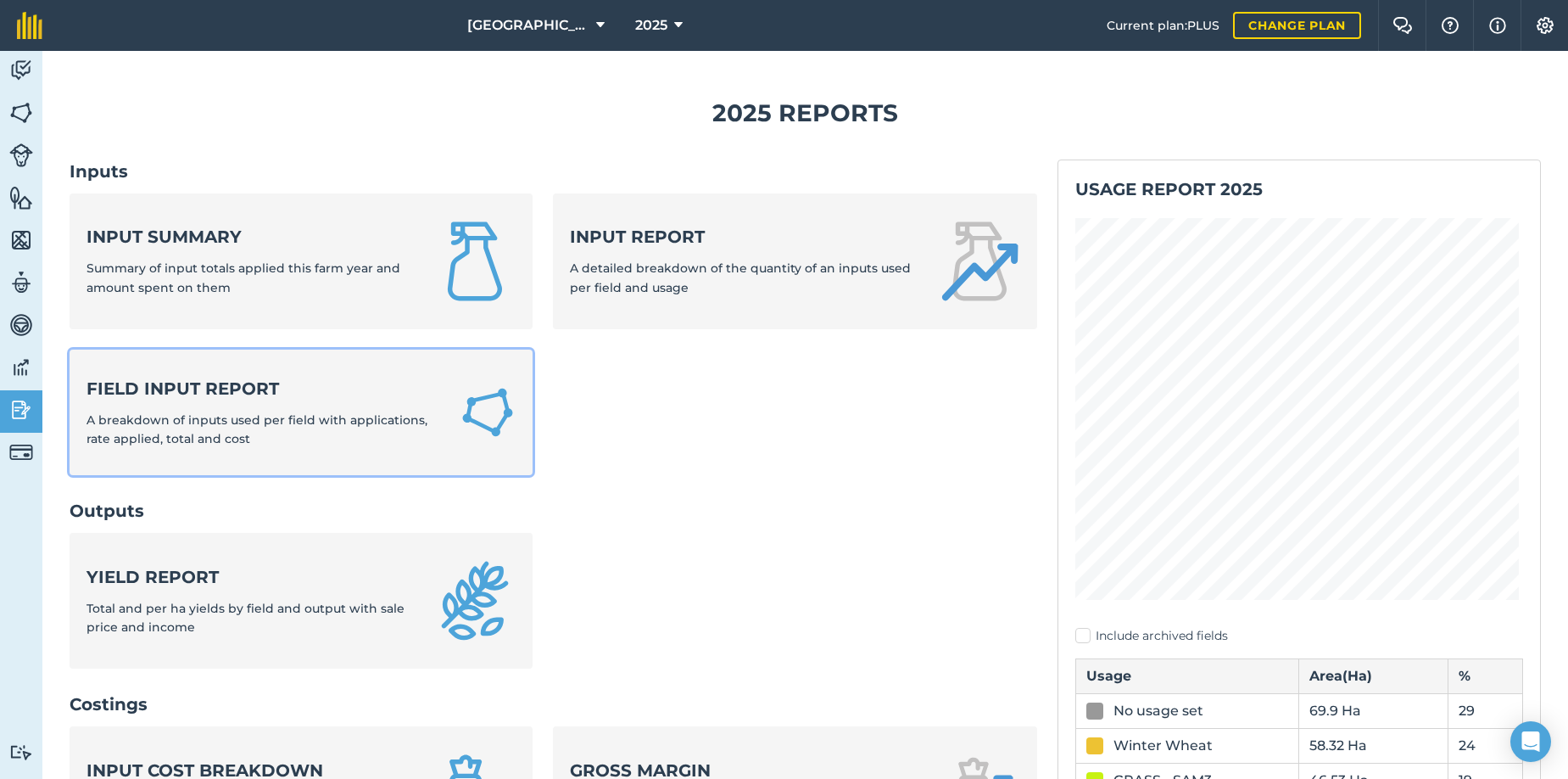
click at [240, 404] on div "Field Input Report A breakdown of inputs used per field with applications, rate…" at bounding box center [263, 413] width 353 height 72
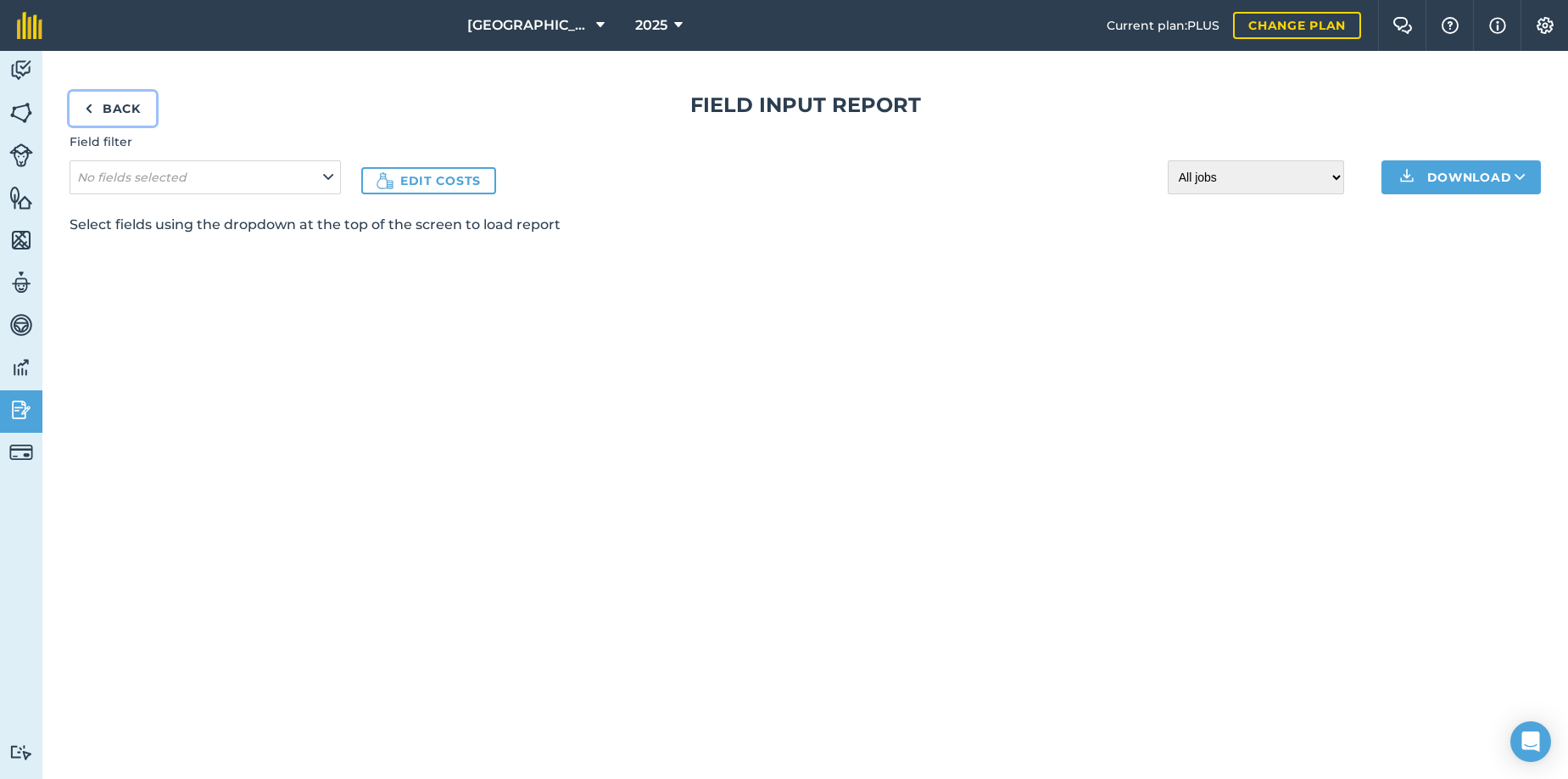
click at [98, 107] on link "Back" at bounding box center [113, 108] width 87 height 34
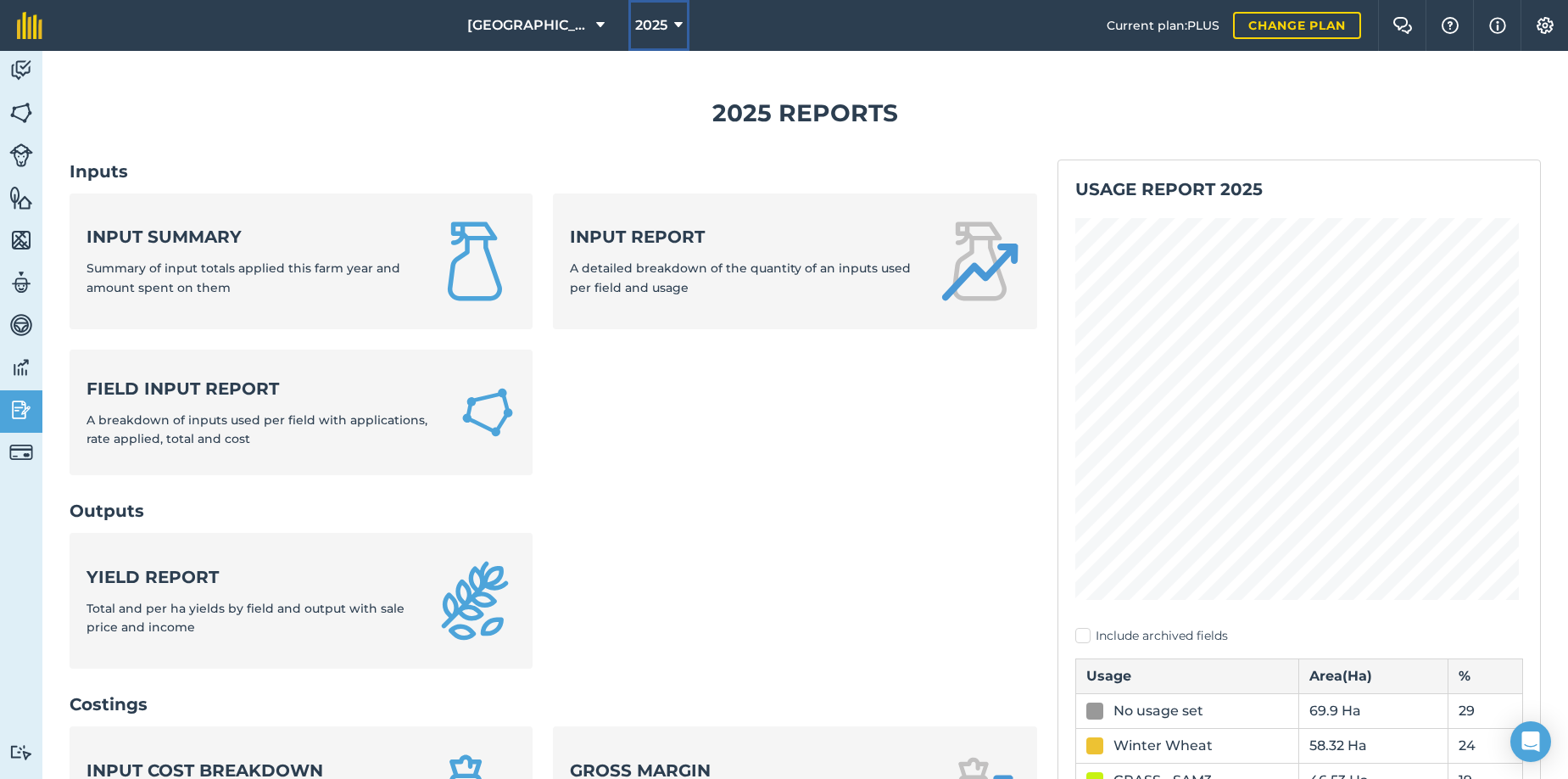
click at [643, 23] on span "2025" at bounding box center [651, 26] width 32 height 20
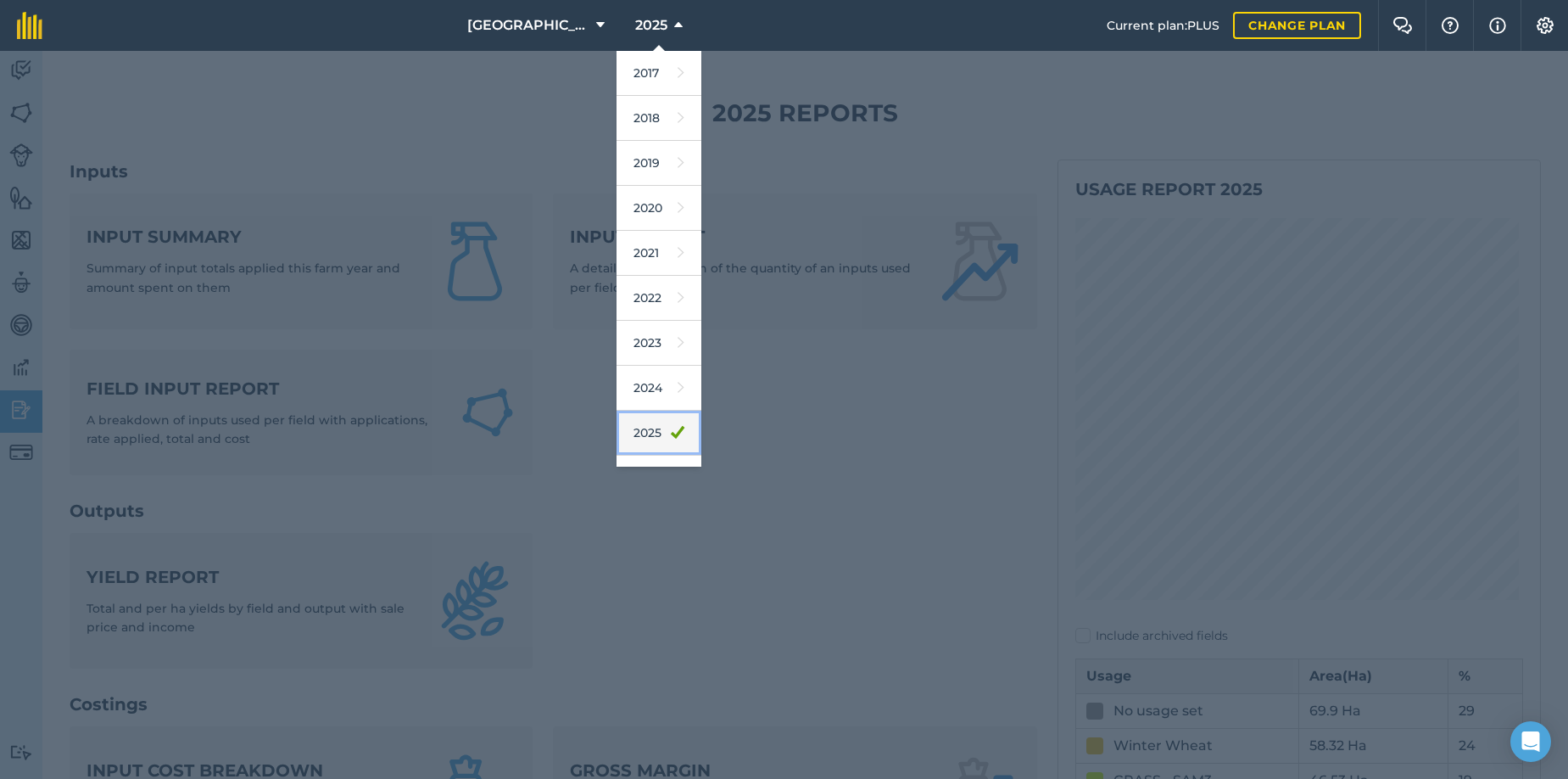
click at [631, 430] on link "2025" at bounding box center [660, 433] width 85 height 45
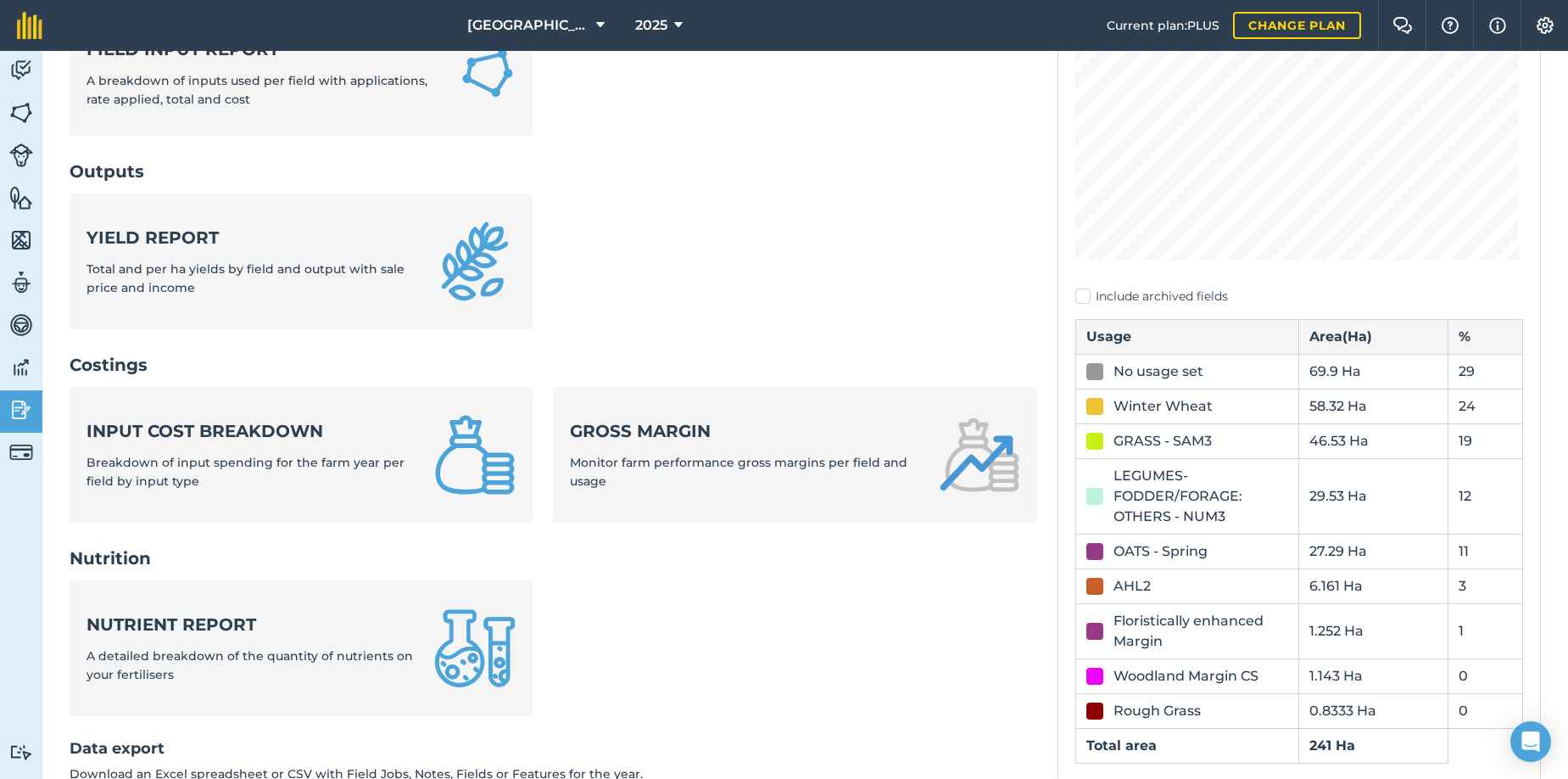
scroll to position [424, 0]
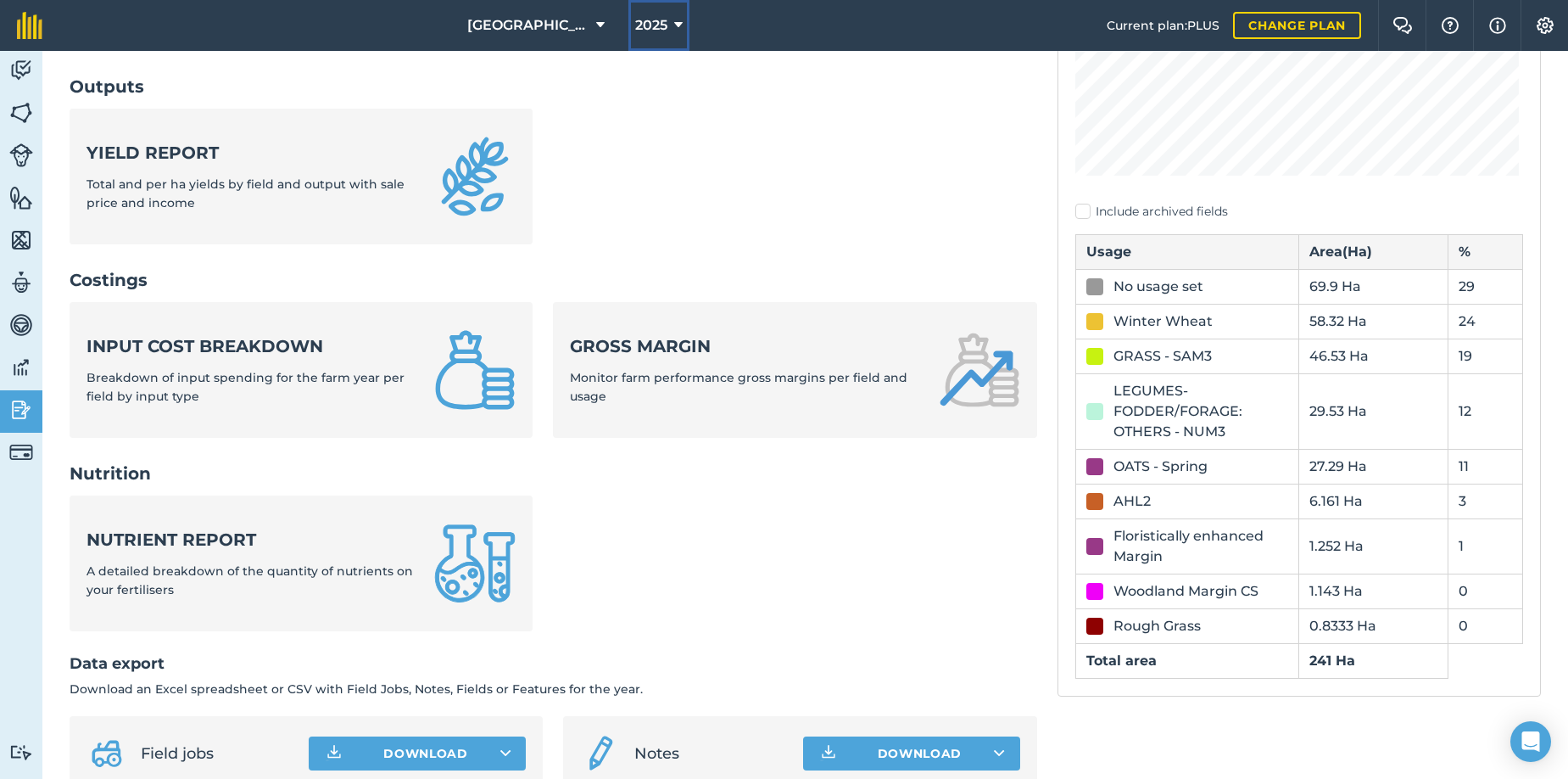
click at [674, 25] on icon at bounding box center [678, 26] width 9 height 20
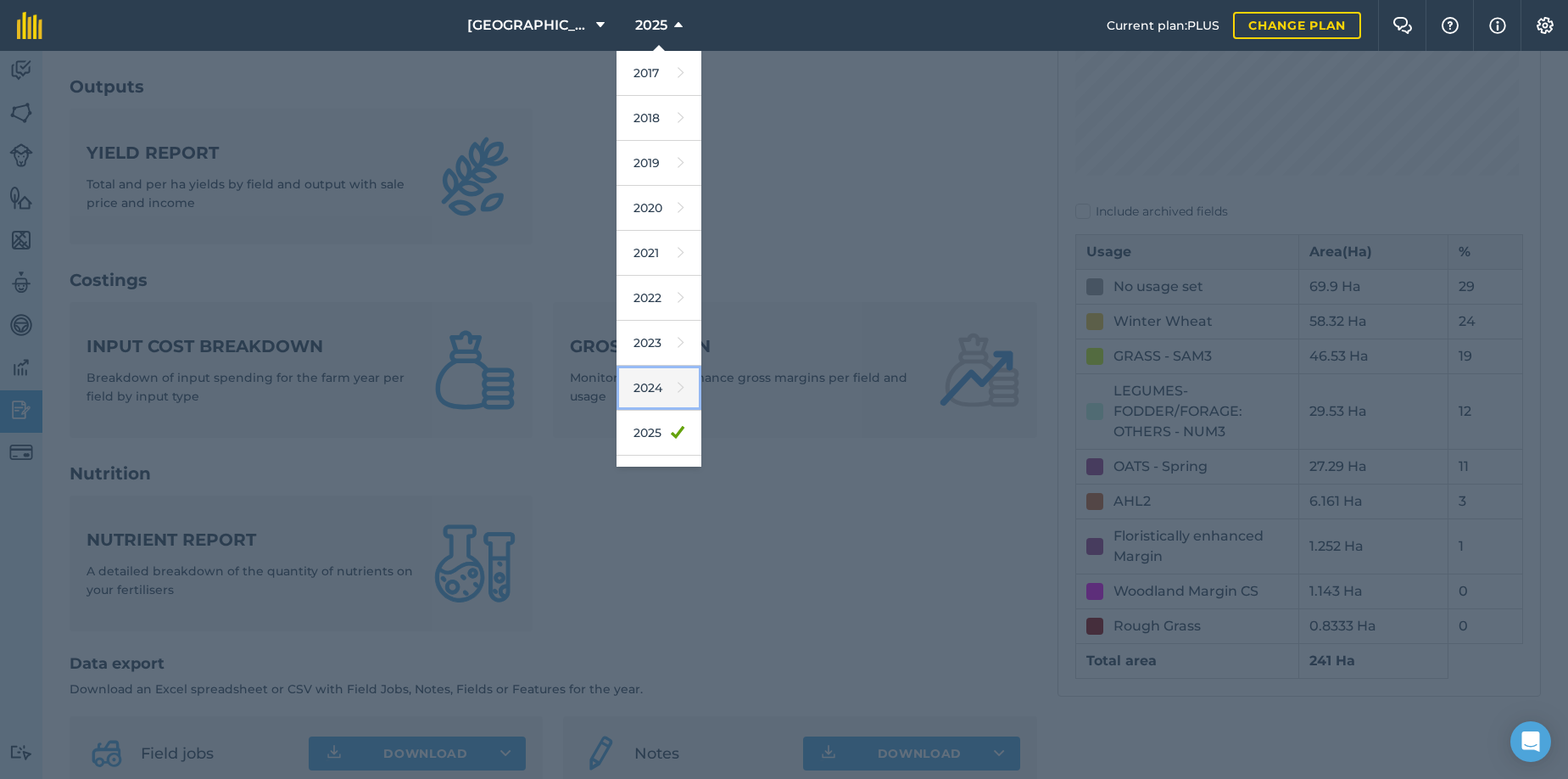
click at [628, 382] on link "2024" at bounding box center [660, 388] width 85 height 45
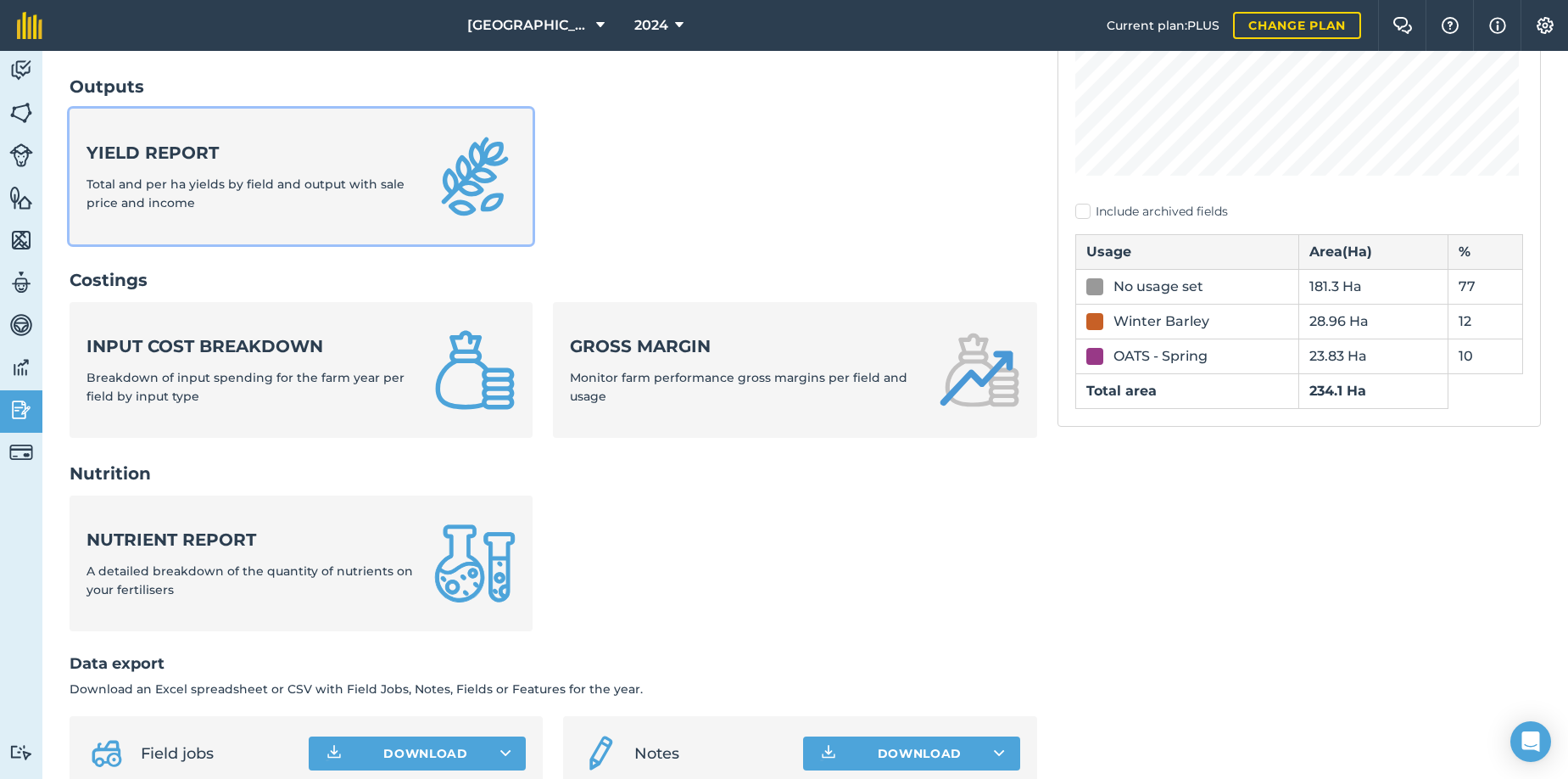
click at [236, 159] on strong "Yield report" at bounding box center [251, 153] width 327 height 24
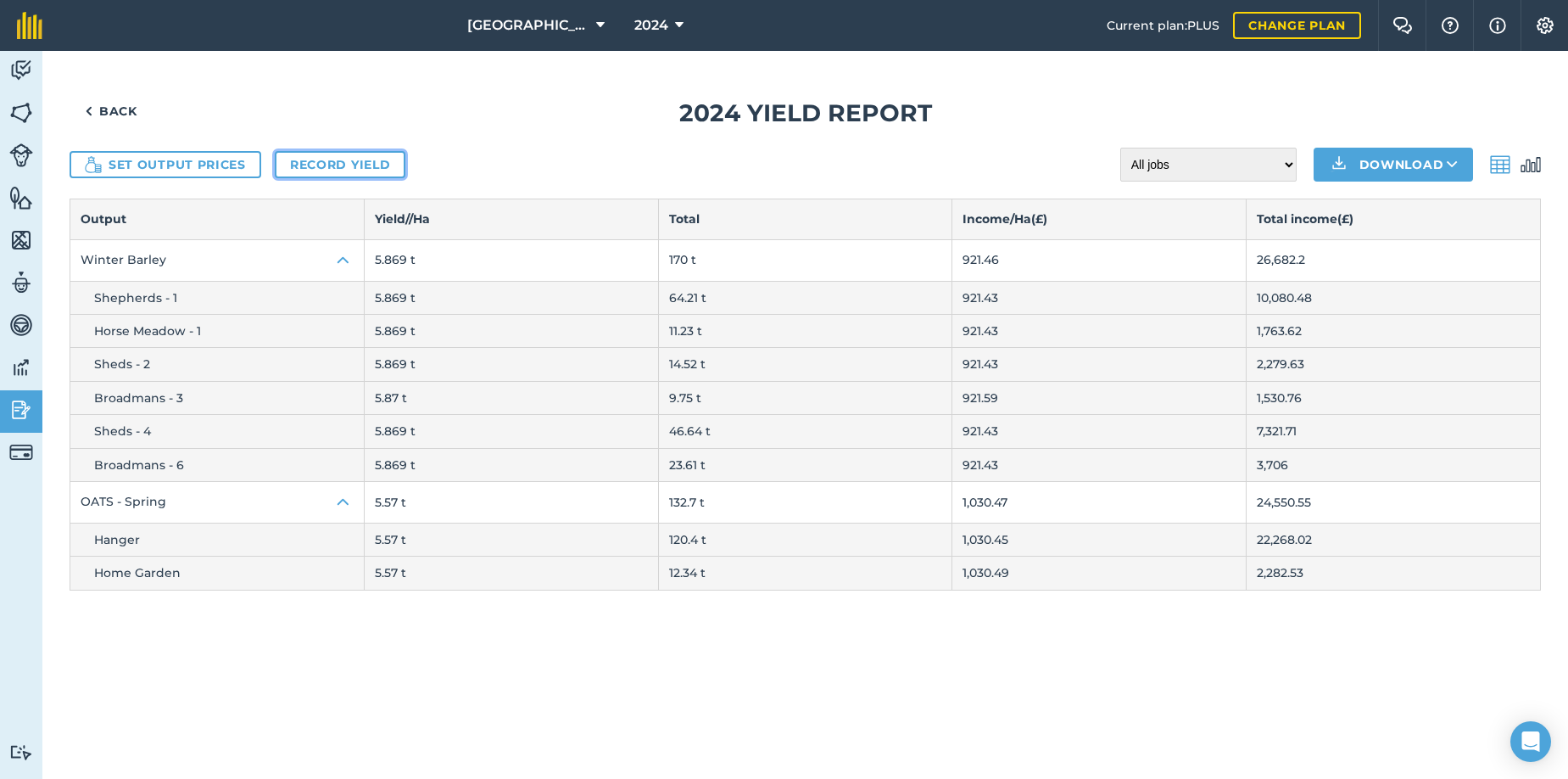
click at [330, 169] on link "Record yield" at bounding box center [339, 164] width 130 height 27
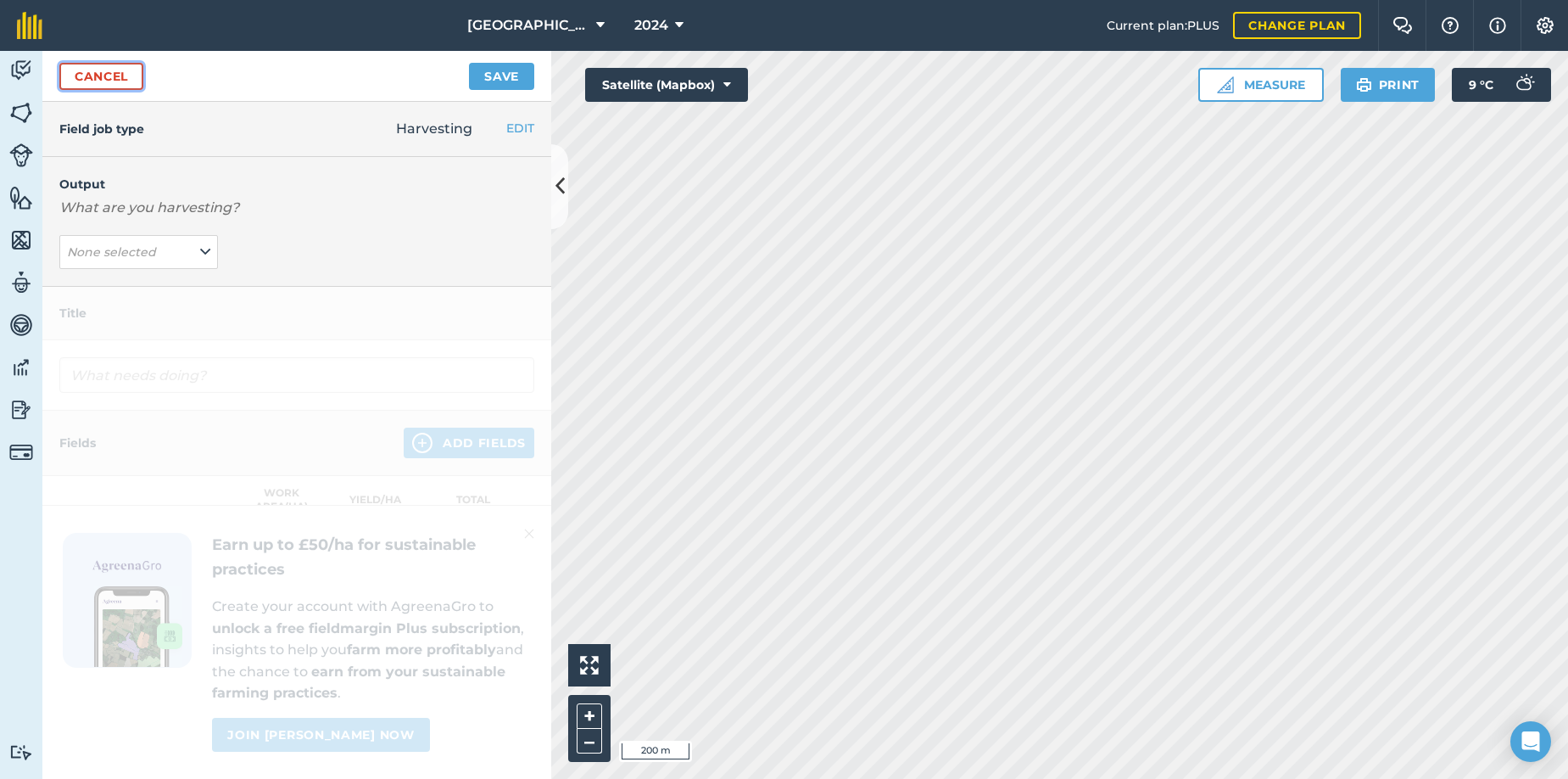
click at [105, 74] on link "Cancel" at bounding box center [101, 77] width 84 height 27
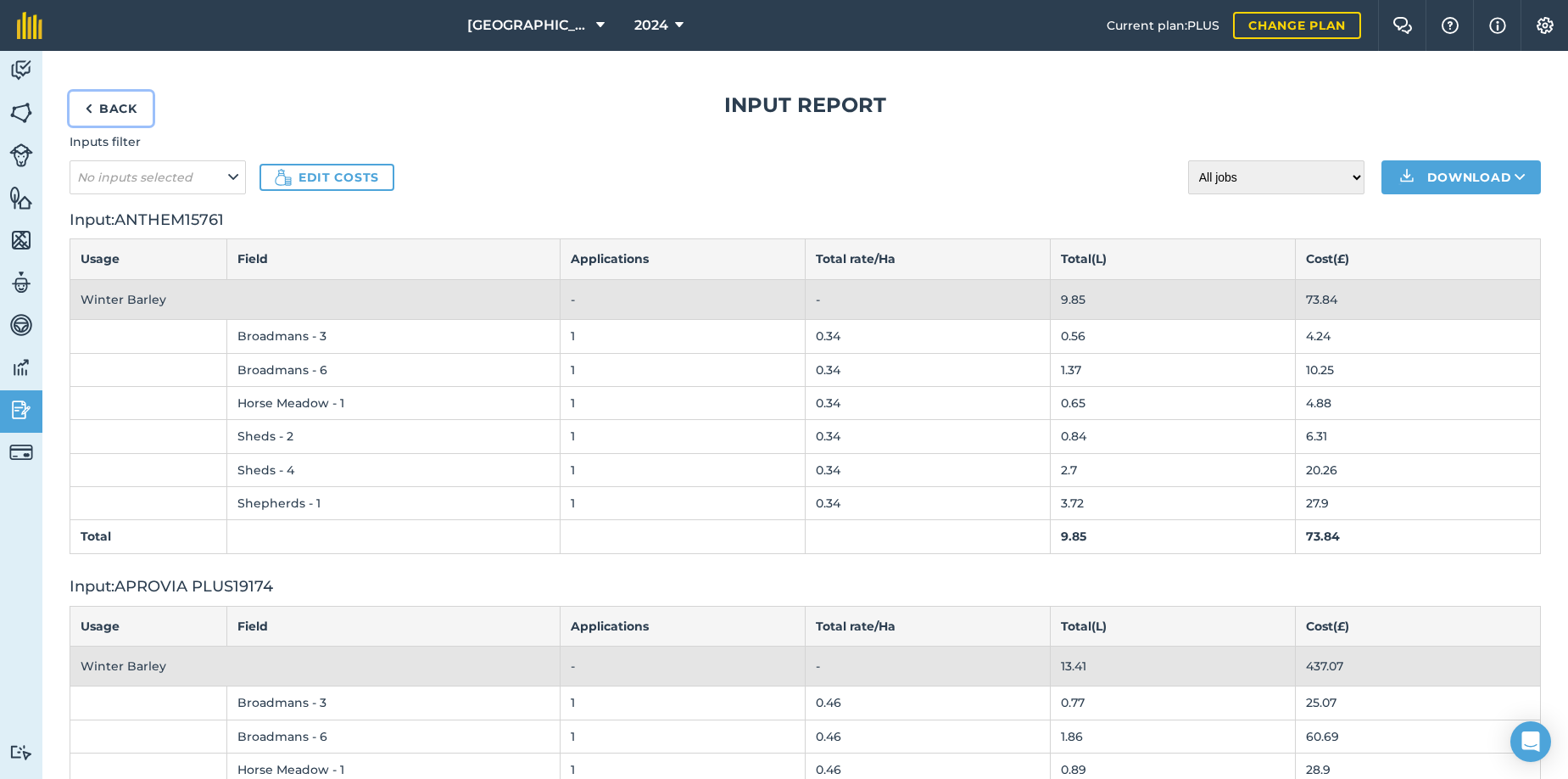
click at [95, 107] on link "Back" at bounding box center [112, 108] width 84 height 34
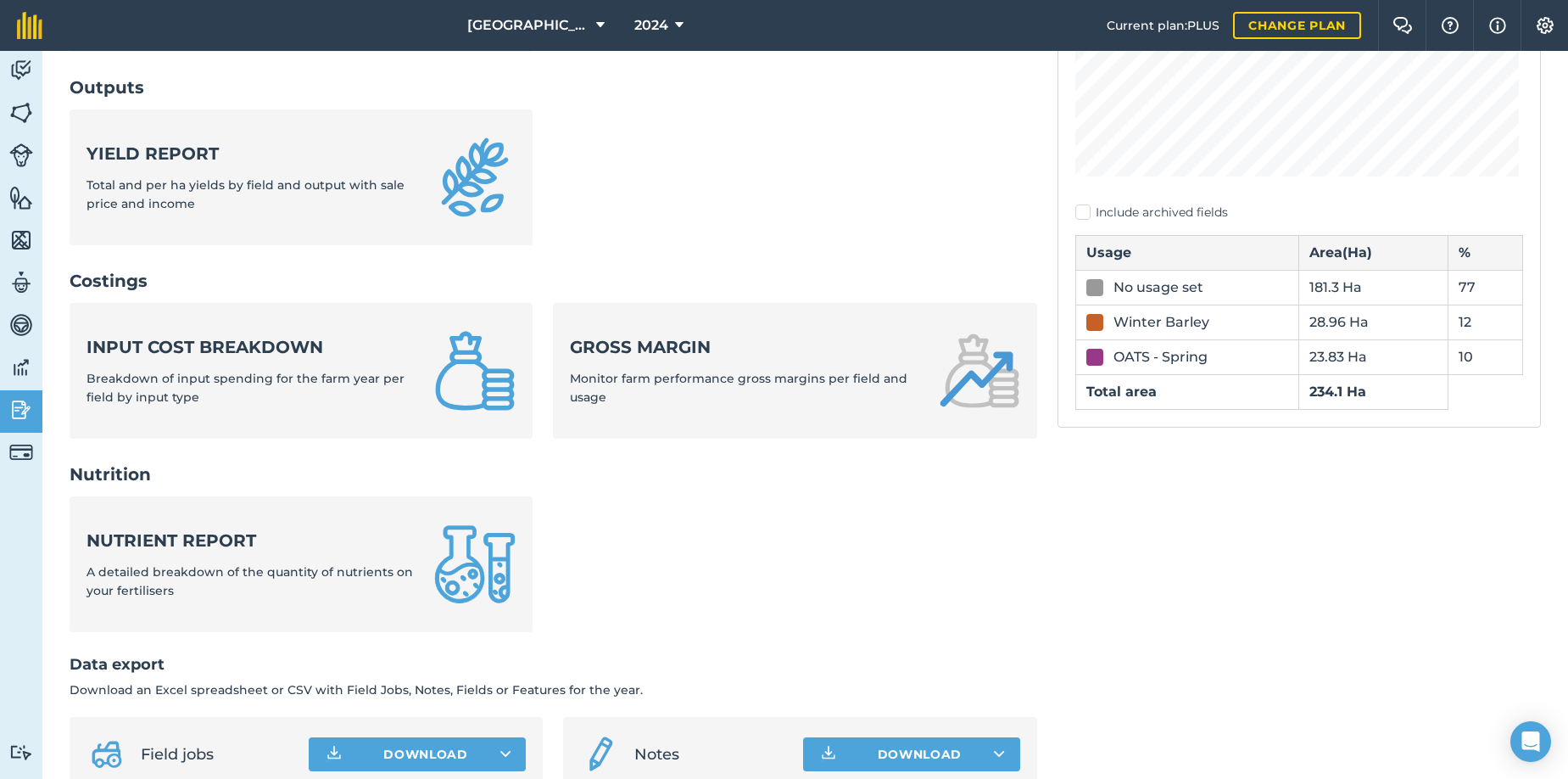
scroll to position [424, 0]
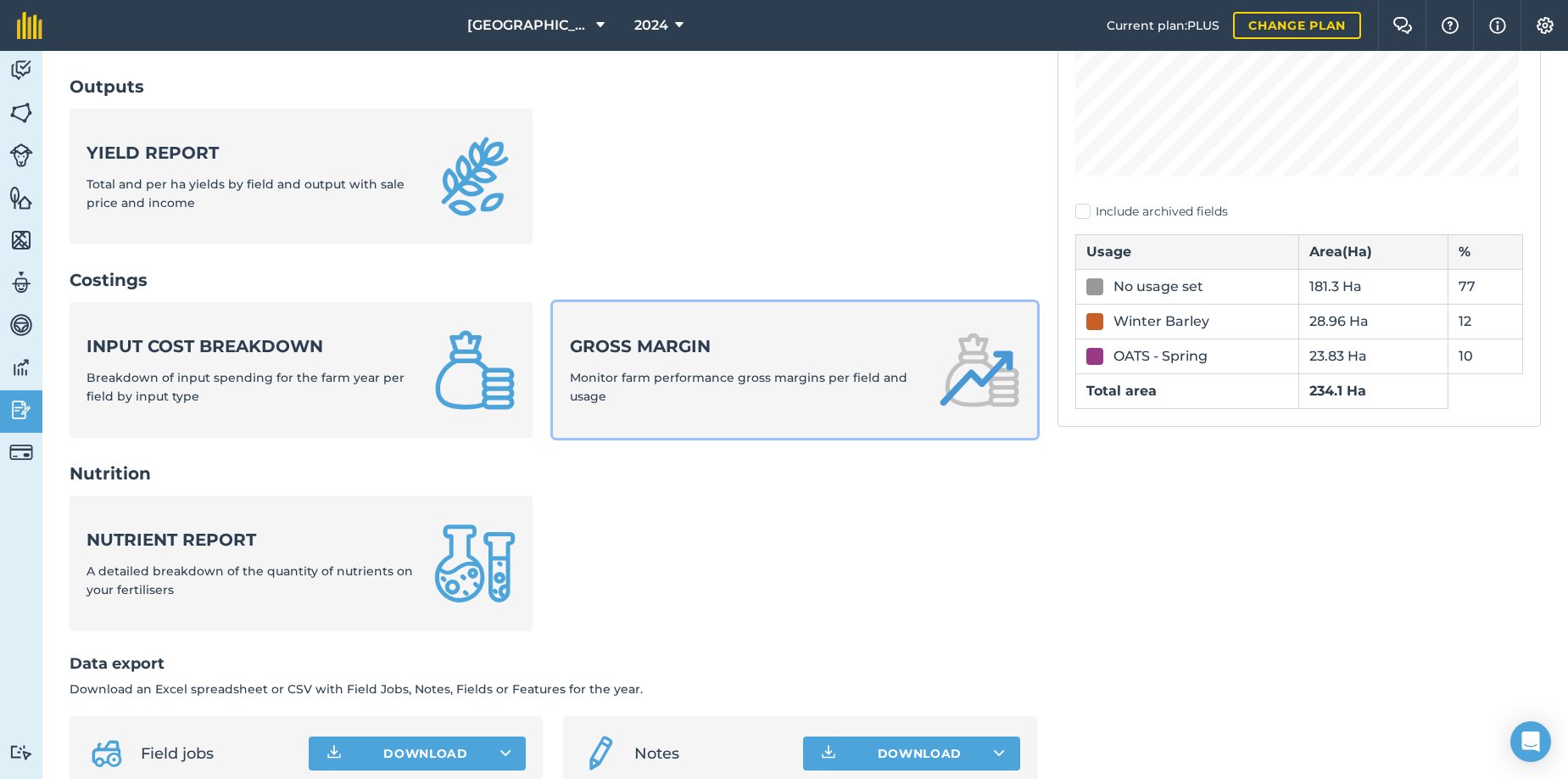
click at [821, 350] on strong "Gross margin" at bounding box center [744, 346] width 348 height 24
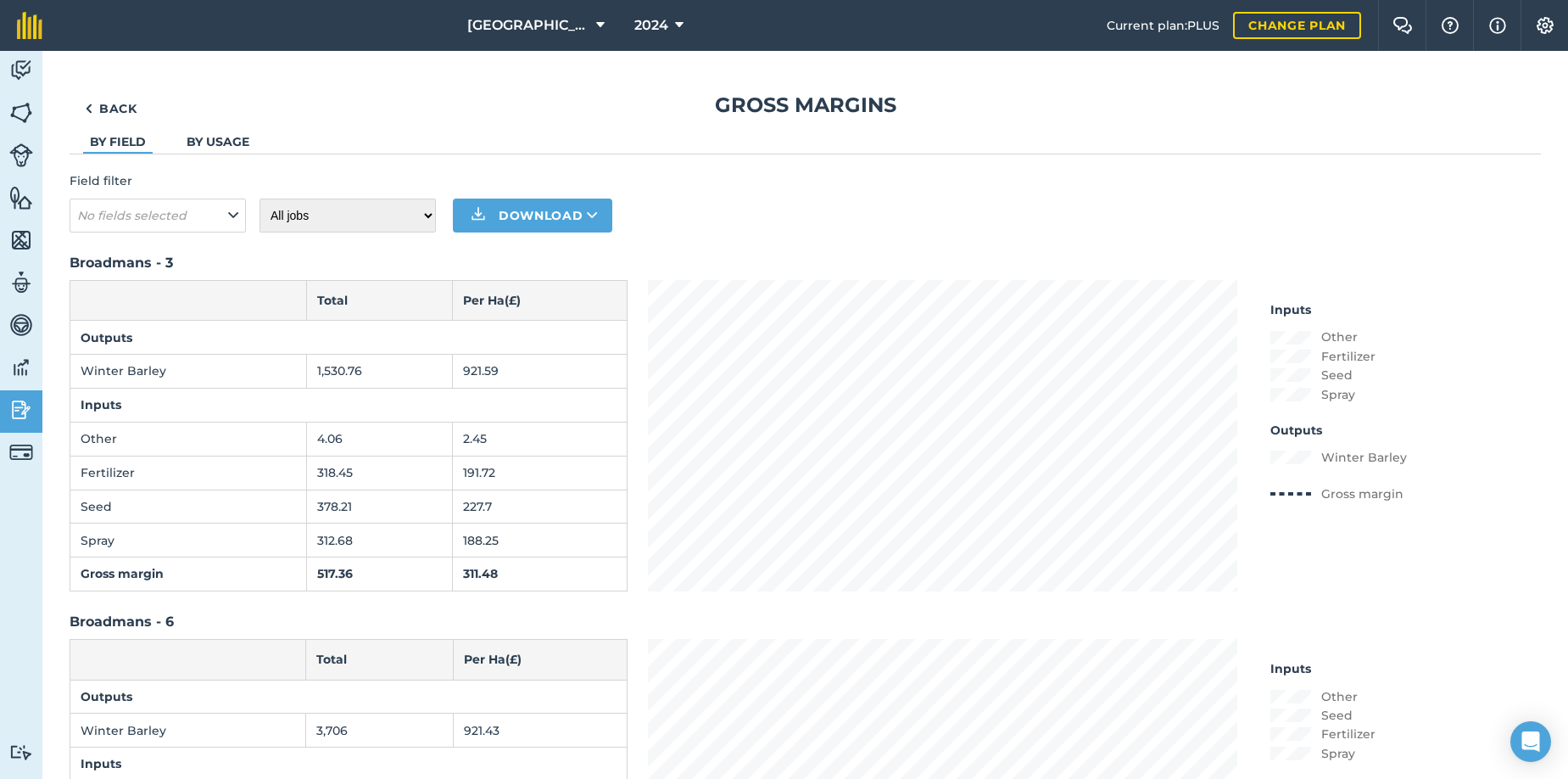
click at [210, 136] on link "By usage" at bounding box center [218, 141] width 63 height 15
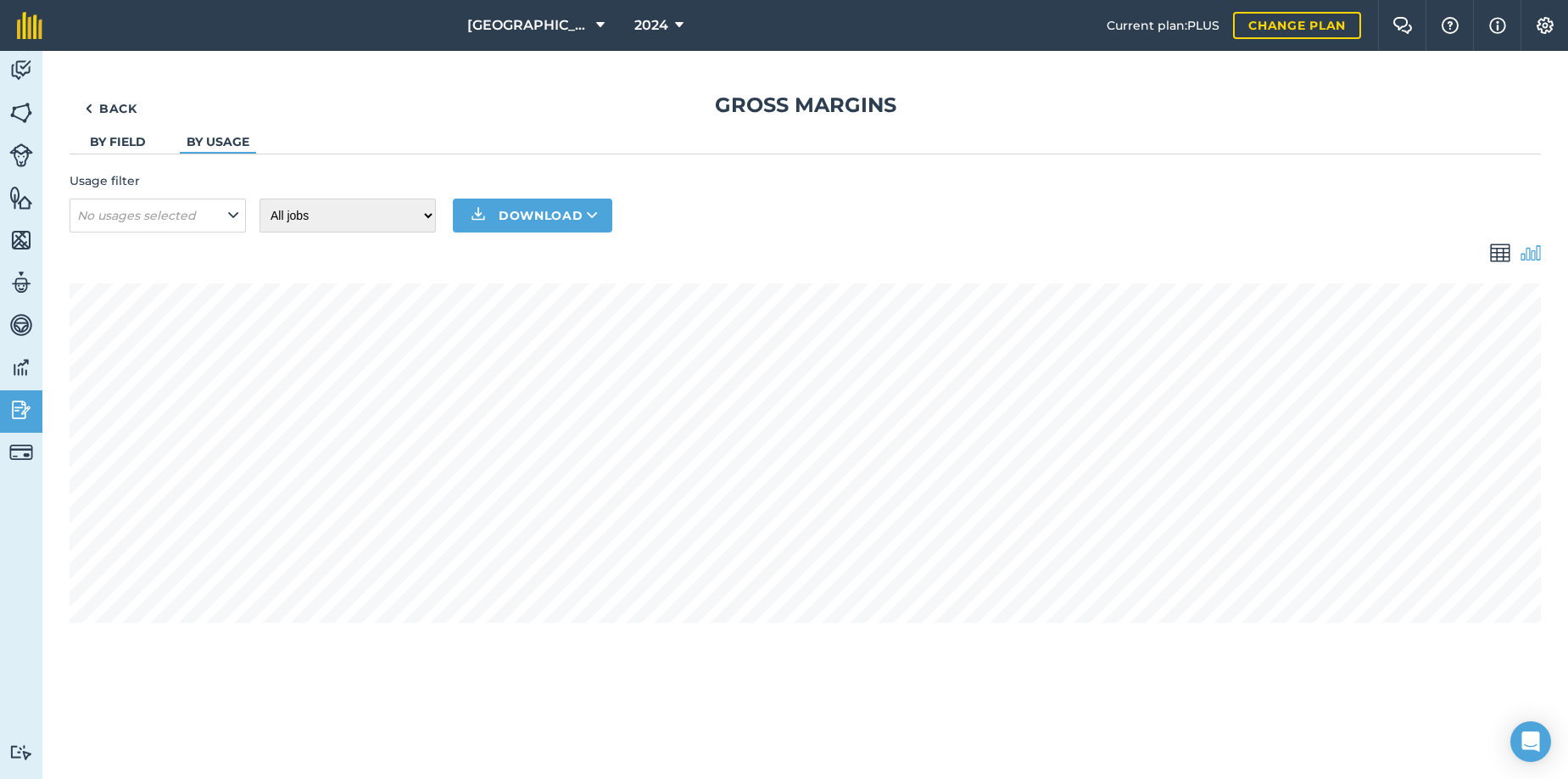
click at [136, 138] on link "By field" at bounding box center [118, 141] width 56 height 15
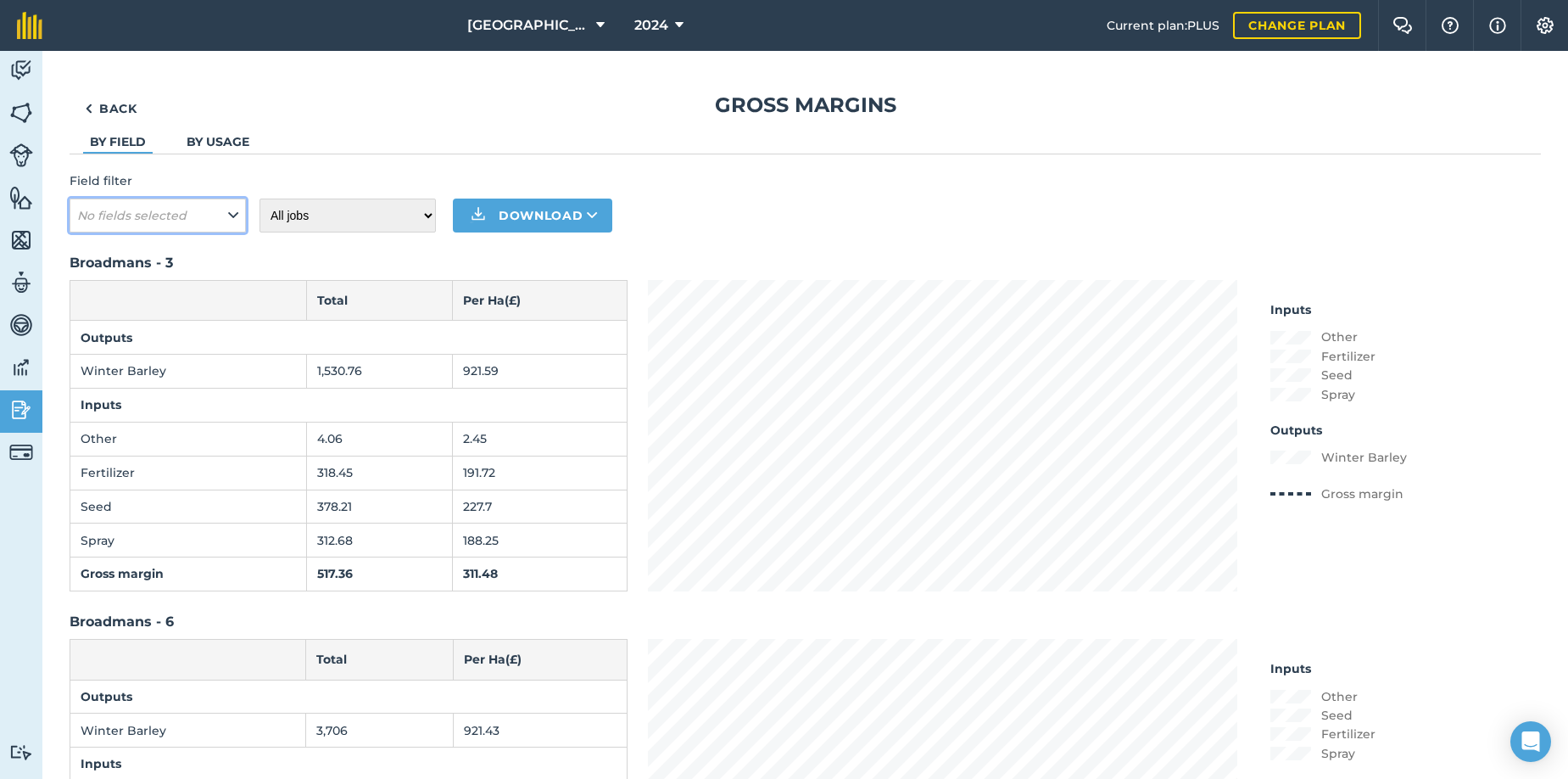
click at [233, 213] on icon at bounding box center [233, 216] width 10 height 19
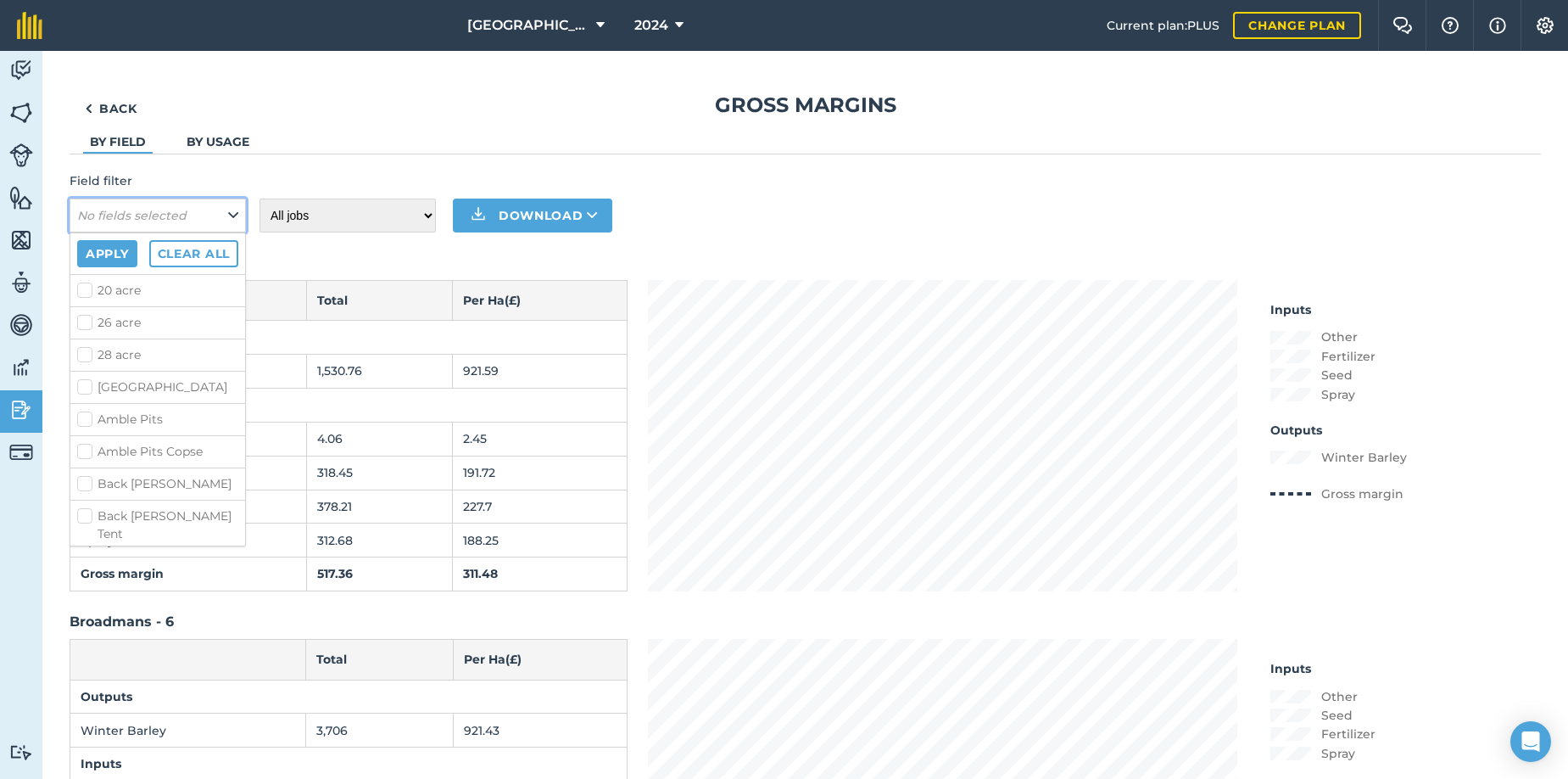
click at [233, 213] on icon at bounding box center [233, 216] width 10 height 19
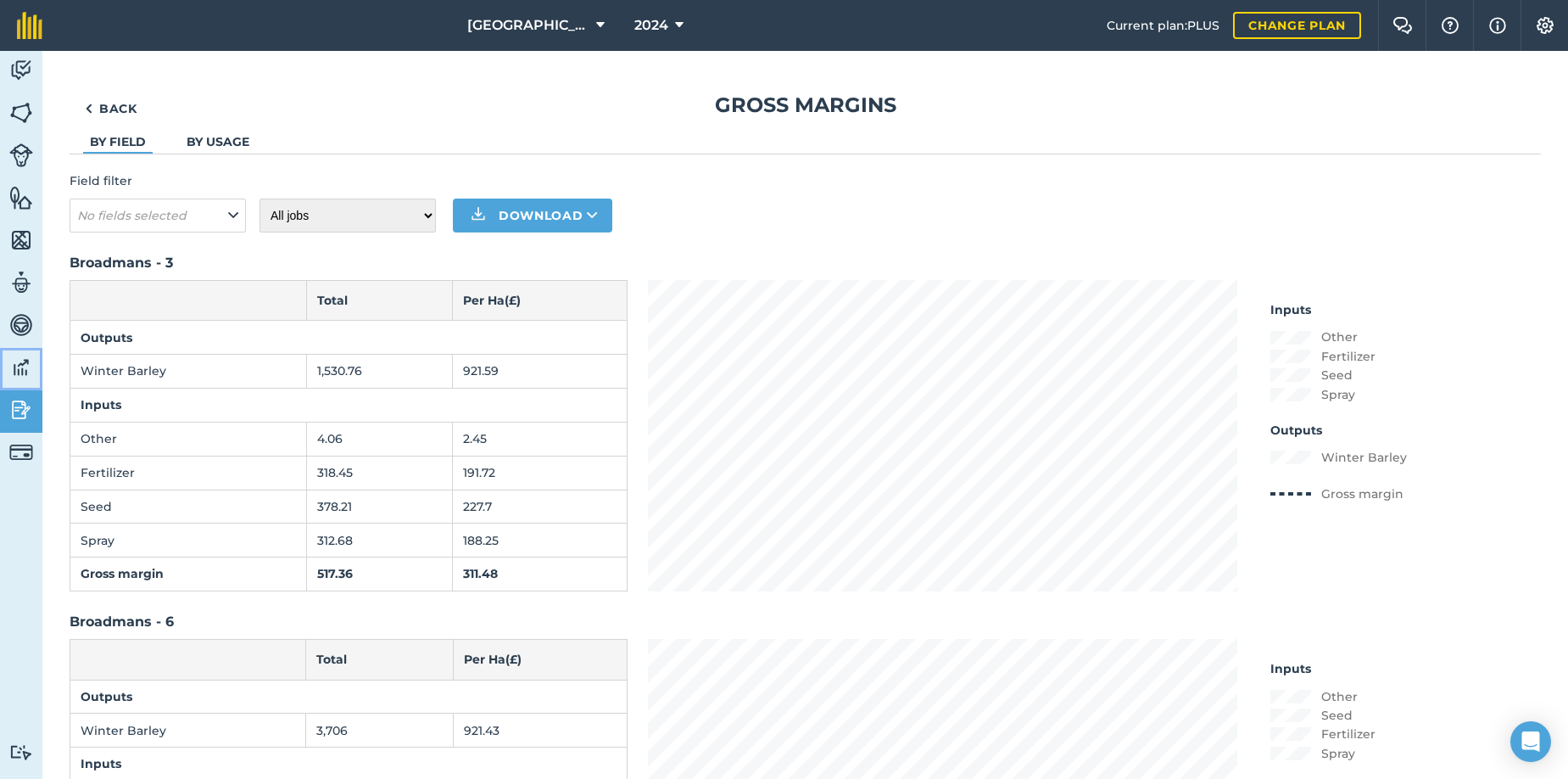
click at [20, 365] on img at bounding box center [21, 367] width 24 height 26
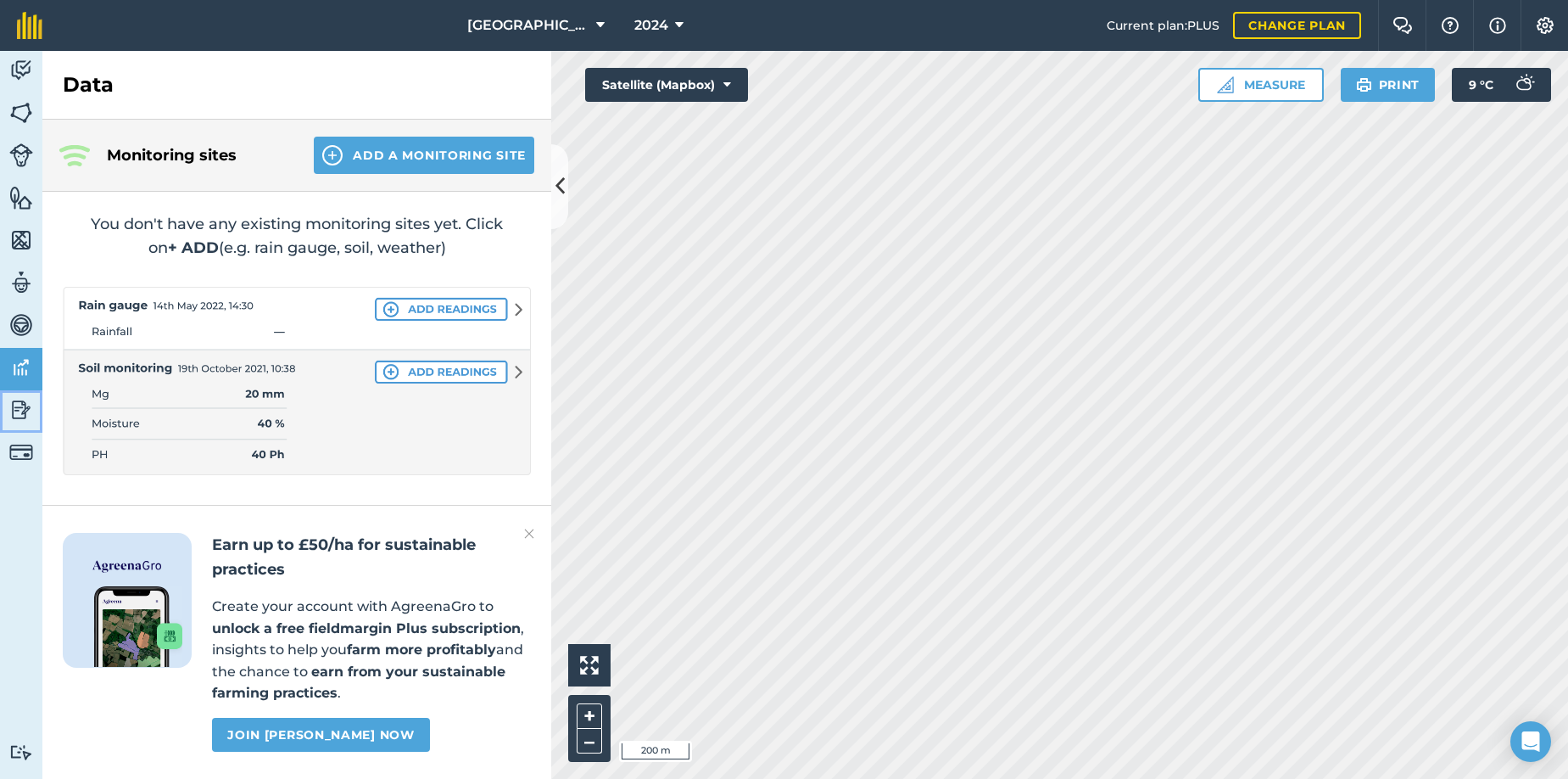
click at [14, 410] on img at bounding box center [21, 410] width 24 height 26
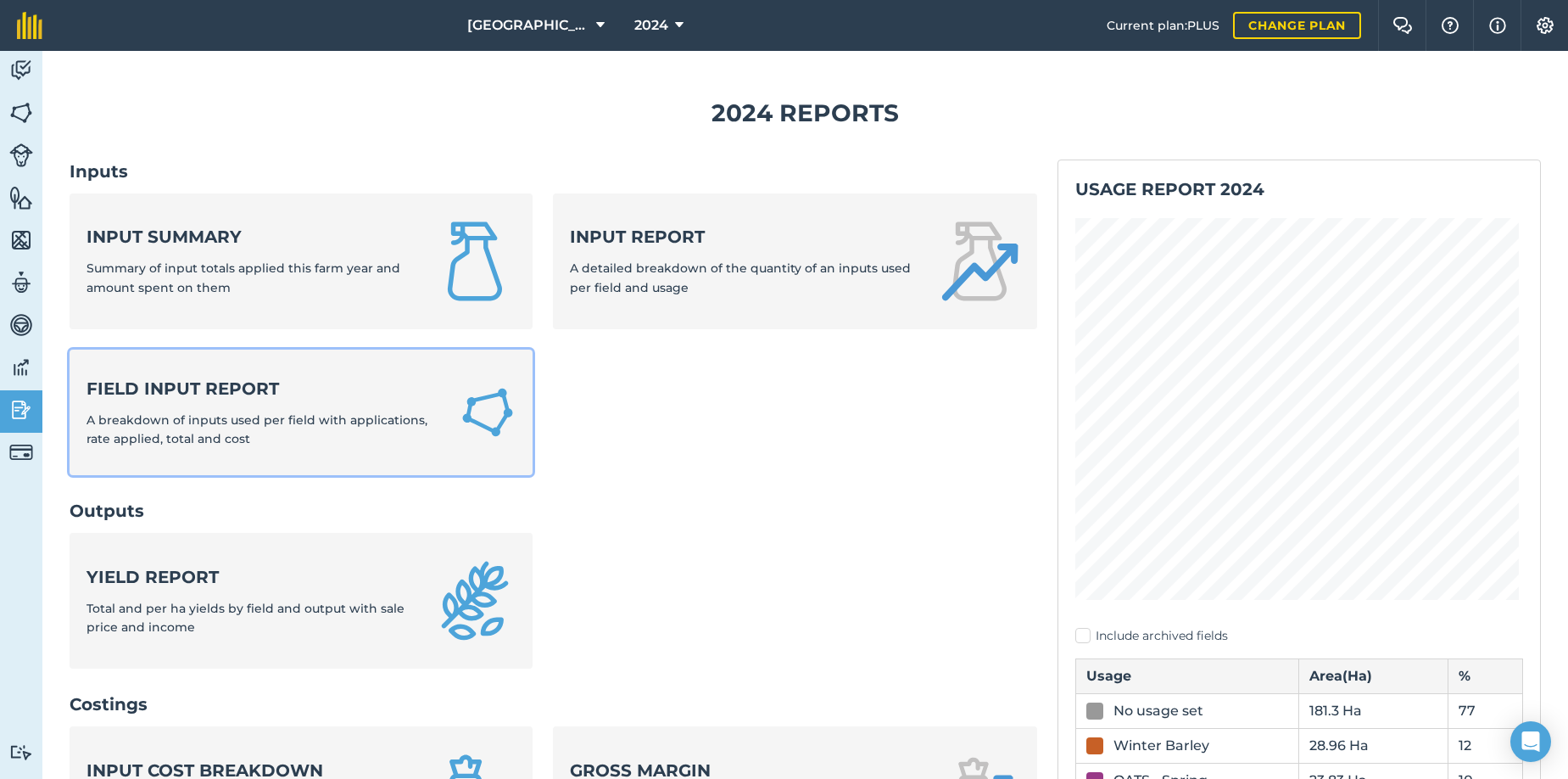
click at [366, 407] on div "Field Input Report A breakdown of inputs used per field with applications, rate…" at bounding box center [263, 413] width 353 height 72
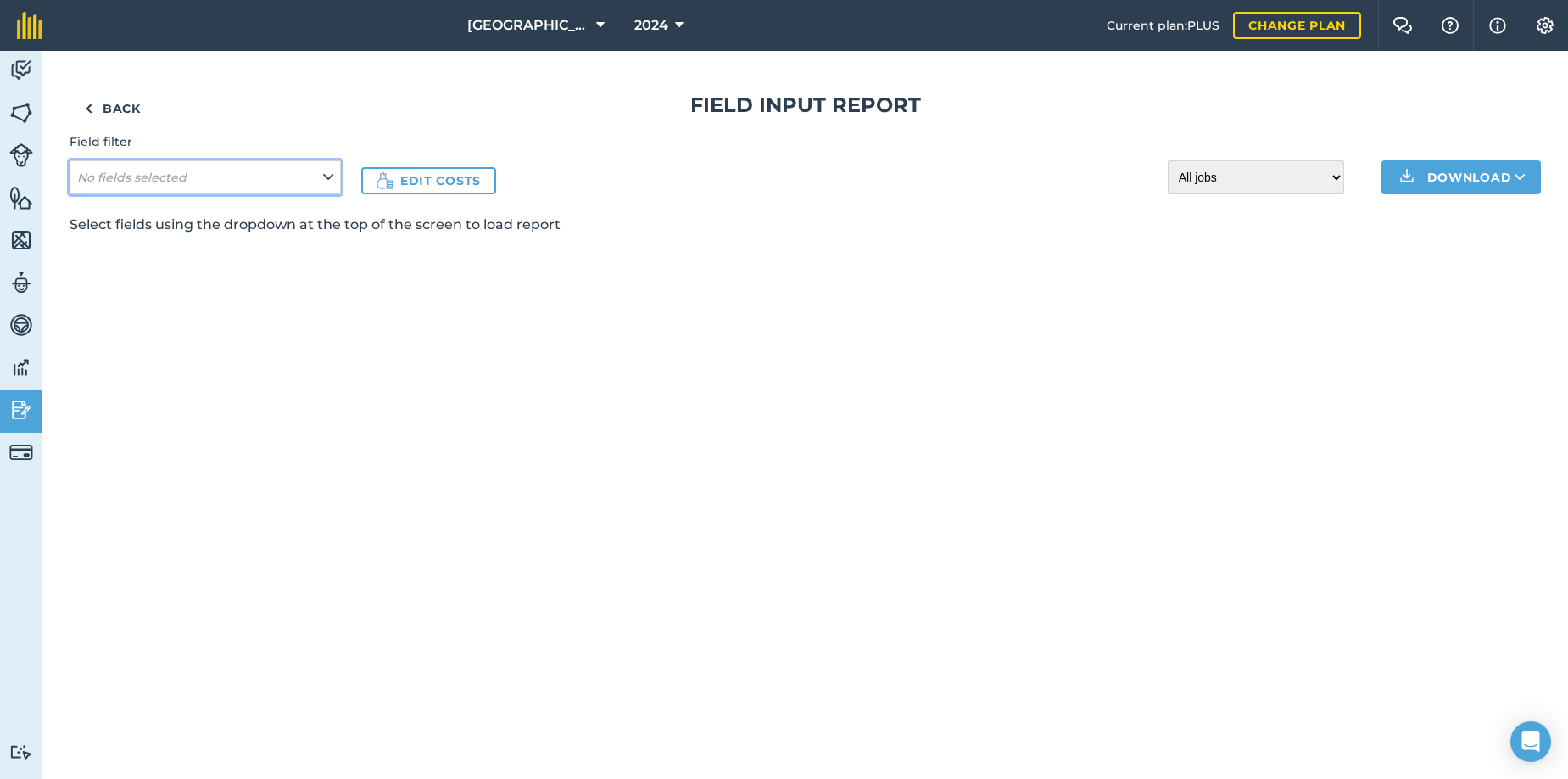
click at [331, 176] on icon at bounding box center [328, 177] width 10 height 19
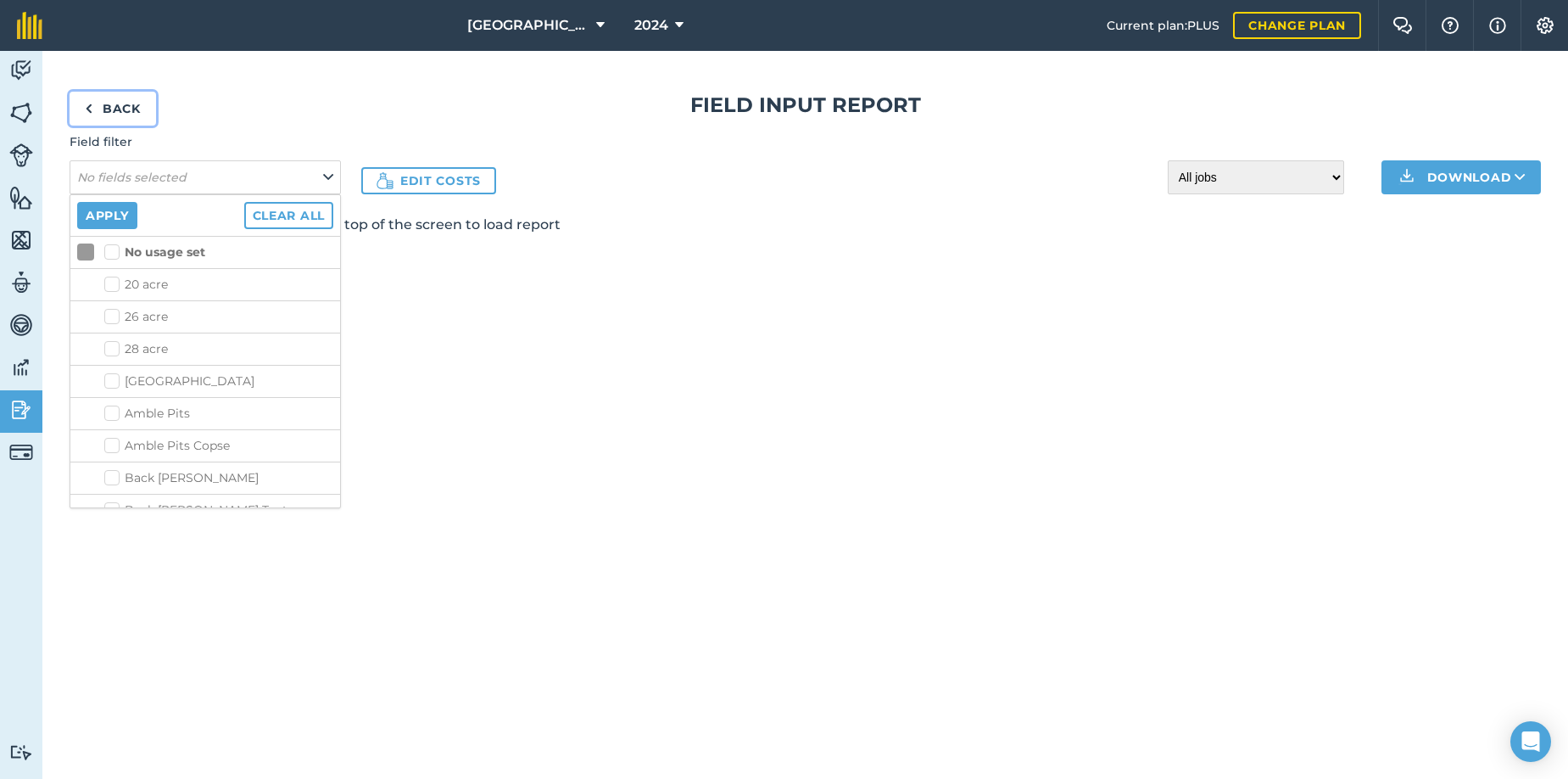
click at [127, 108] on link "Back" at bounding box center [113, 108] width 87 height 34
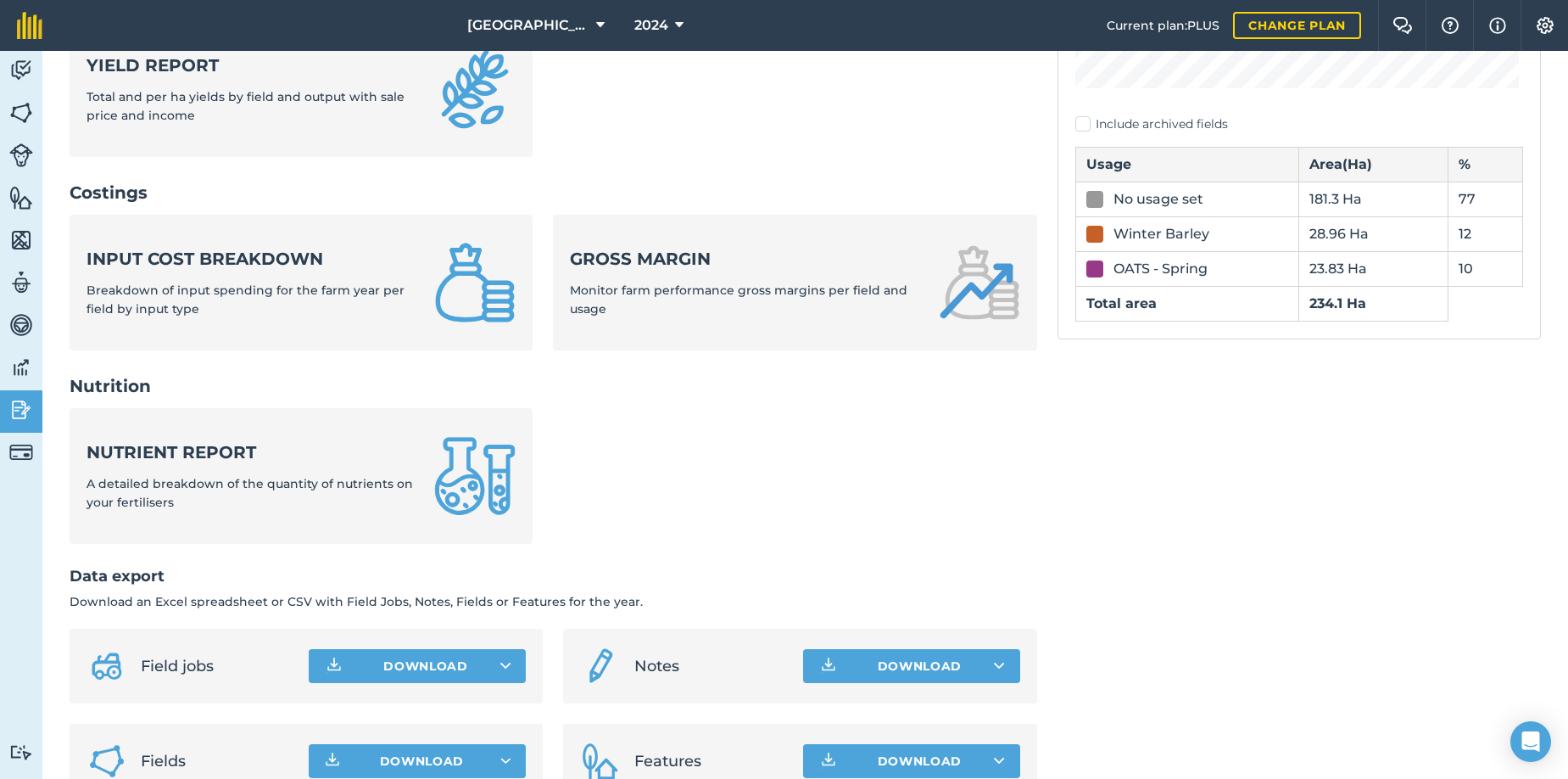
scroll to position [473, 0]
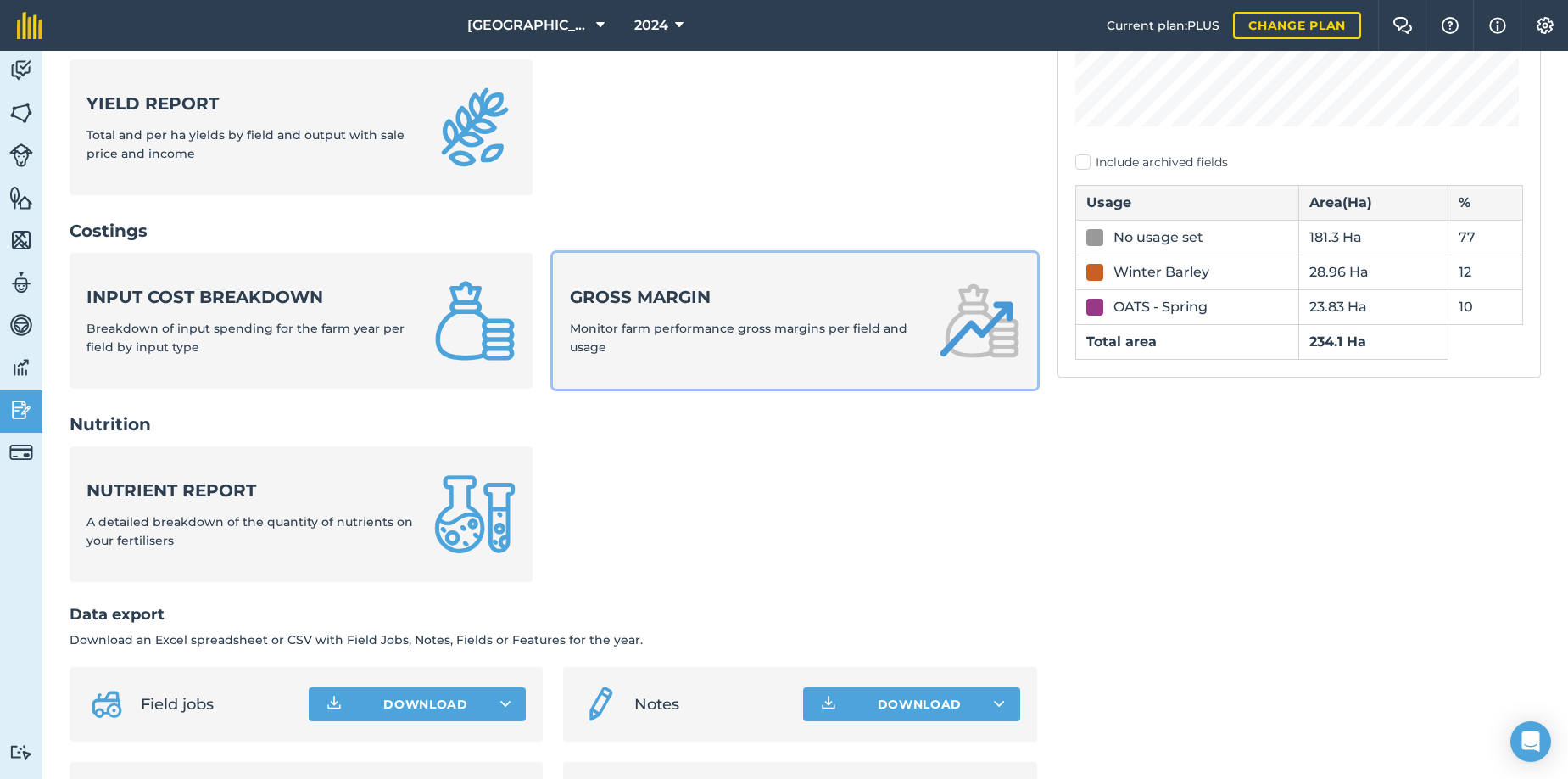
click at [725, 298] on strong "Gross margin" at bounding box center [744, 297] width 348 height 24
